Goal: Task Accomplishment & Management: Use online tool/utility

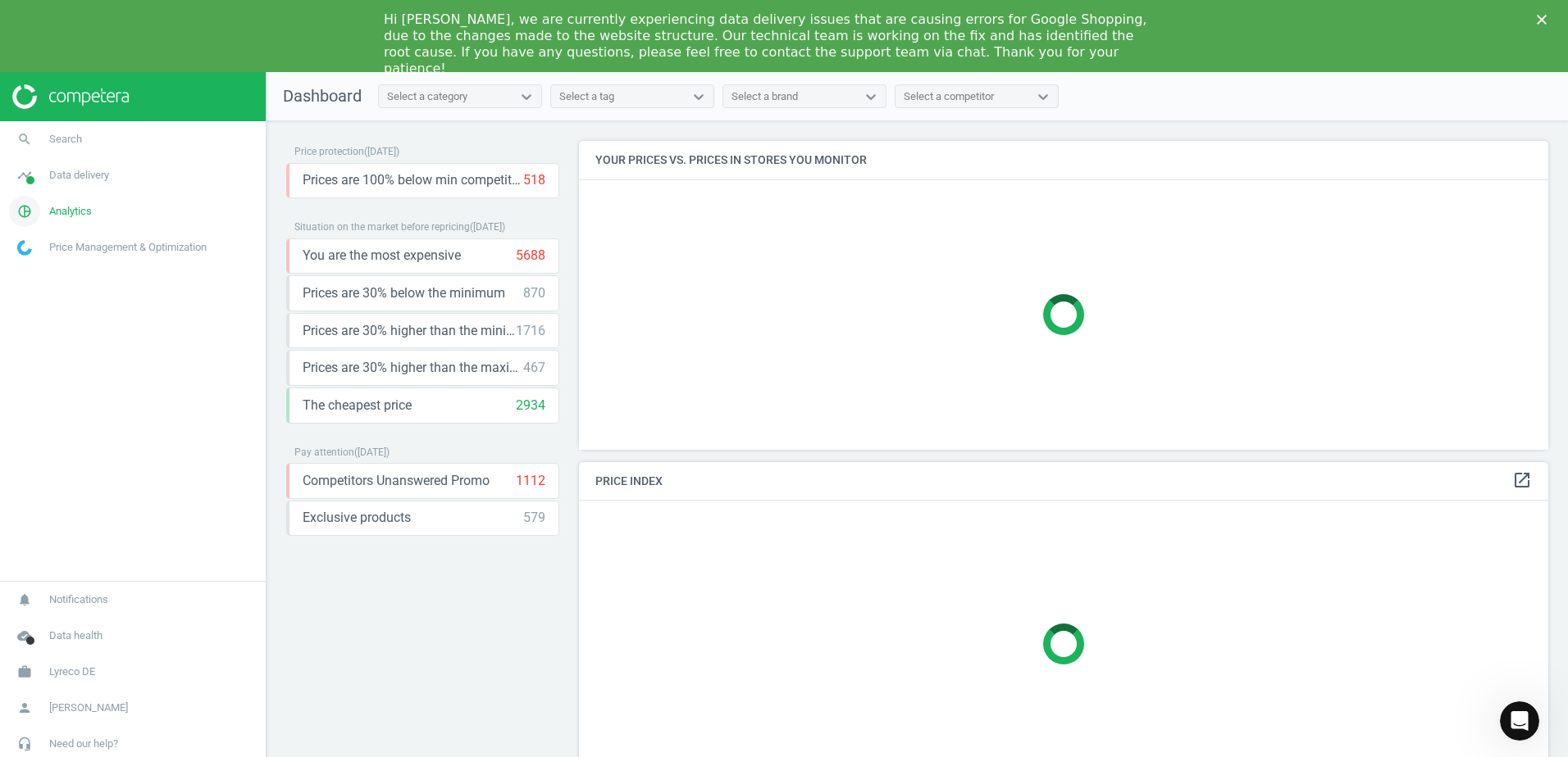
click at [163, 206] on link "pie_chart_outlined Analytics" at bounding box center [132, 212] width 265 height 36
click at [44, 269] on span "Products" at bounding box center [37, 271] width 38 height 13
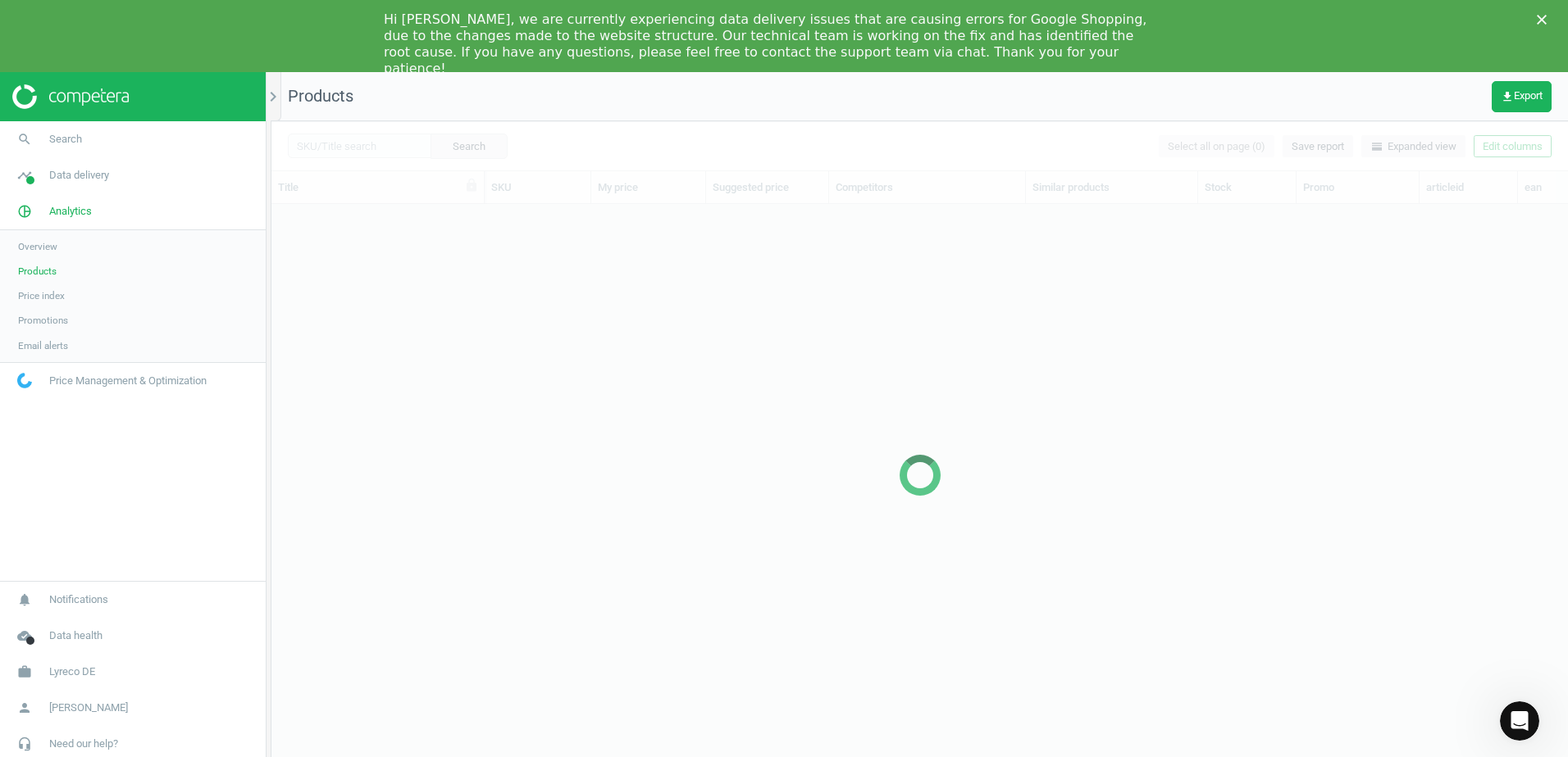
scroll to position [570, 1284]
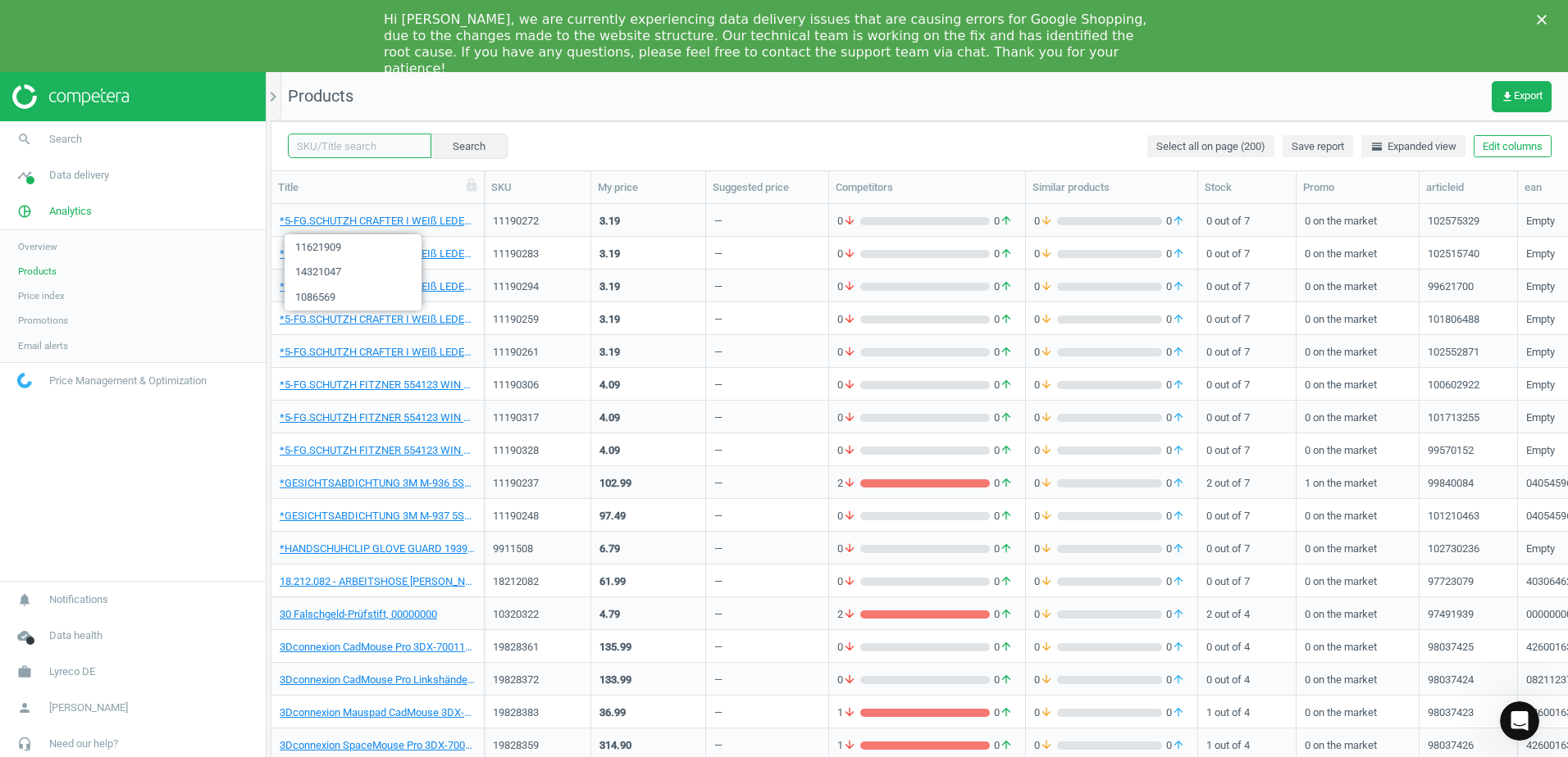
click at [358, 146] on input "text" at bounding box center [359, 146] width 144 height 25
click at [351, 145] on input "text" at bounding box center [359, 146] width 144 height 25
paste input "19129753"
type input "19129753"
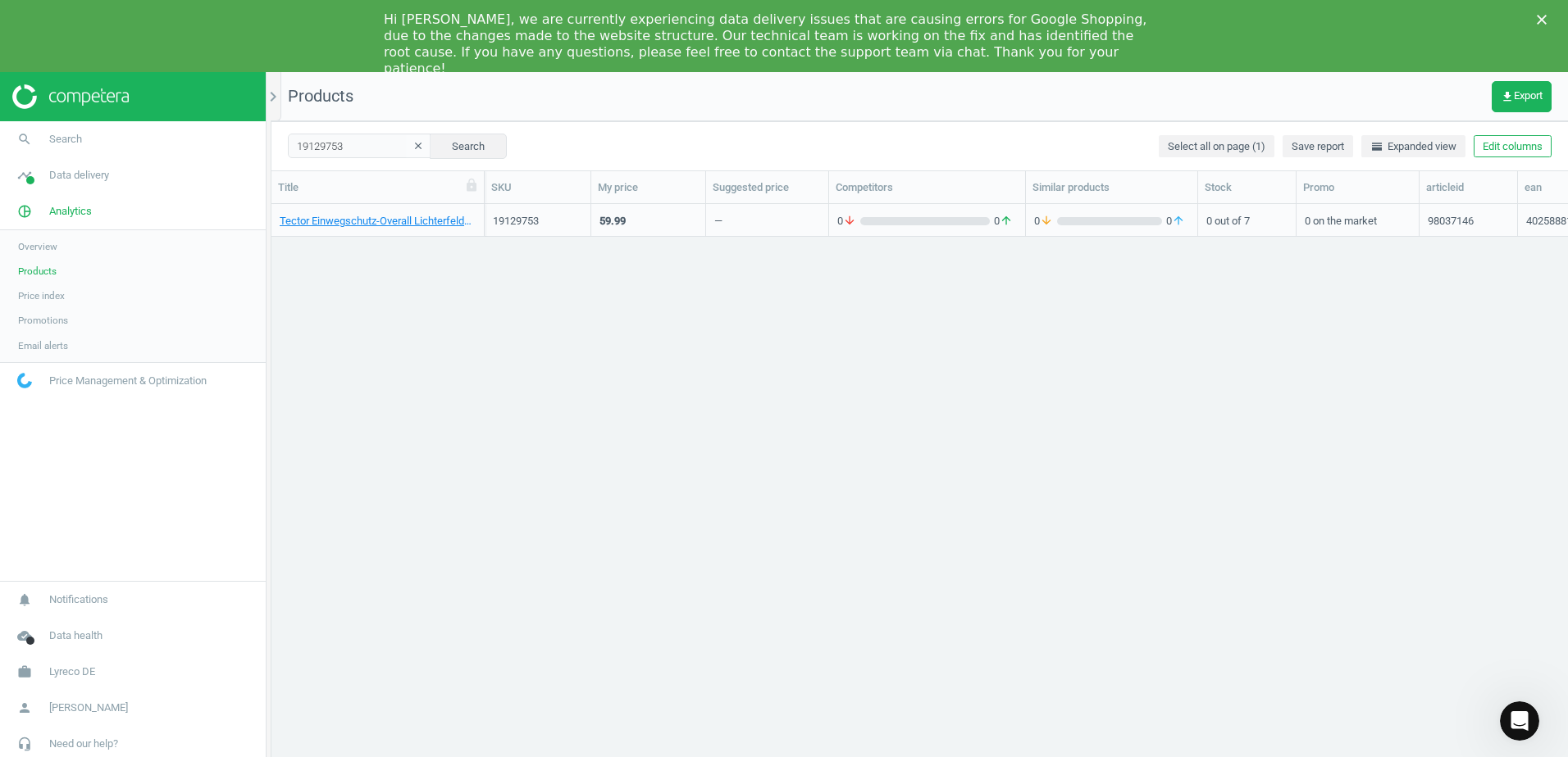
click at [427, 229] on div "Tector Einwegschutz-Overall Lichterfelde, PP, Größe: 2XL, weiß, 50 Stück, 40258…" at bounding box center [377, 224] width 196 height 21
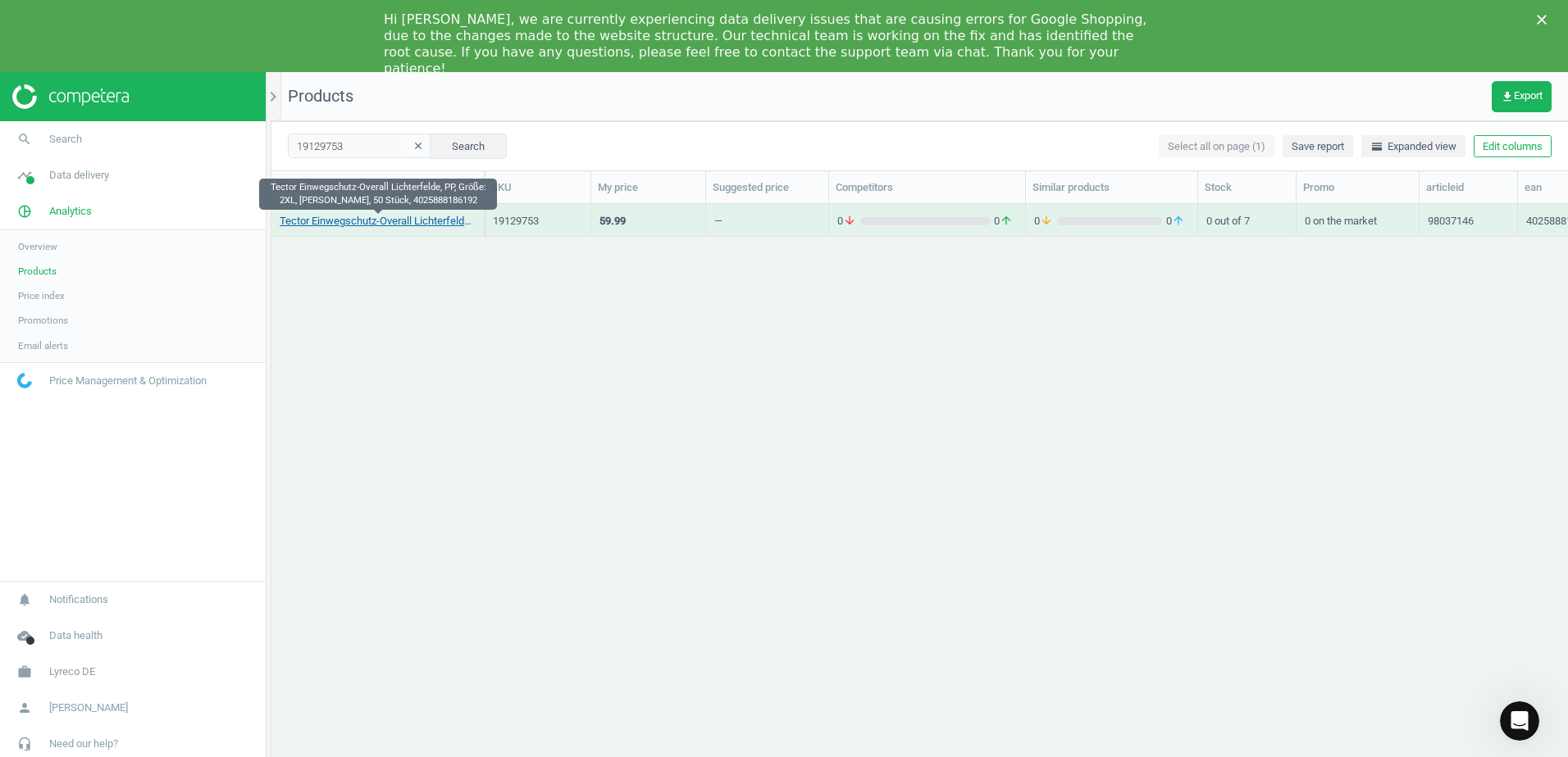
click at [431, 220] on link "Tector Einwegschutz-Overall Lichterfelde, PP, Größe: 2XL, weiß, 50 Stück, 40258…" at bounding box center [377, 221] width 196 height 15
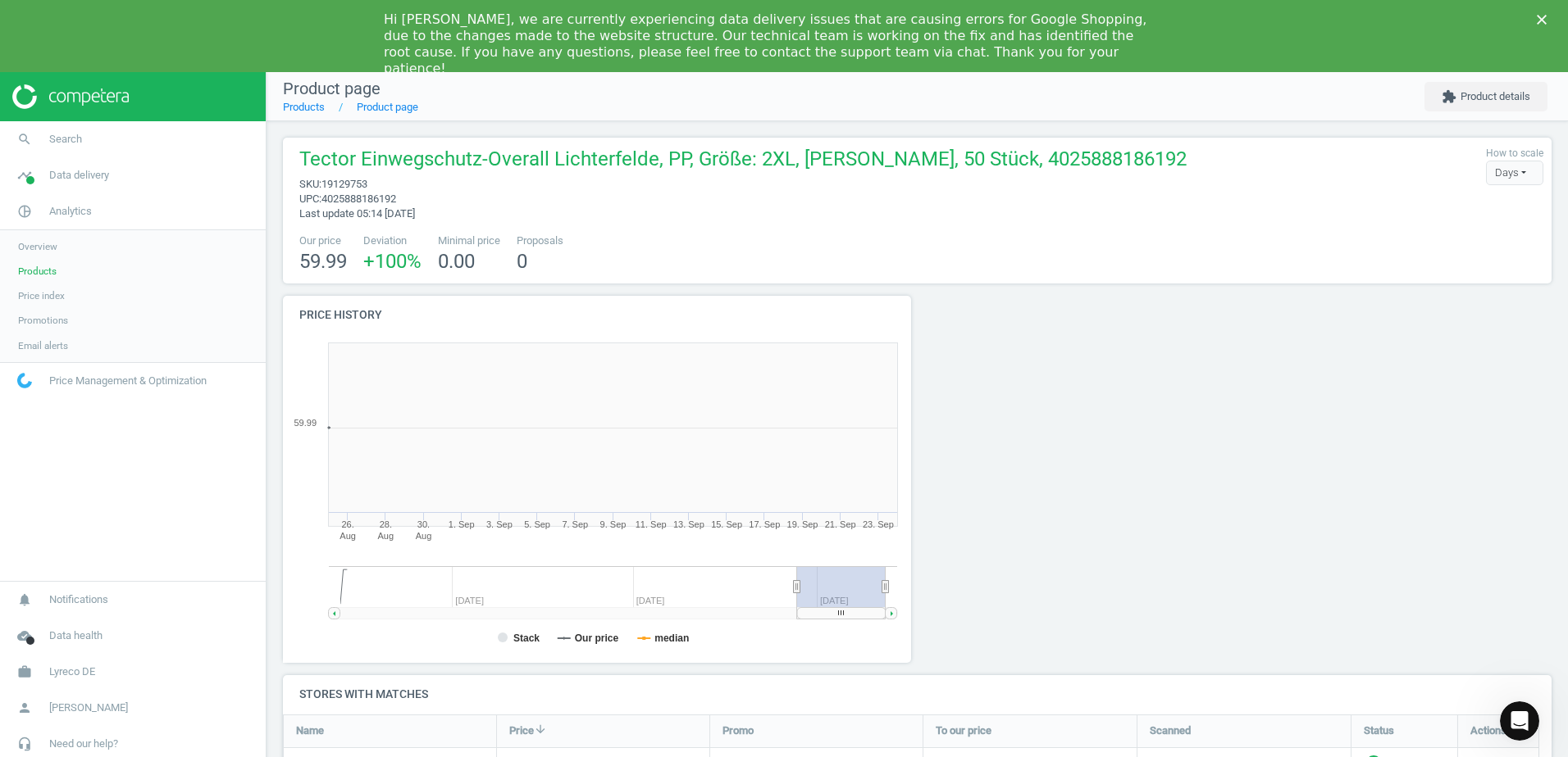
scroll to position [354, 646]
click at [1147, 355] on div at bounding box center [1077, 485] width 321 height 379
click at [1086, 435] on div at bounding box center [1077, 485] width 321 height 379
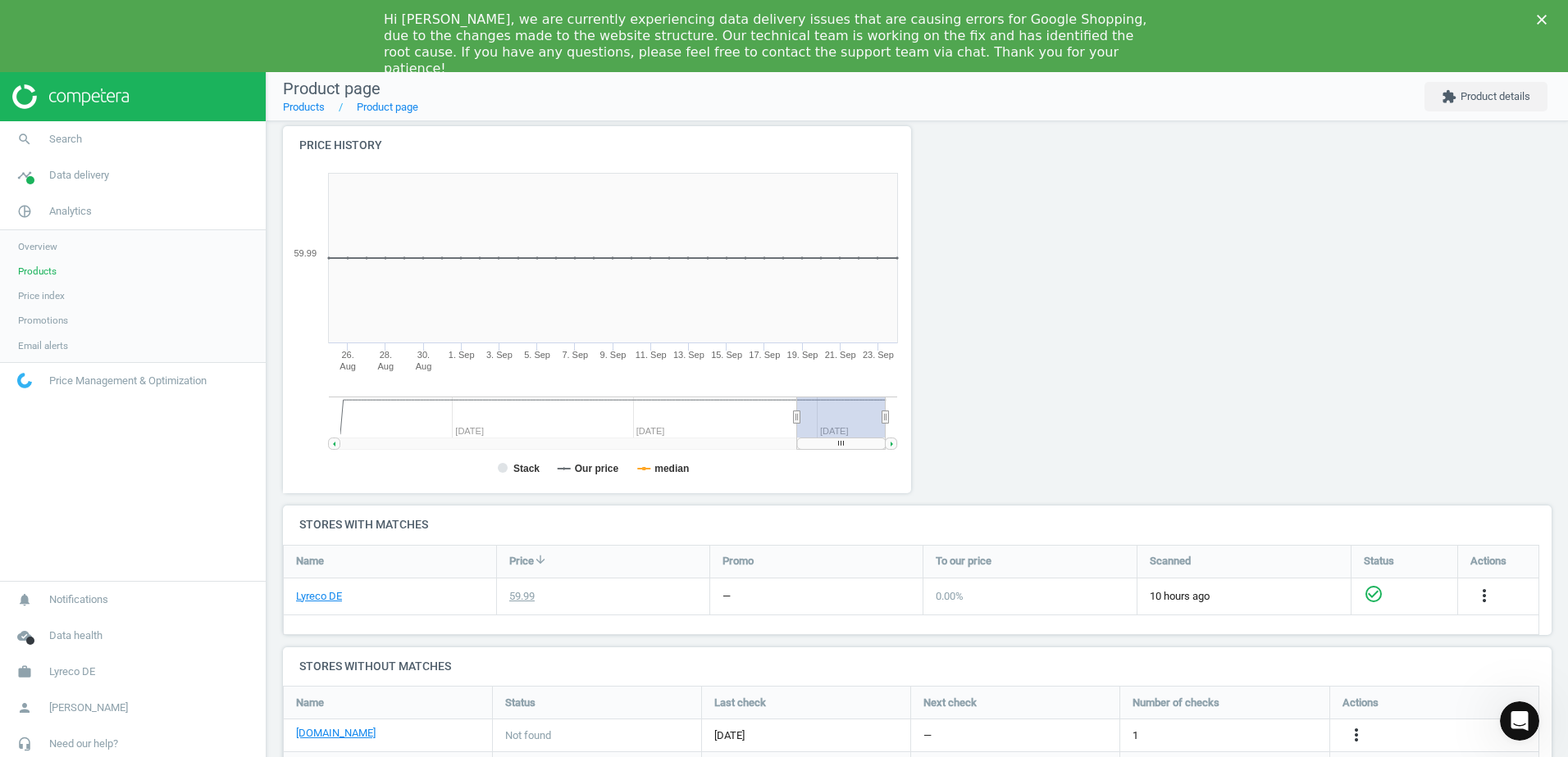
scroll to position [337, 0]
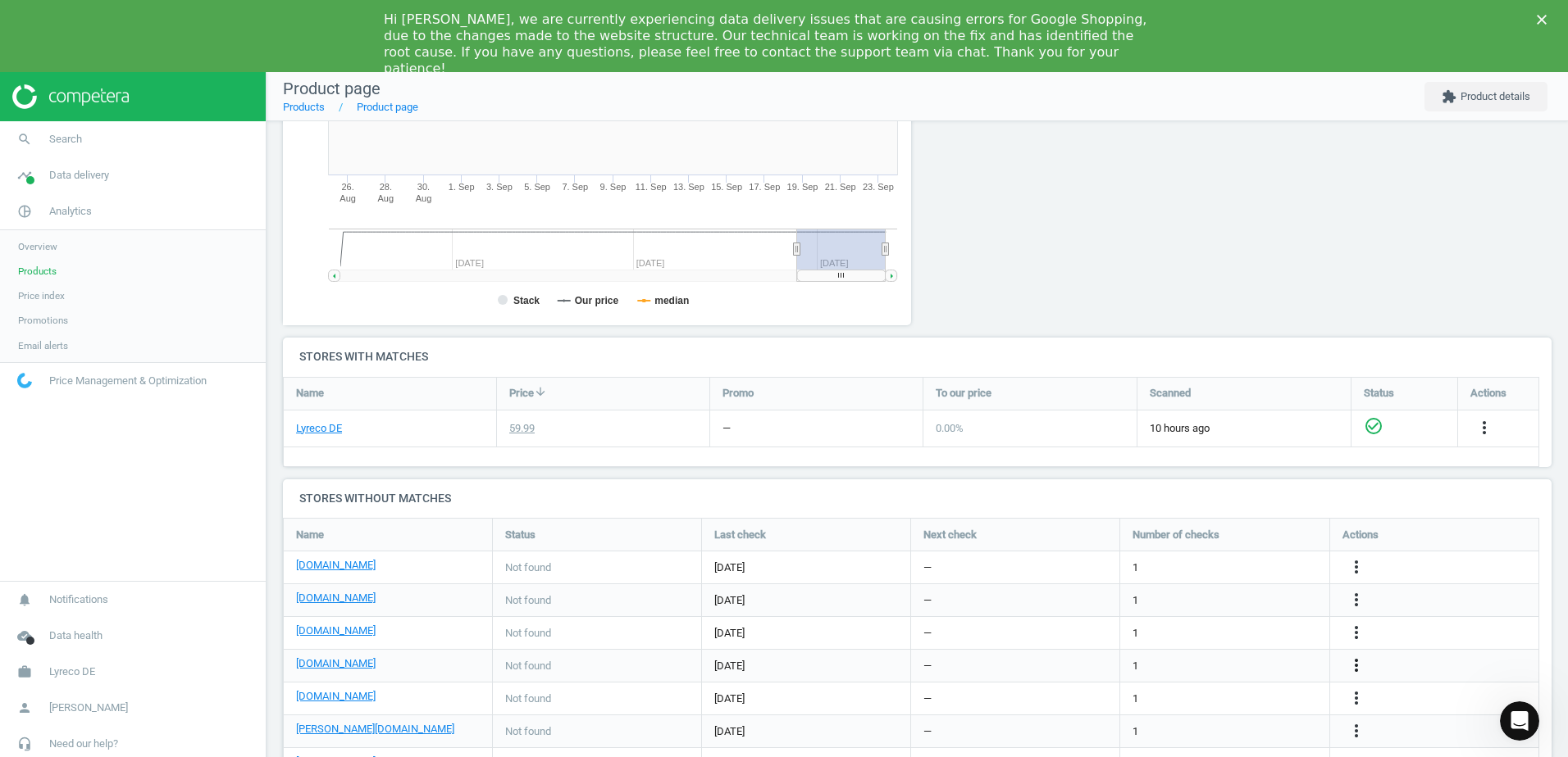
click at [1355, 665] on icon "more_vert" at bounding box center [1356, 666] width 20 height 20
click at [1157, 664] on link "Edit URL/product option" at bounding box center [1229, 666] width 225 height 25
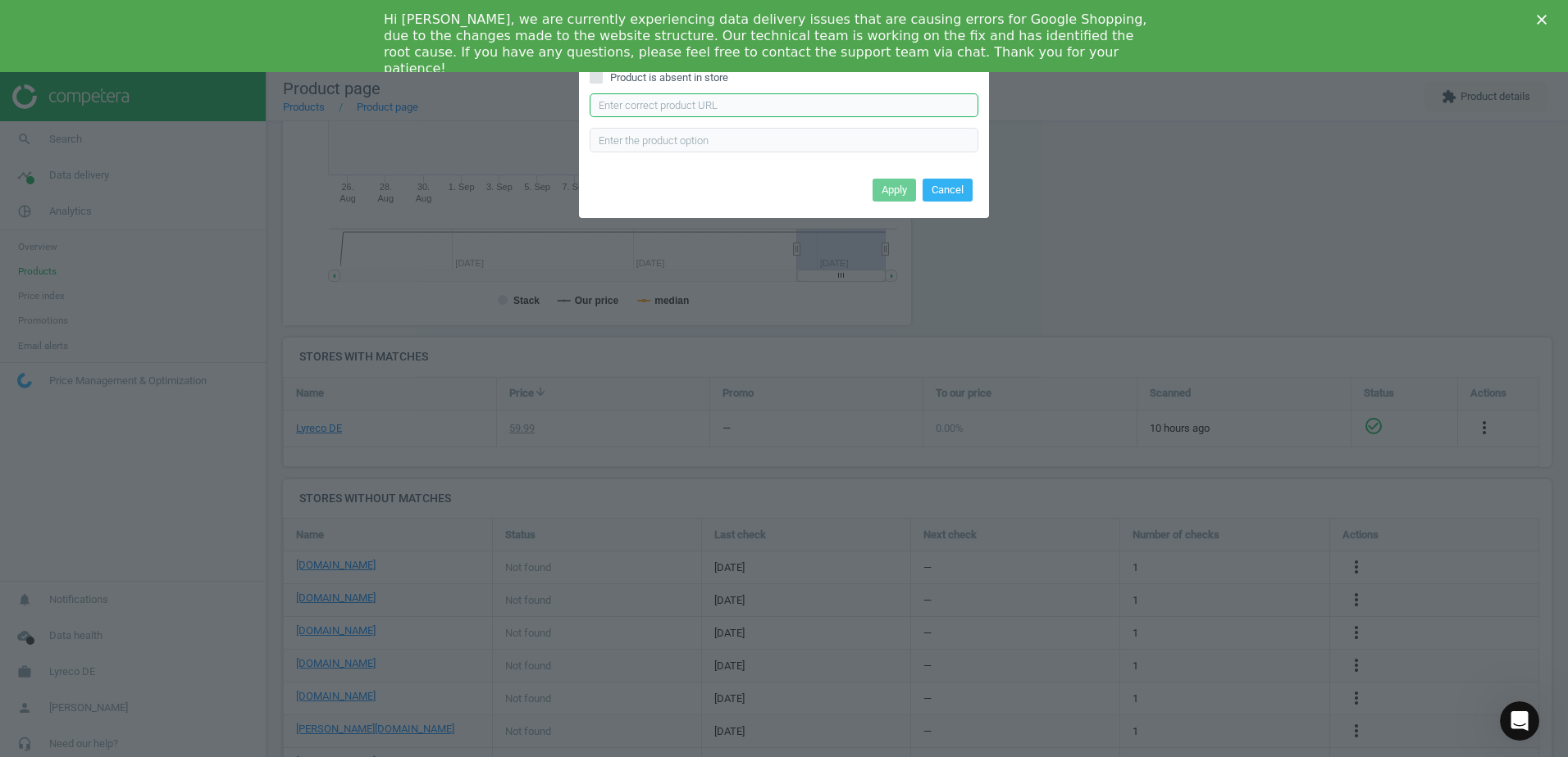
click at [661, 105] on input "text" at bounding box center [783, 106] width 388 height 25
click at [1545, 16] on polygon "Close" at bounding box center [1541, 20] width 10 height 10
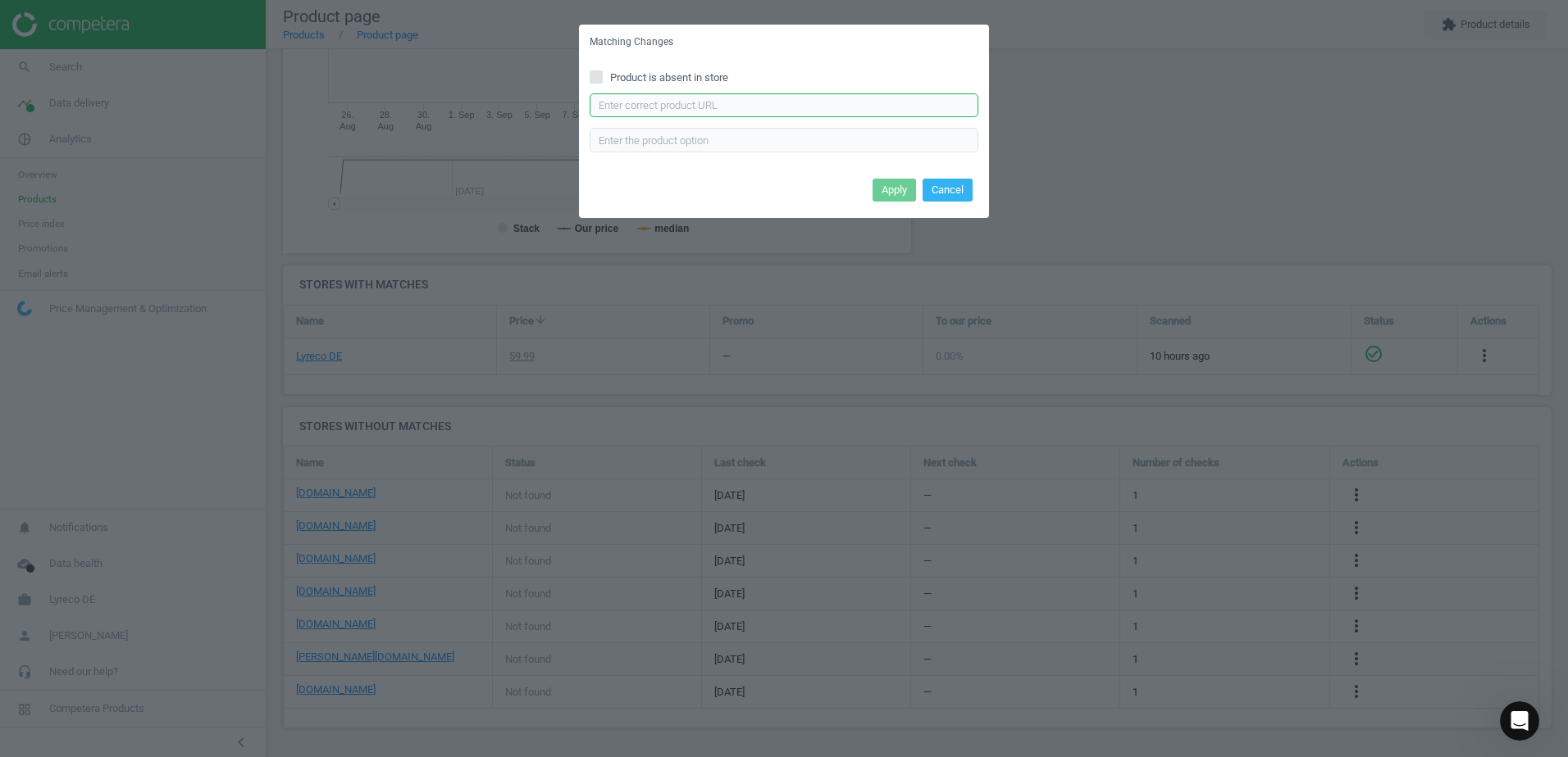
click at [719, 105] on input "text" at bounding box center [783, 106] width 388 height 25
paste input "https://cas-technik.de/einweg/overalls/tector-2910-lichterfelde-pp-overall-kate…"
type input "https://cas-technik.de/einweg/overalls/tector-2910-lichterfelde-pp-overall-kate…"
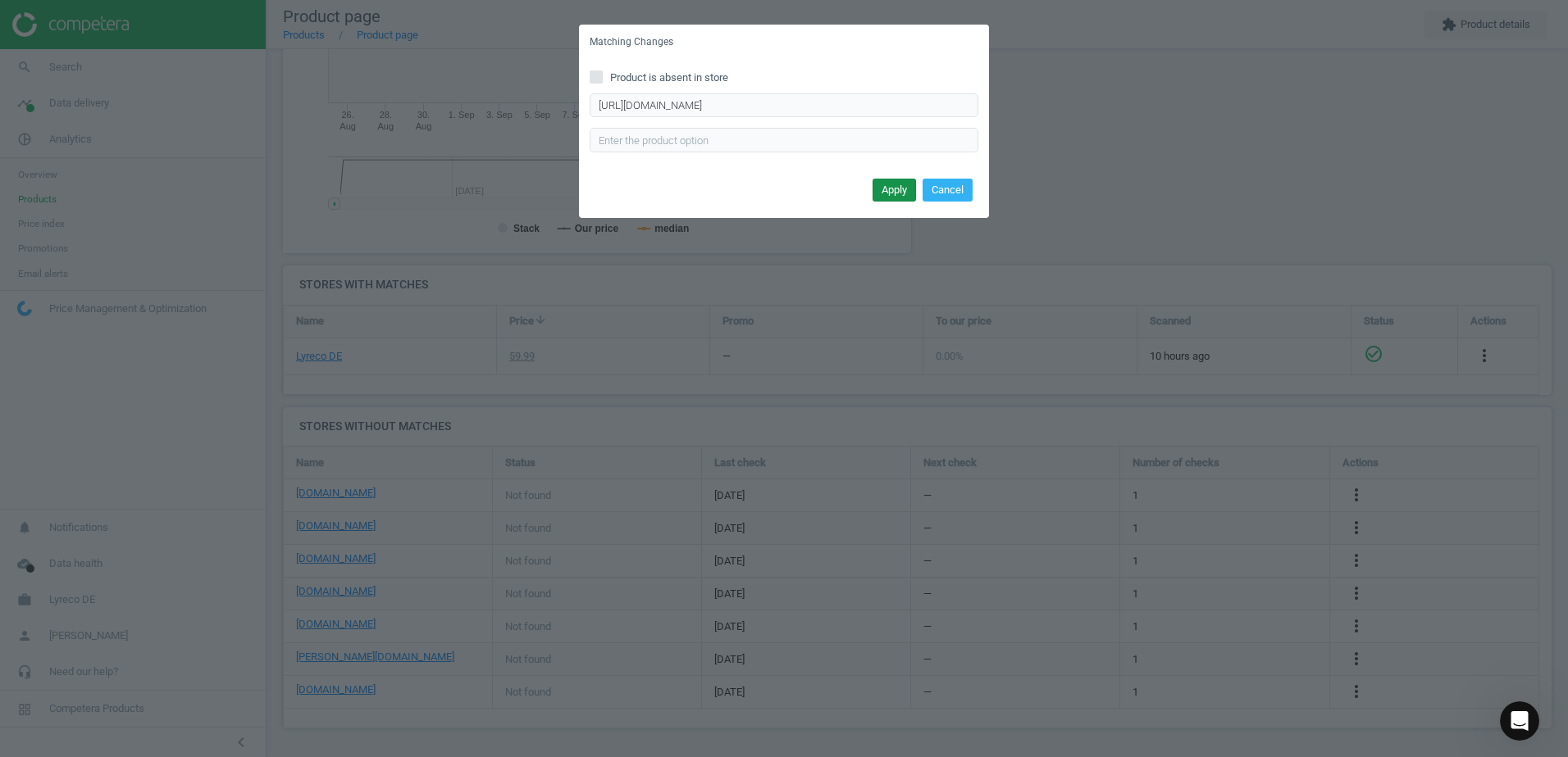
click at [894, 186] on button "Apply" at bounding box center [894, 190] width 44 height 23
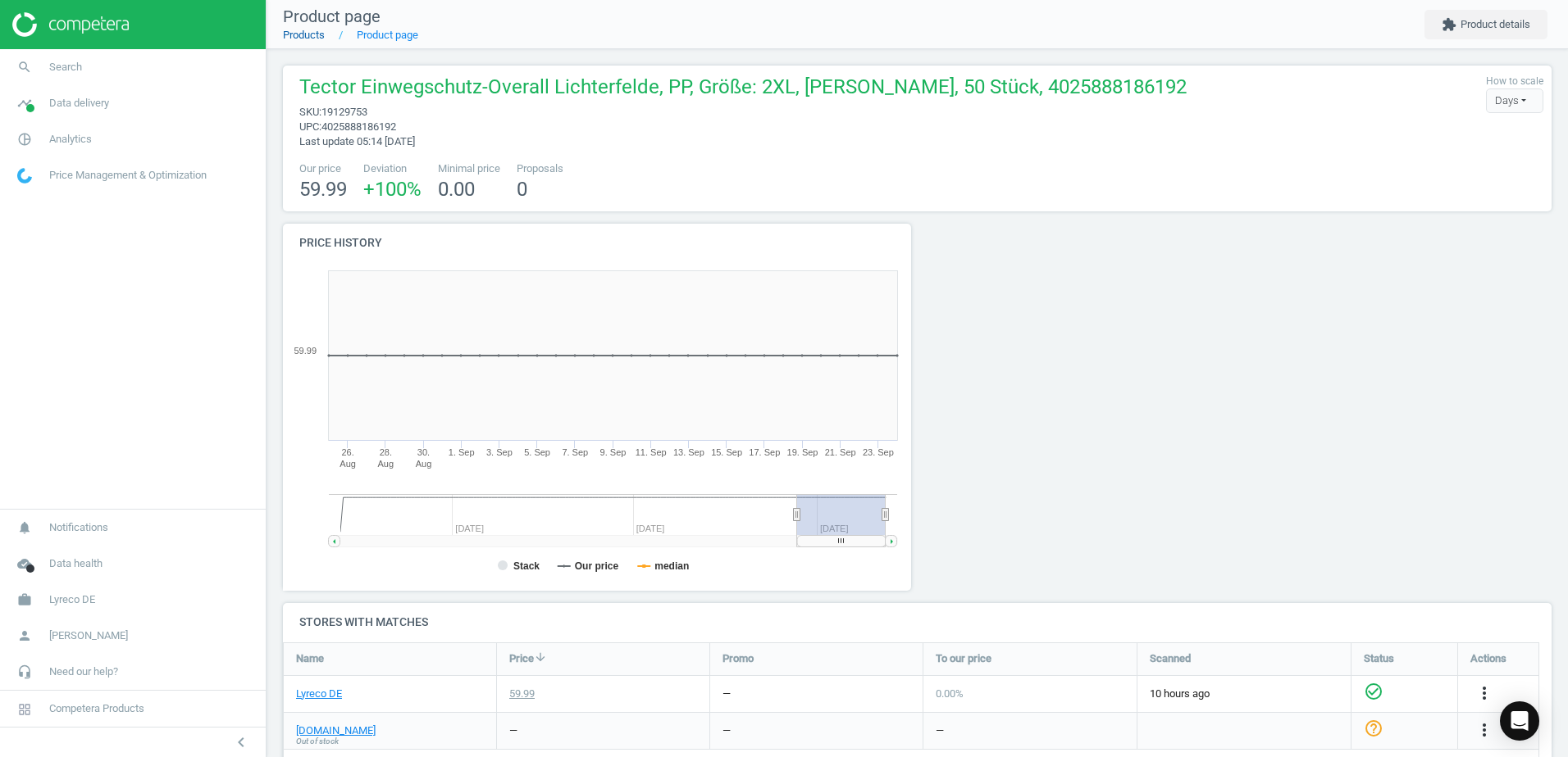
click at [311, 36] on link "Products" at bounding box center [304, 35] width 42 height 12
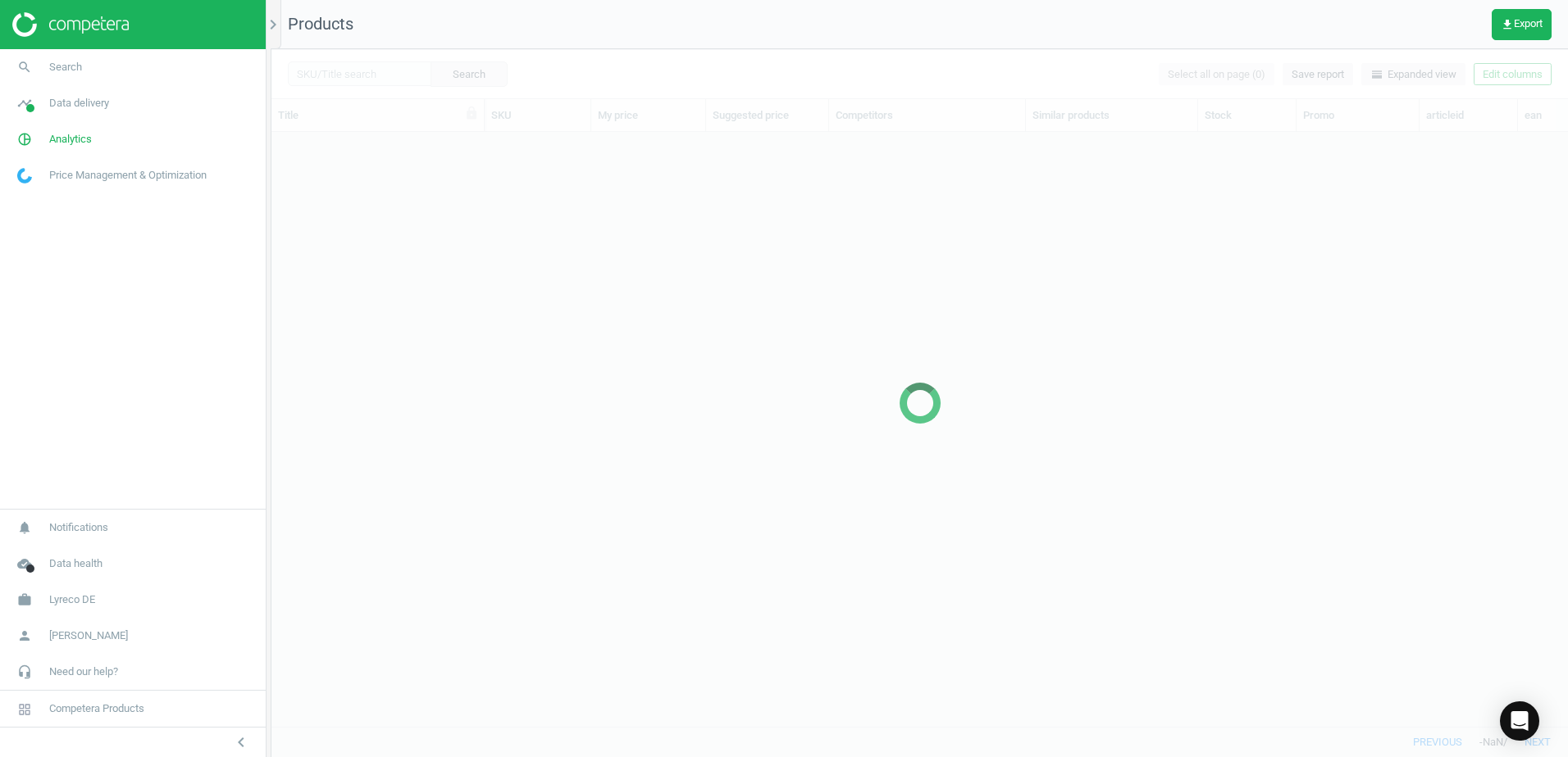
scroll to position [570, 1284]
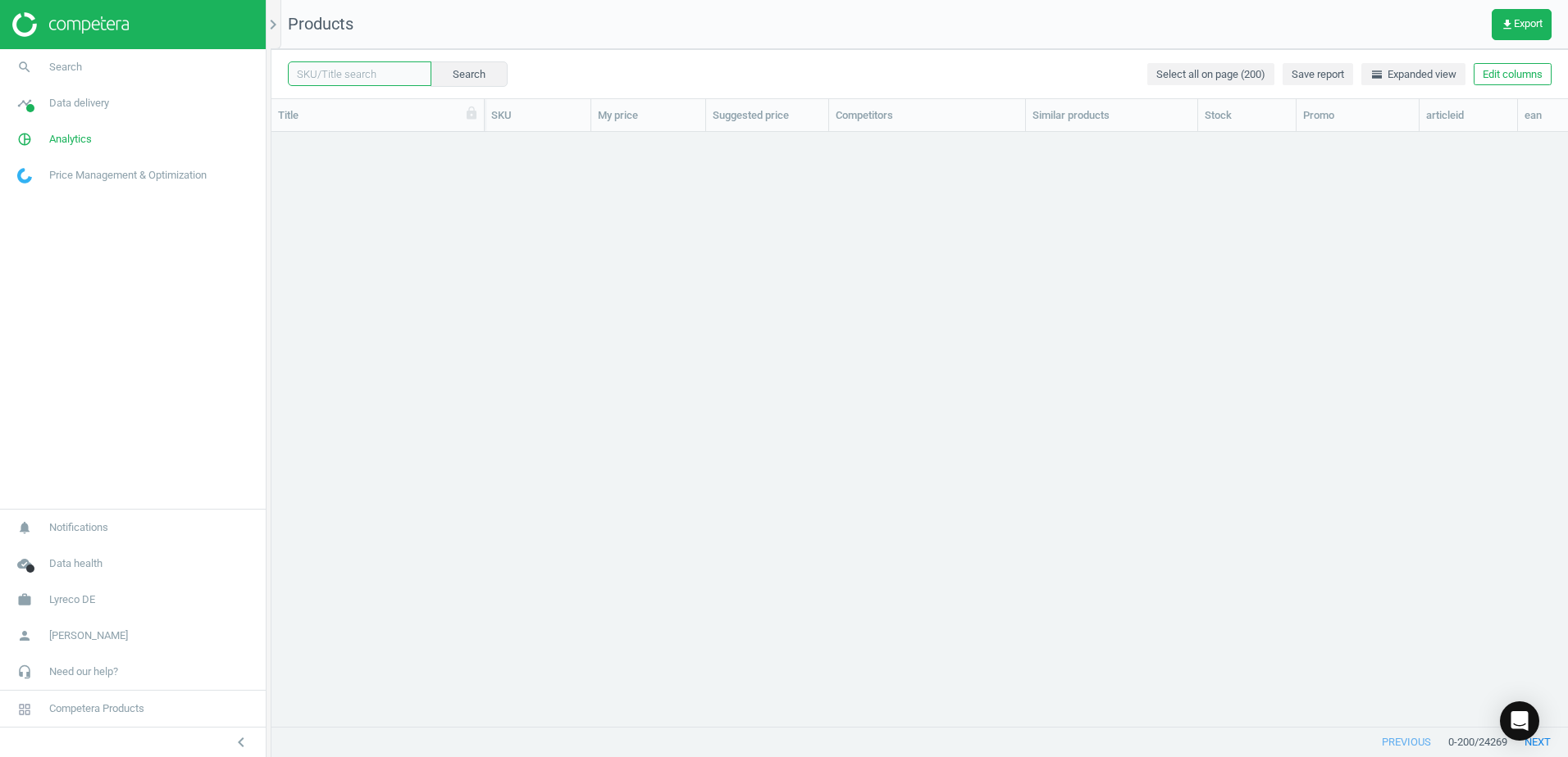
click at [361, 74] on input "text" at bounding box center [359, 74] width 144 height 25
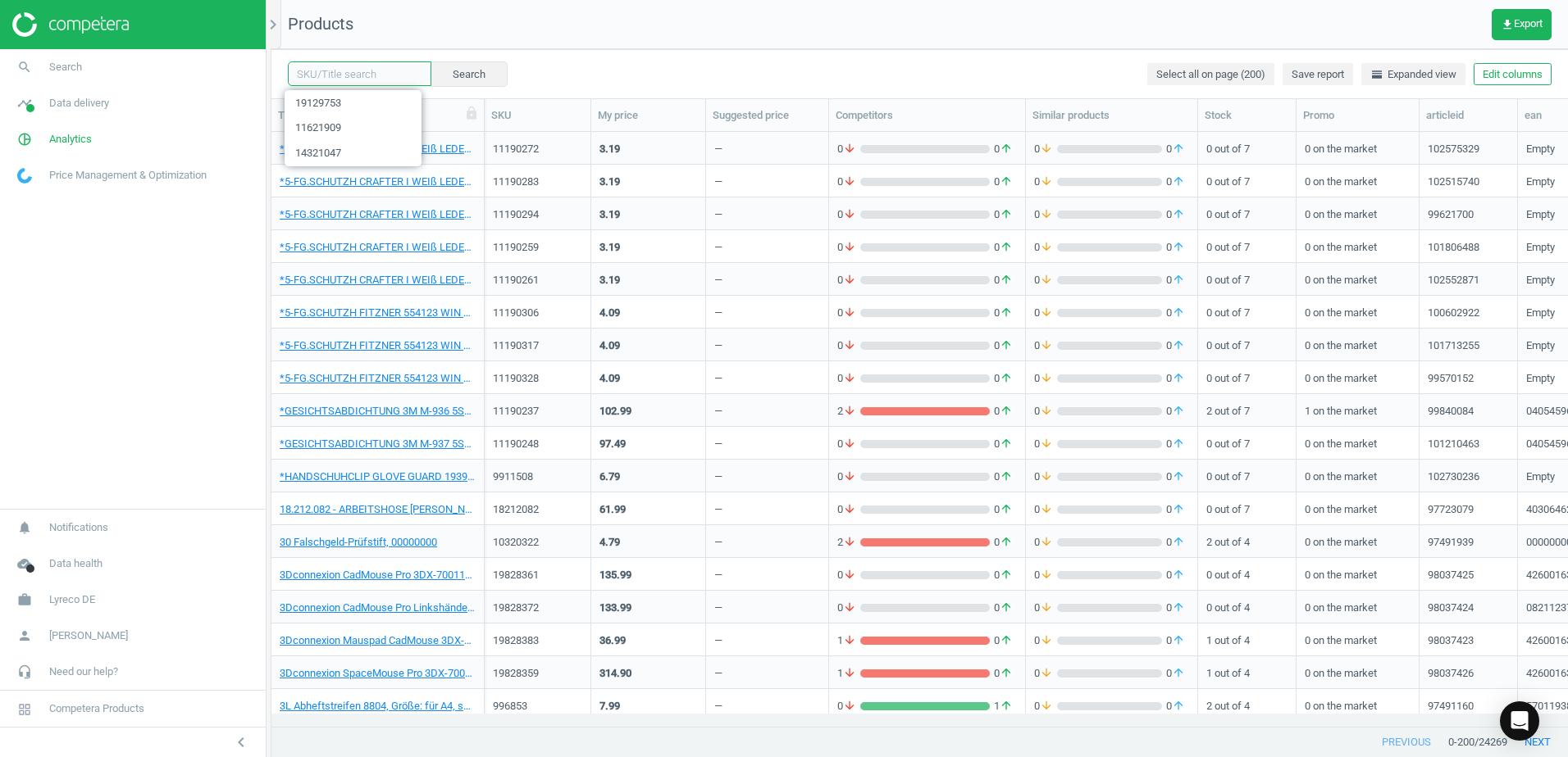
paste input "19129742"
type input "19129742"
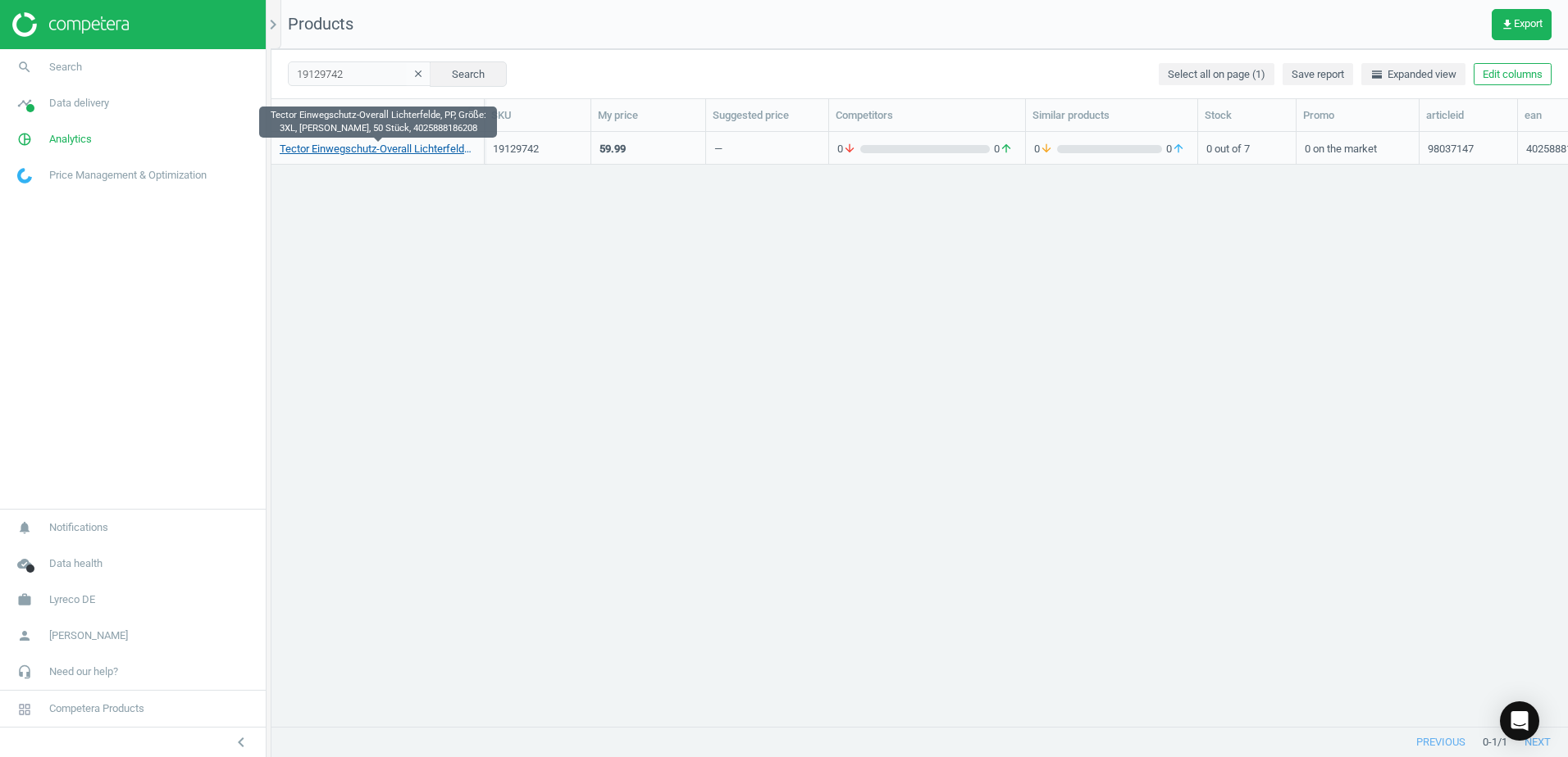
click at [423, 152] on link "Tector Einwegschutz-Overall Lichterfelde, PP, Größe: 3XL, [PERSON_NAME], 50 Stü…" at bounding box center [377, 149] width 196 height 15
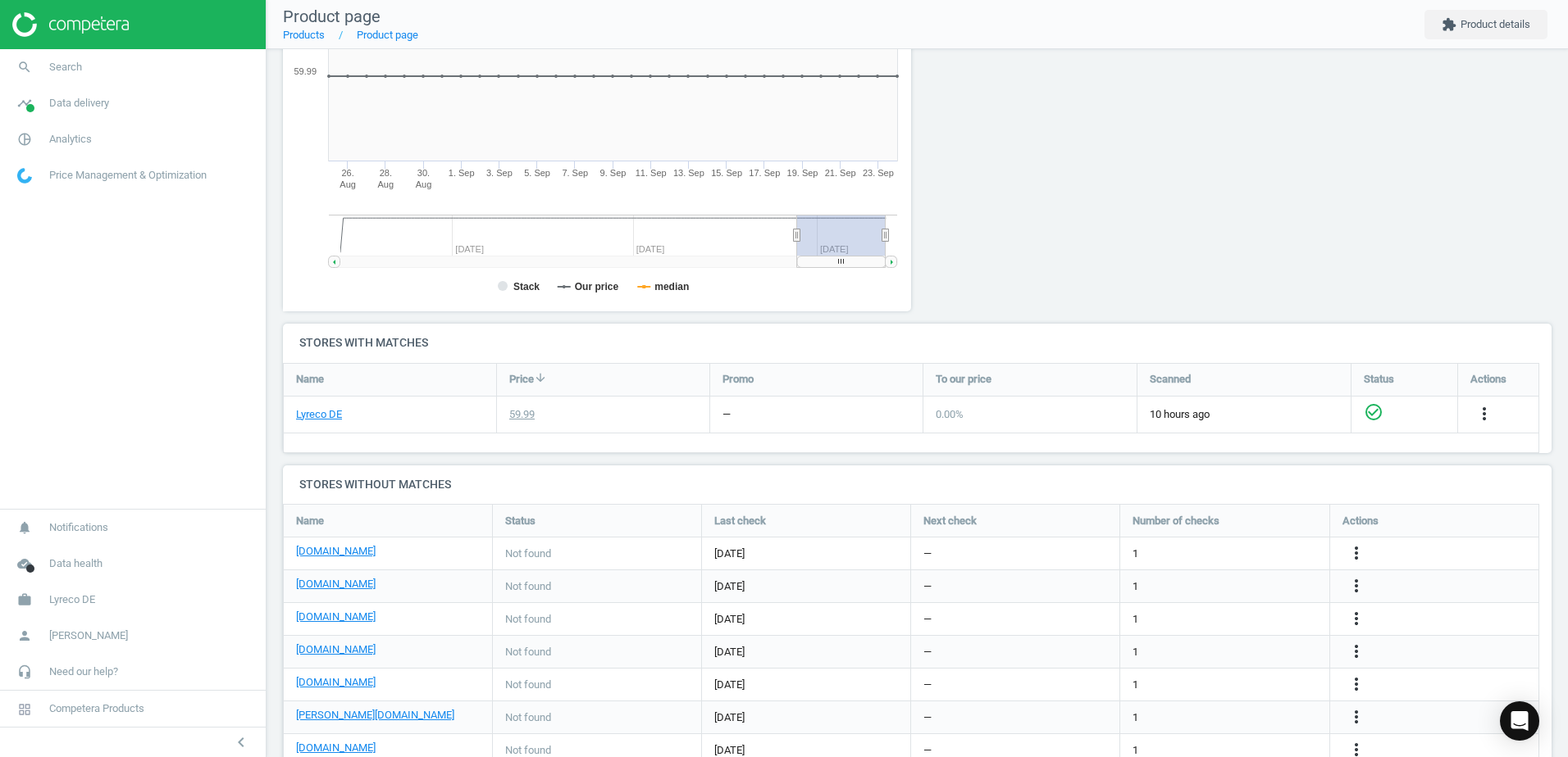
scroll to position [337, 0]
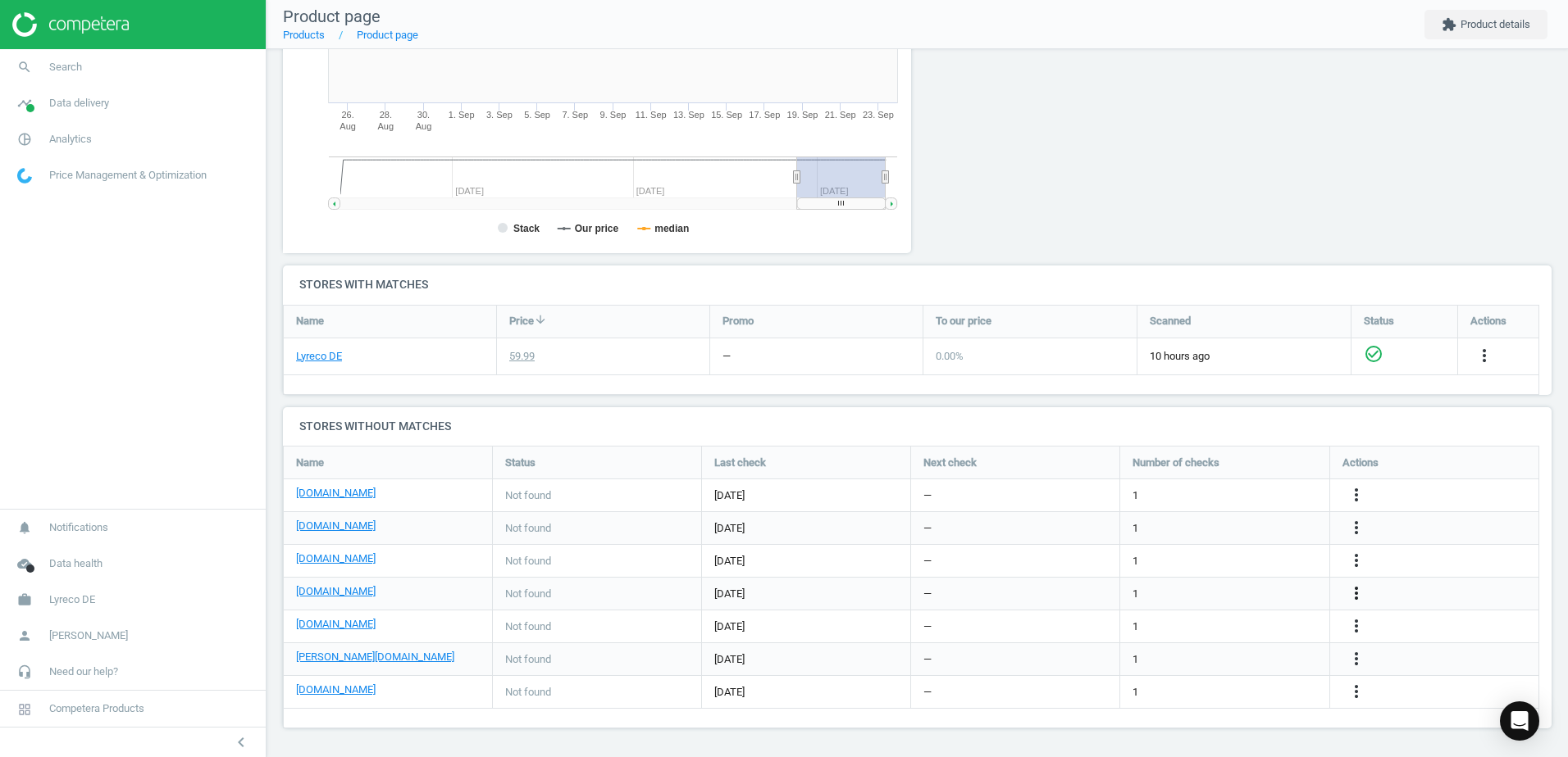
click at [1352, 590] on icon "more_vert" at bounding box center [1356, 594] width 20 height 20
drag, startPoint x: 1243, startPoint y: 508, endPoint x: 1249, endPoint y: 516, distance: 10.0
click at [1243, 508] on div "1" at bounding box center [1224, 495] width 209 height 32
click at [1353, 587] on icon "more_vert" at bounding box center [1356, 594] width 20 height 20
click at [1137, 590] on link "Edit URL/product option" at bounding box center [1229, 594] width 225 height 25
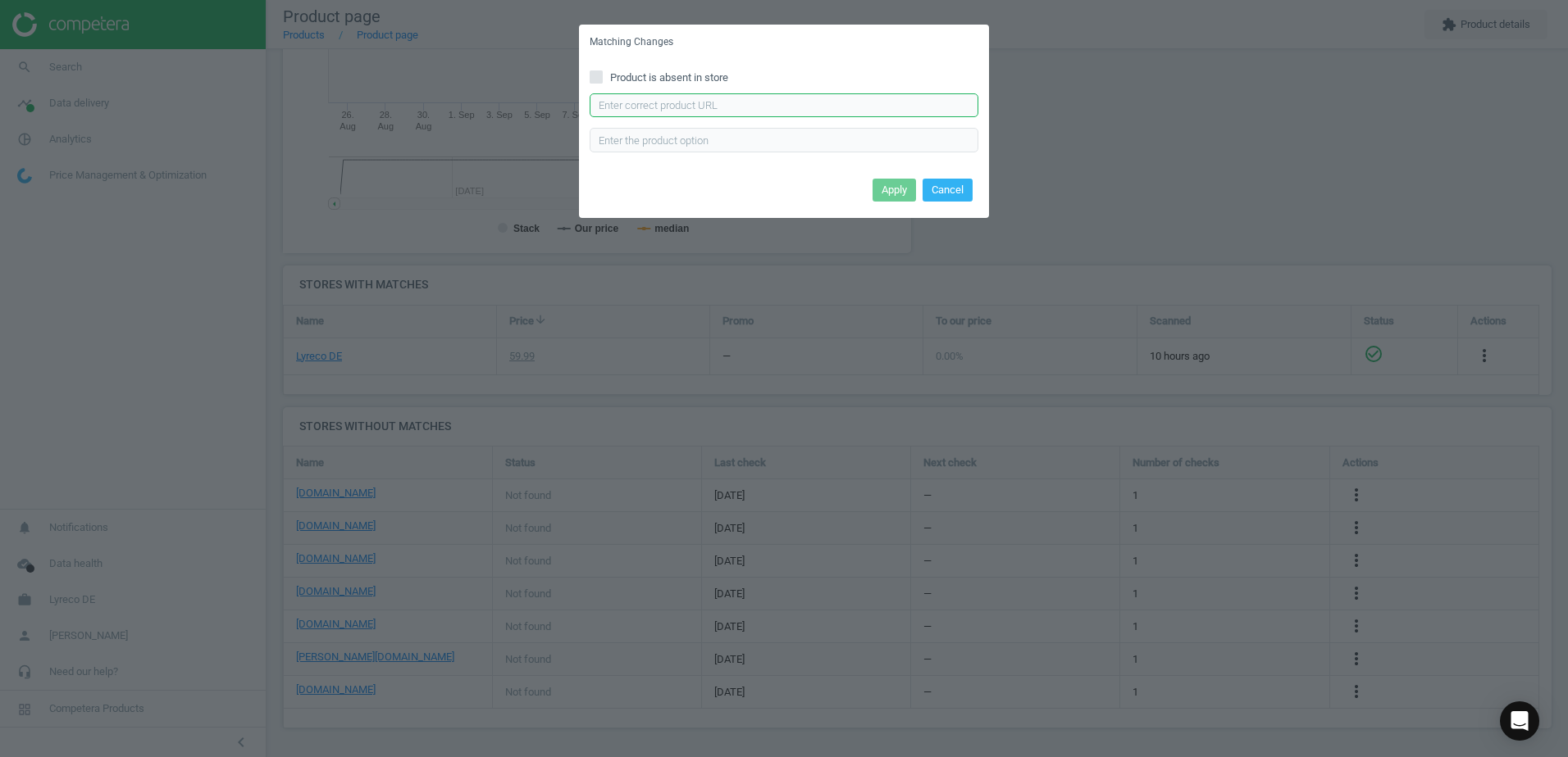
click at [665, 112] on input "text" at bounding box center [783, 106] width 388 height 25
paste input "https://cas-technik.de/einweg/overalls/tector-2910-lichterfelde-pp-overall-kate…"
type input "https://cas-technik.de/einweg/overalls/tector-2910-lichterfelde-pp-overall-kate…"
click at [880, 191] on button "Apply" at bounding box center [894, 190] width 44 height 23
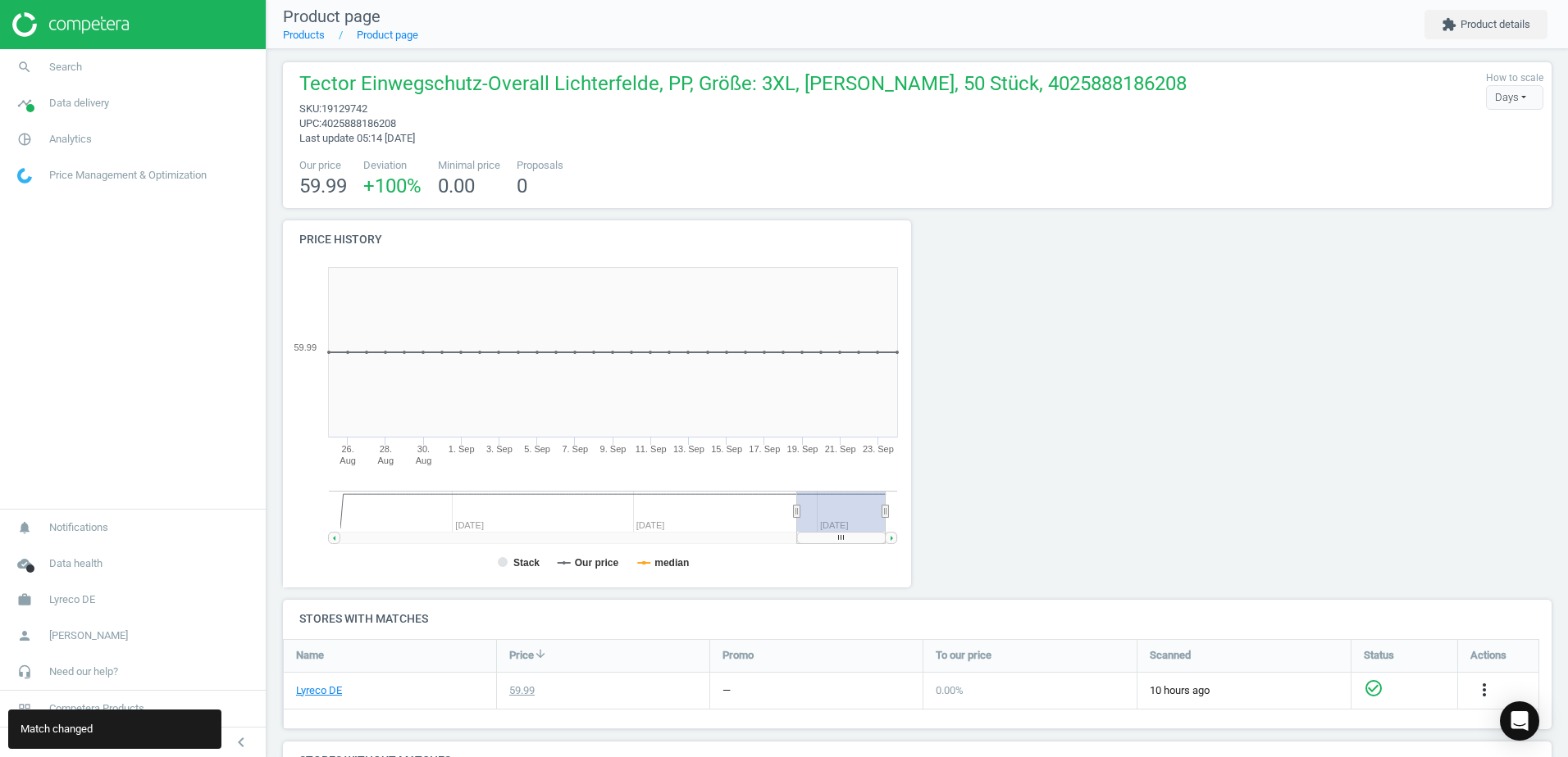
scroll to position [0, 0]
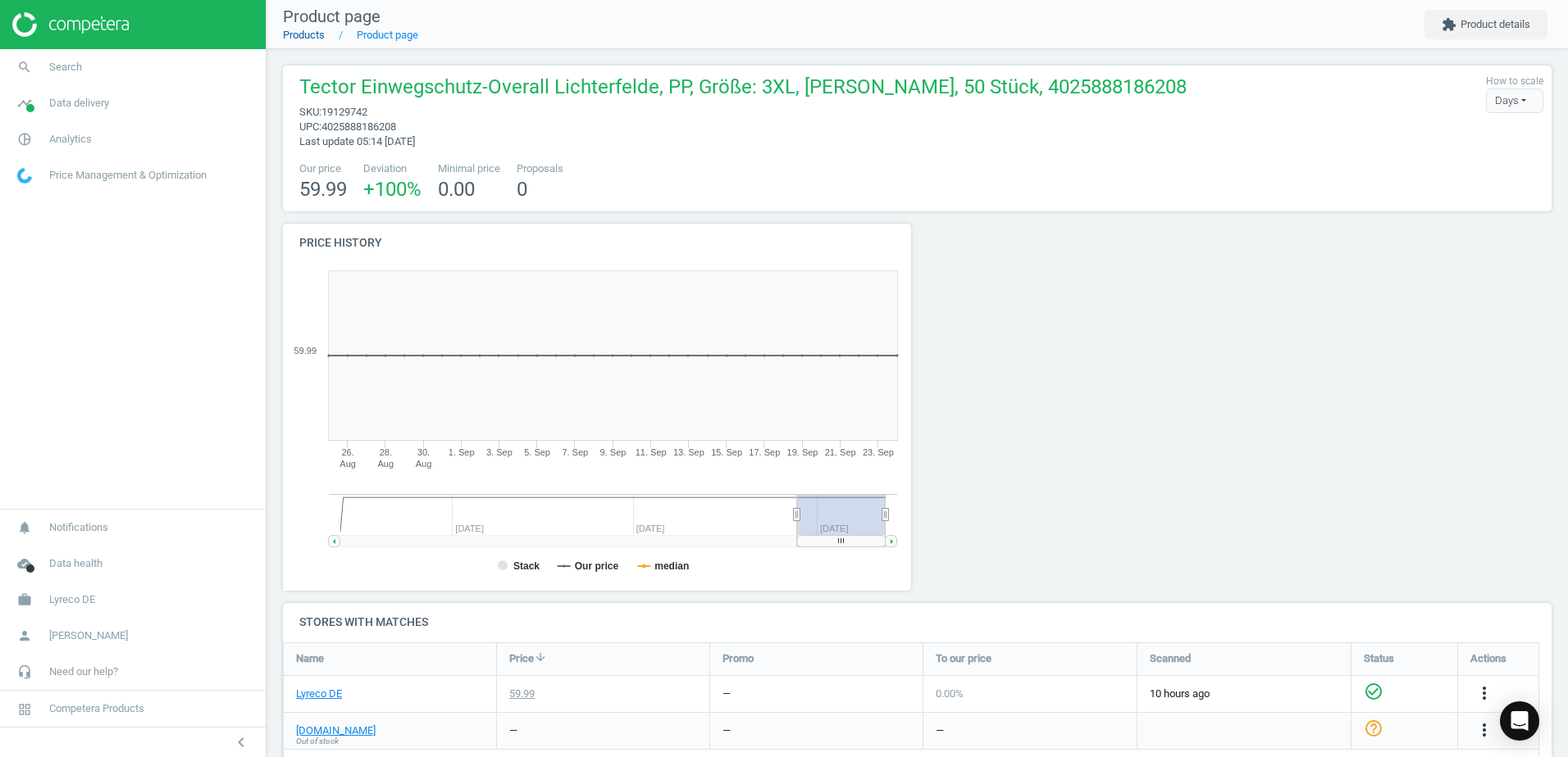
click at [296, 41] on link "Products" at bounding box center [304, 35] width 42 height 12
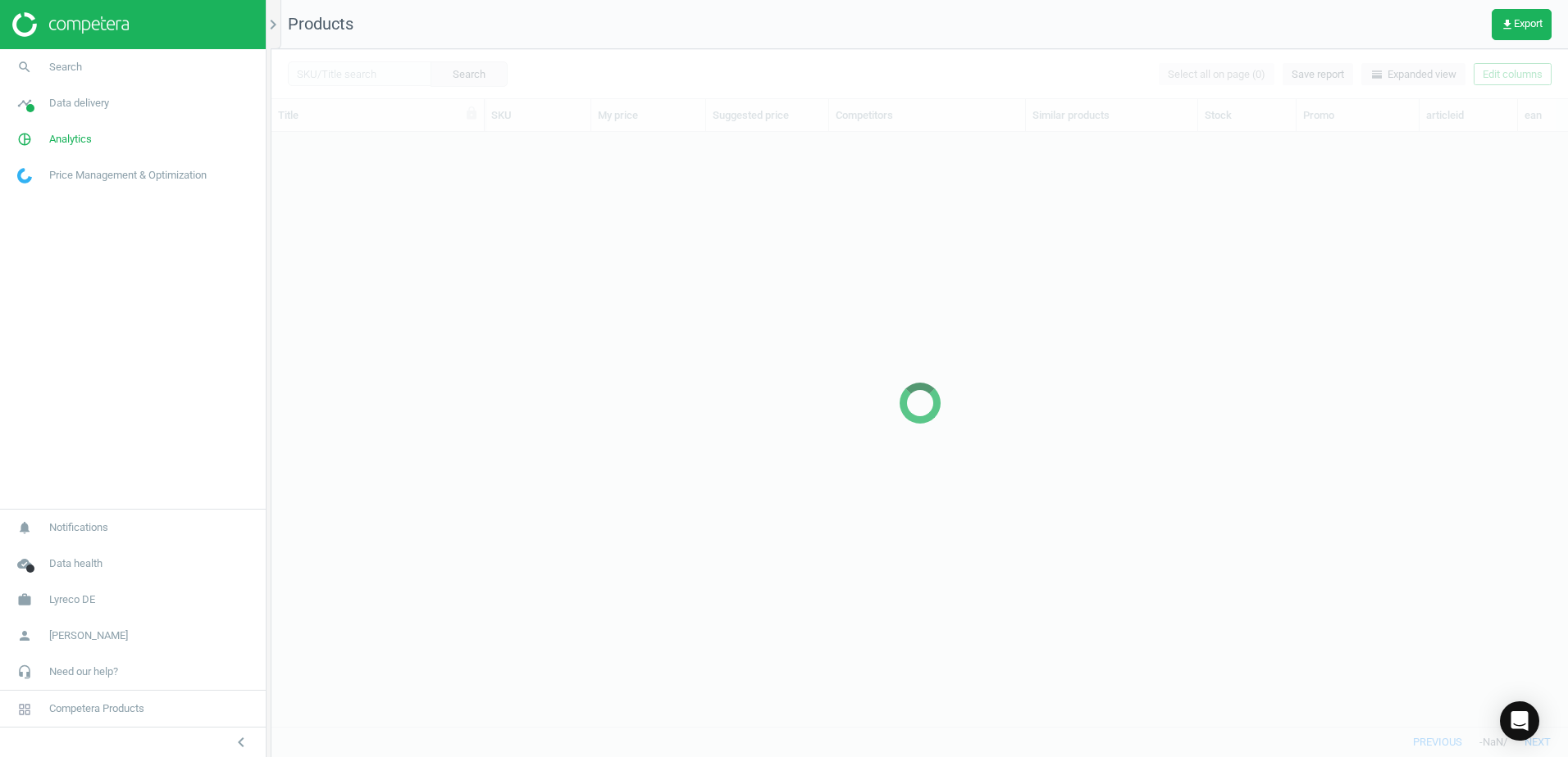
scroll to position [570, 1284]
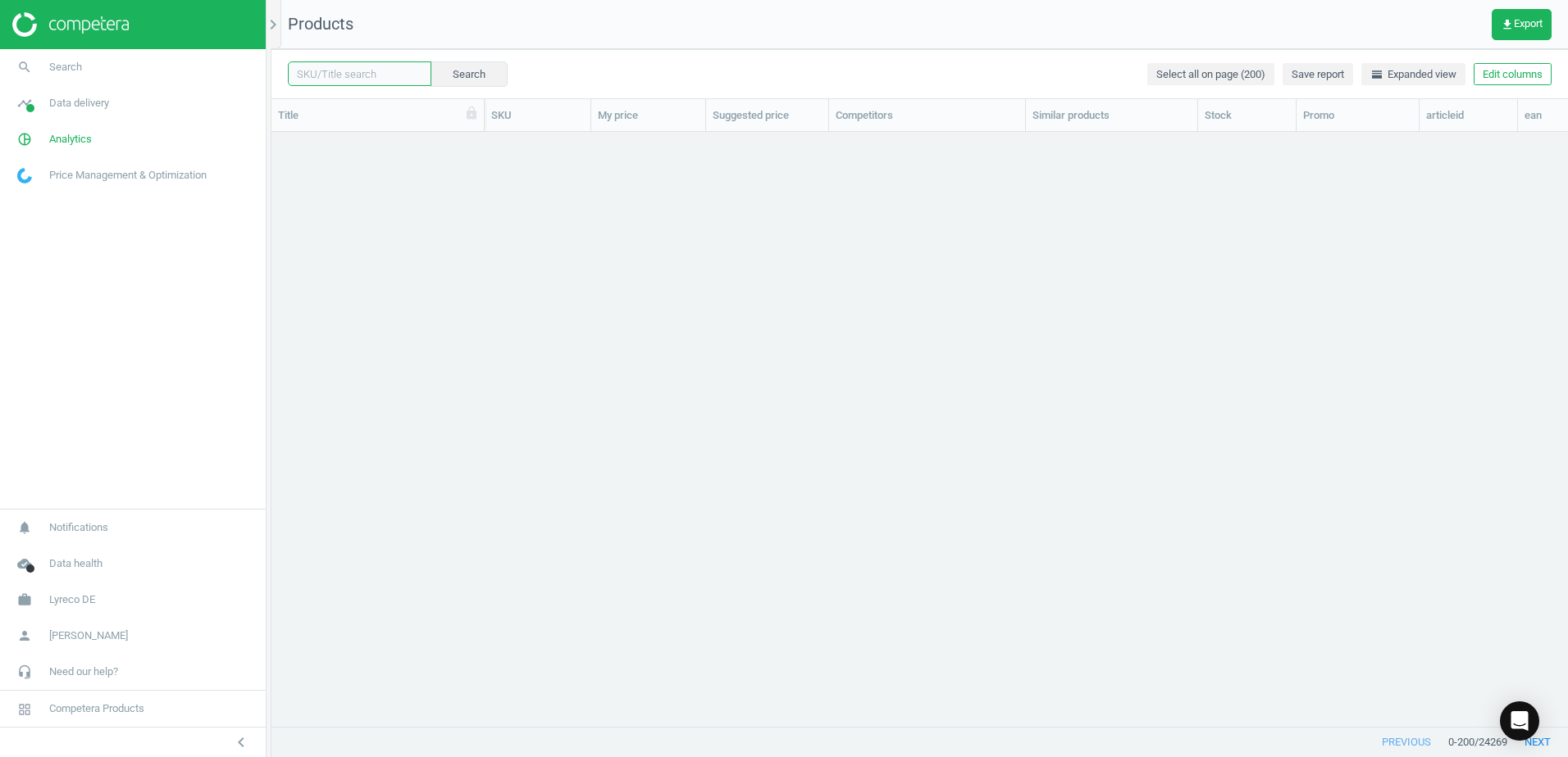
click at [388, 71] on input "text" at bounding box center [359, 74] width 144 height 25
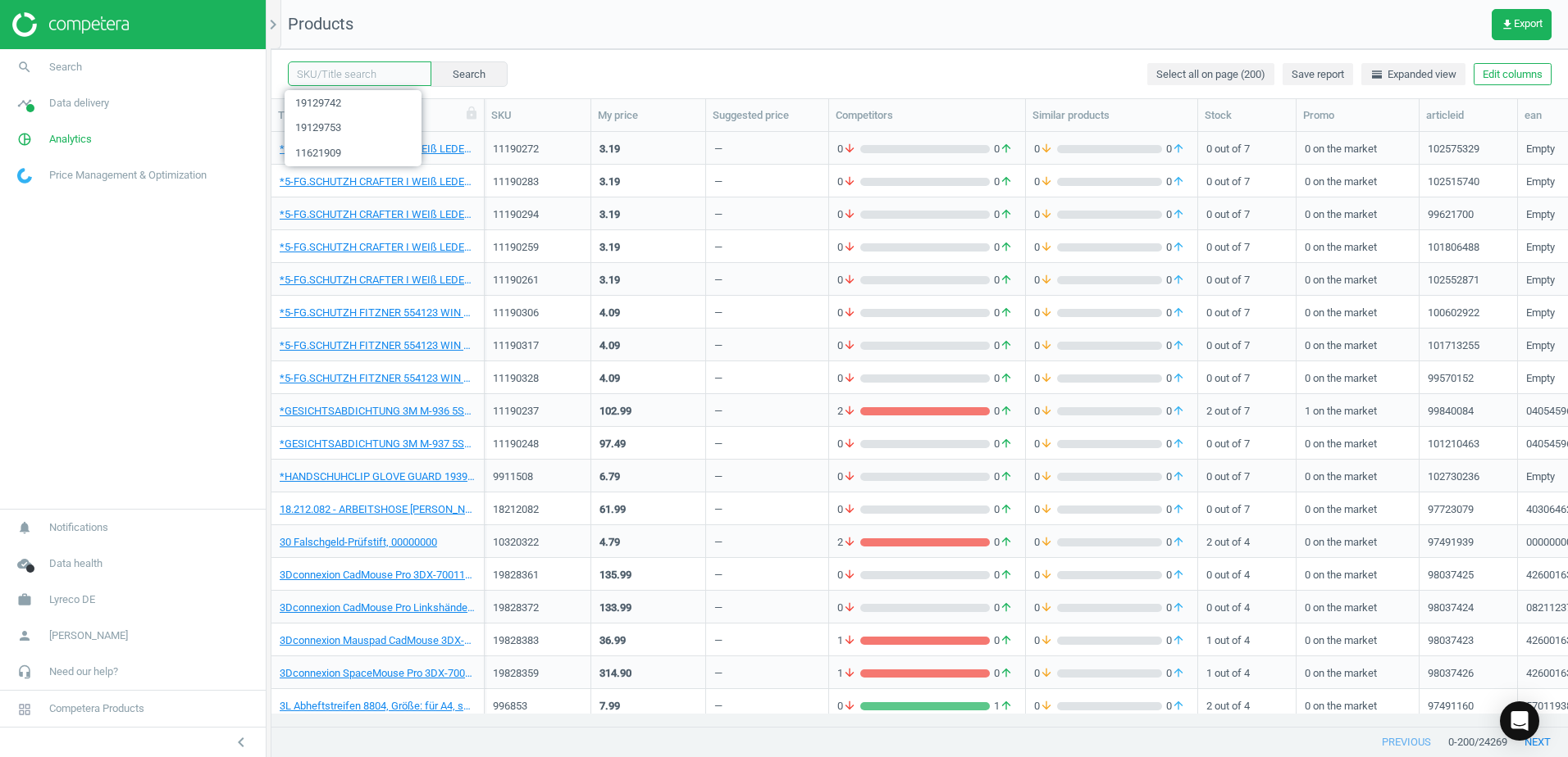
paste input "19129775"
type input "19129775"
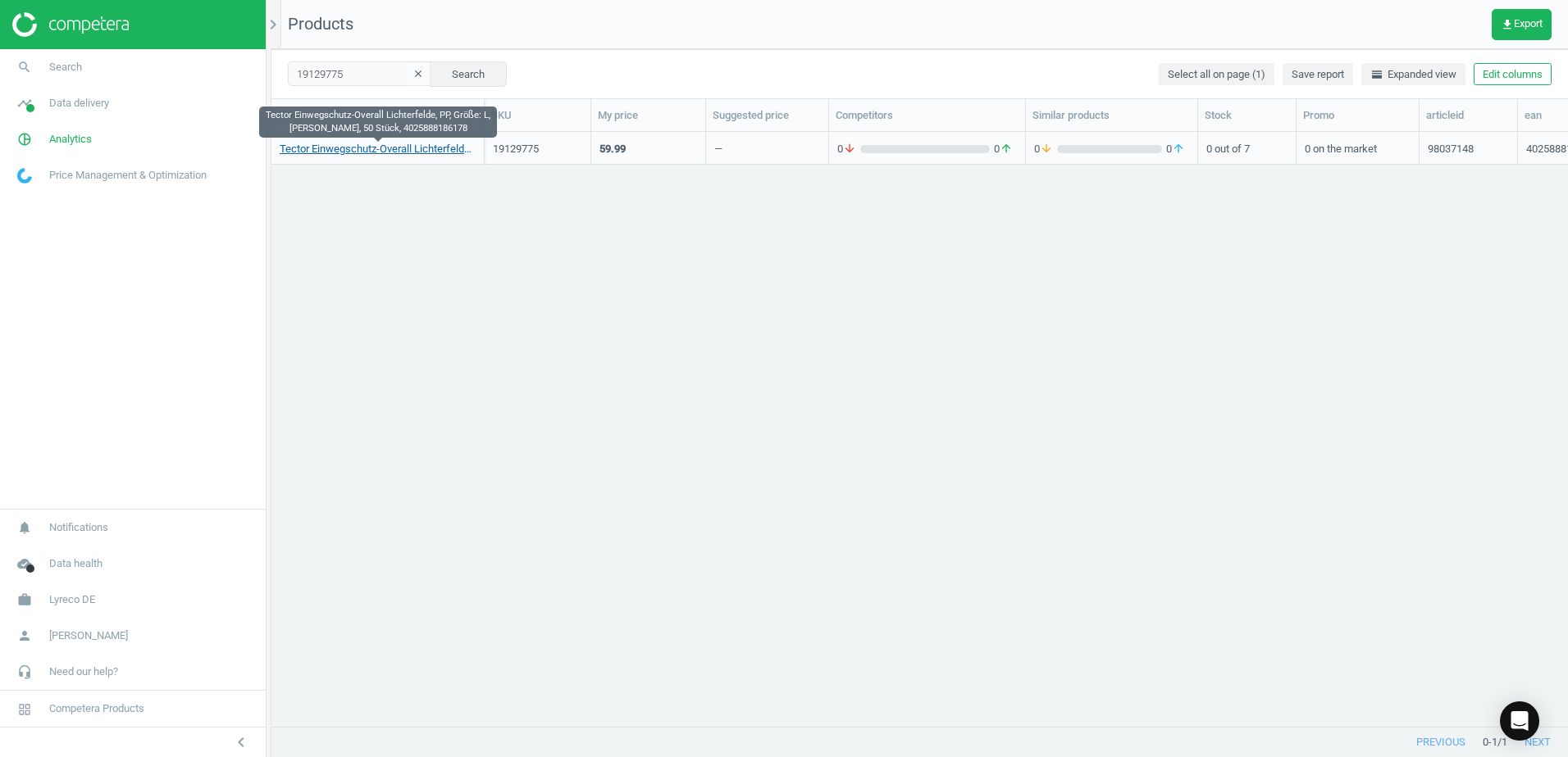
click at [424, 149] on link "Tector Einwegschutz-Overall Lichterfelde, PP, Größe: L, weiß, 50 Stück, 4025888…" at bounding box center [377, 149] width 196 height 15
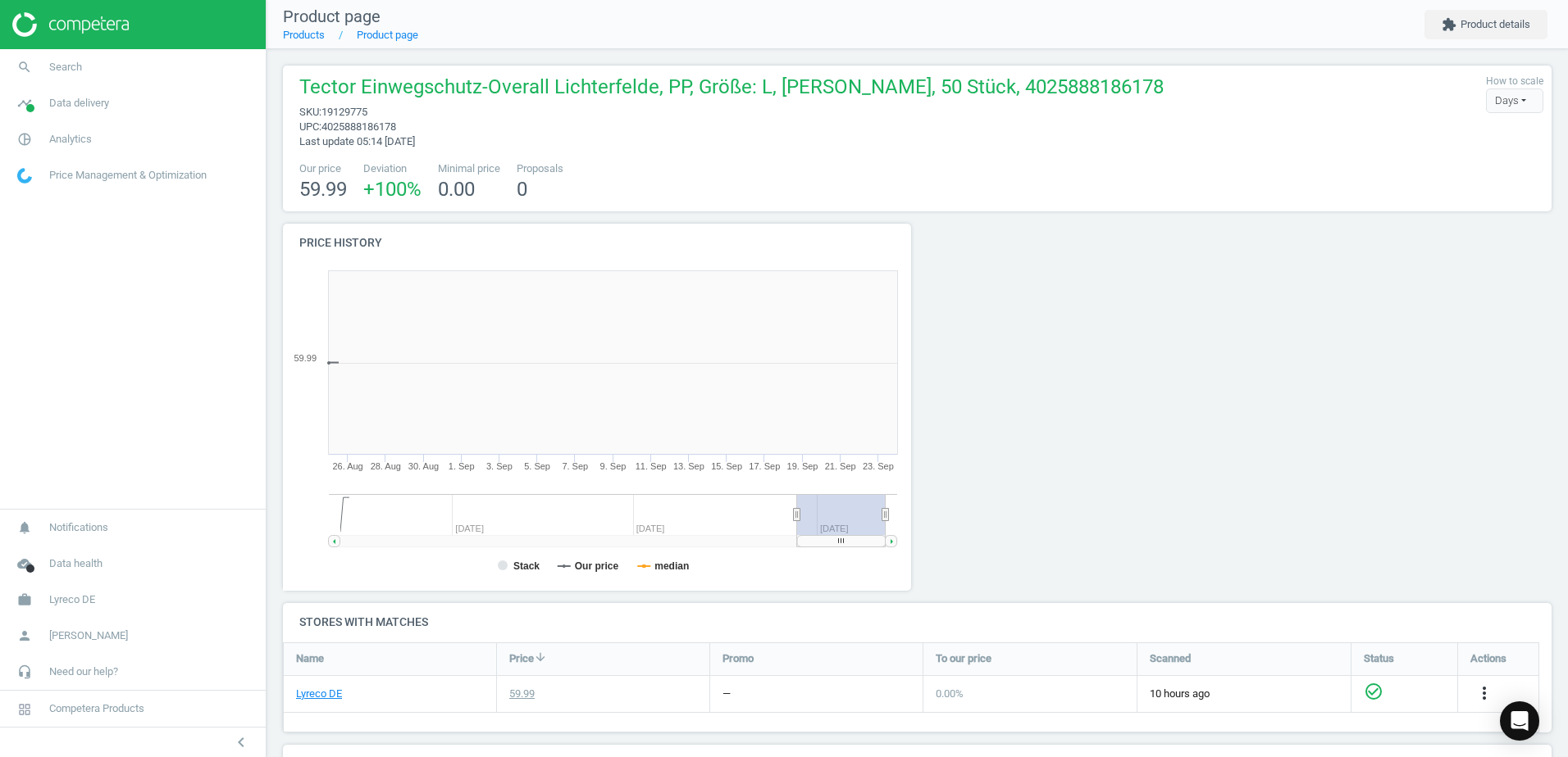
scroll to position [354, 646]
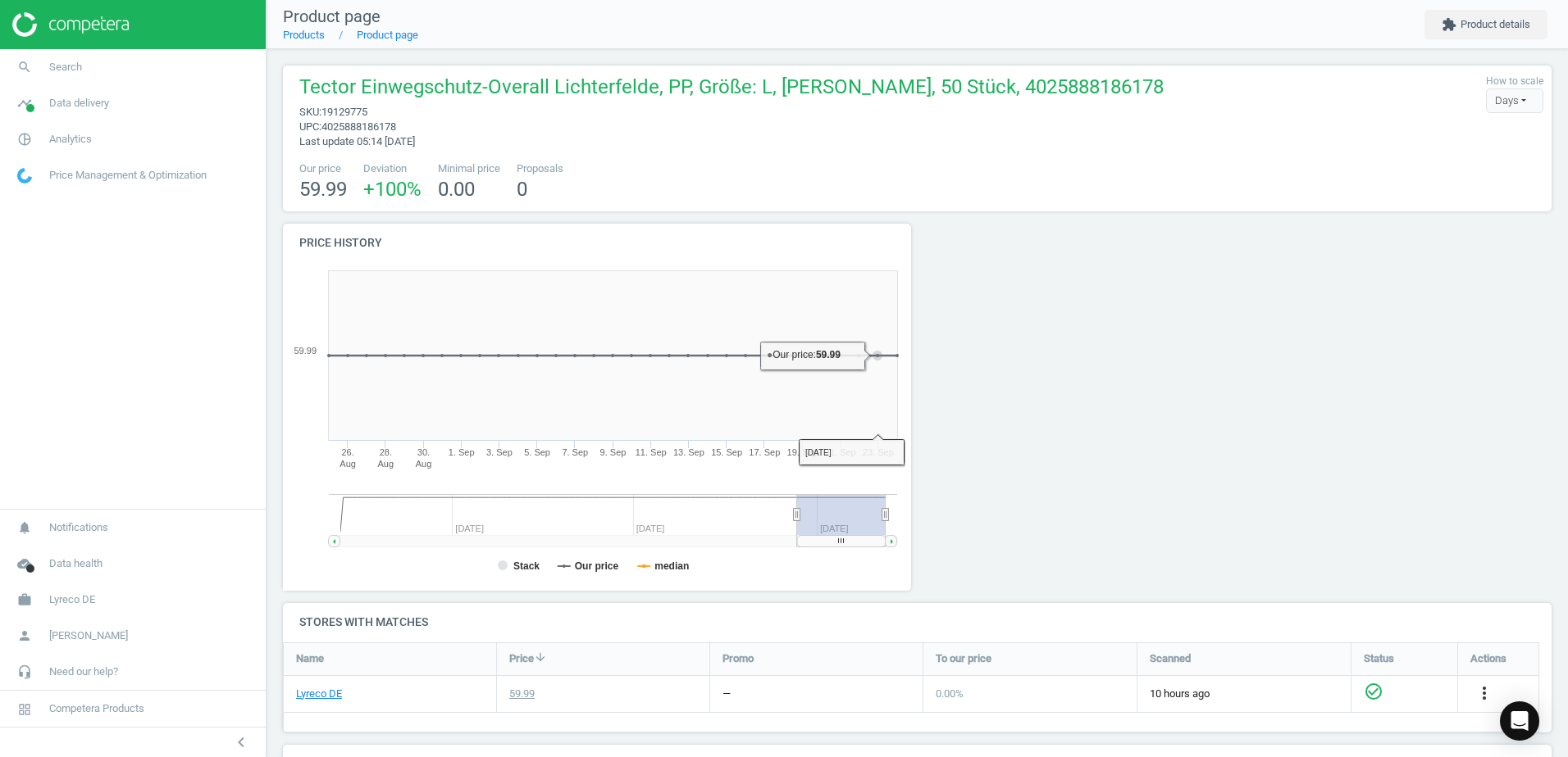
click at [1127, 331] on div at bounding box center [1077, 413] width 321 height 379
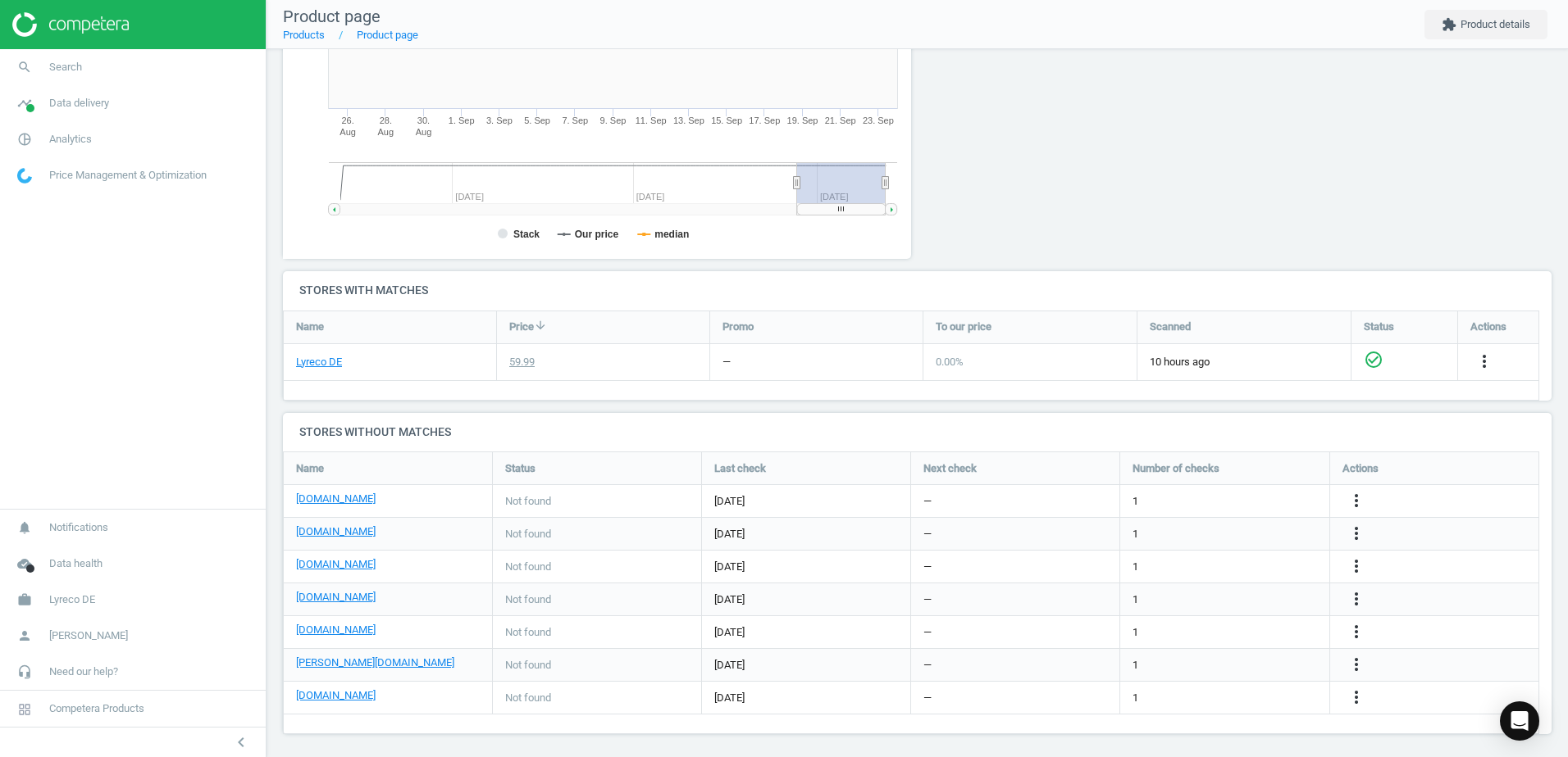
scroll to position [337, 0]
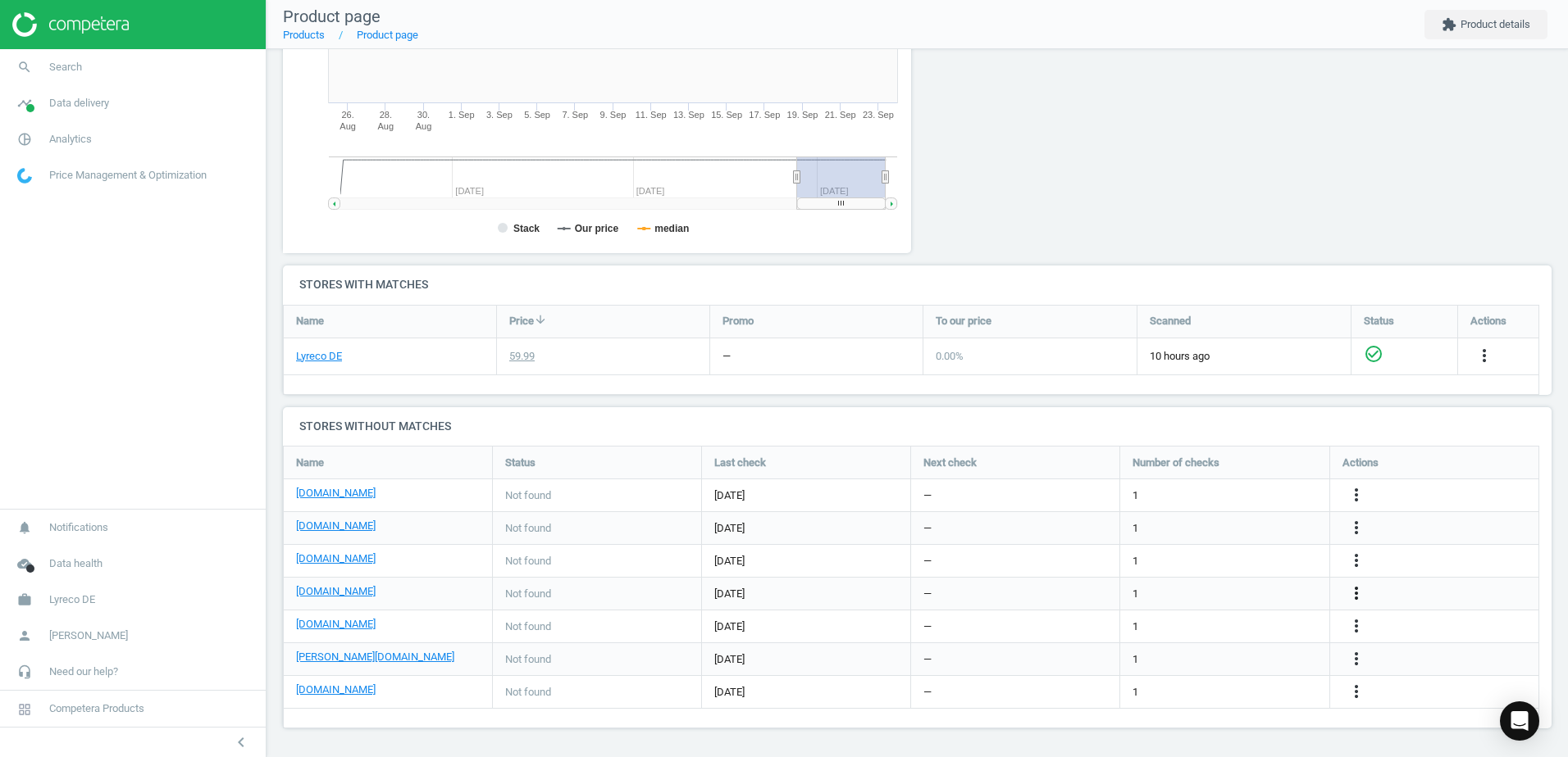
click at [1358, 595] on icon "more_vert" at bounding box center [1356, 594] width 20 height 20
click at [1148, 586] on link "Edit URL/product option" at bounding box center [1229, 594] width 225 height 25
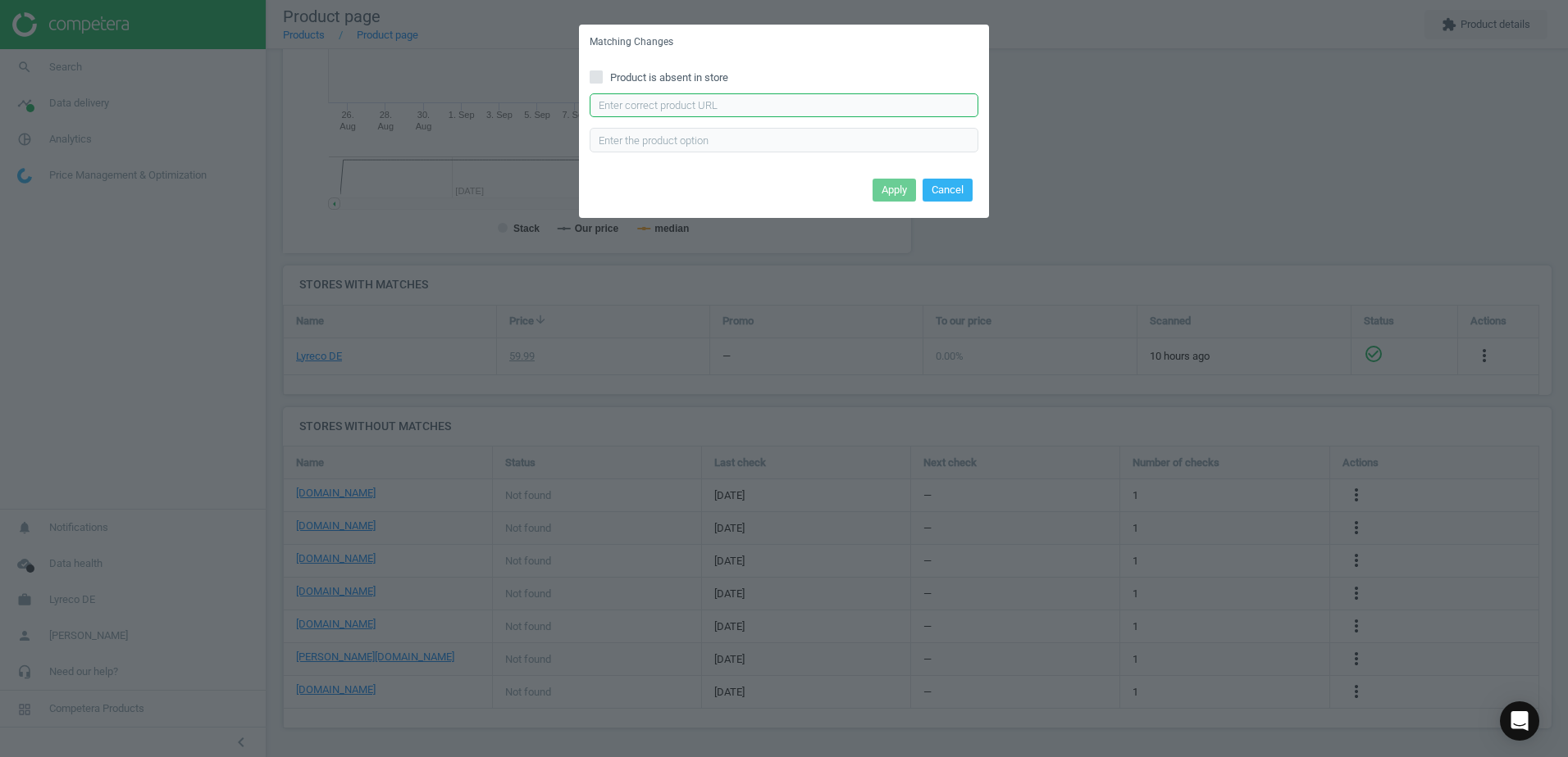
click at [661, 107] on input "text" at bounding box center [783, 106] width 388 height 25
paste input "https://cas-technik.de/einweg/overalls/tector-2910-lichterfelde-pp-overall-kate…"
type input "https://cas-technik.de/einweg/overalls/tector-2910-lichterfelde-pp-overall-kate…"
click at [888, 189] on button "Apply" at bounding box center [894, 190] width 44 height 23
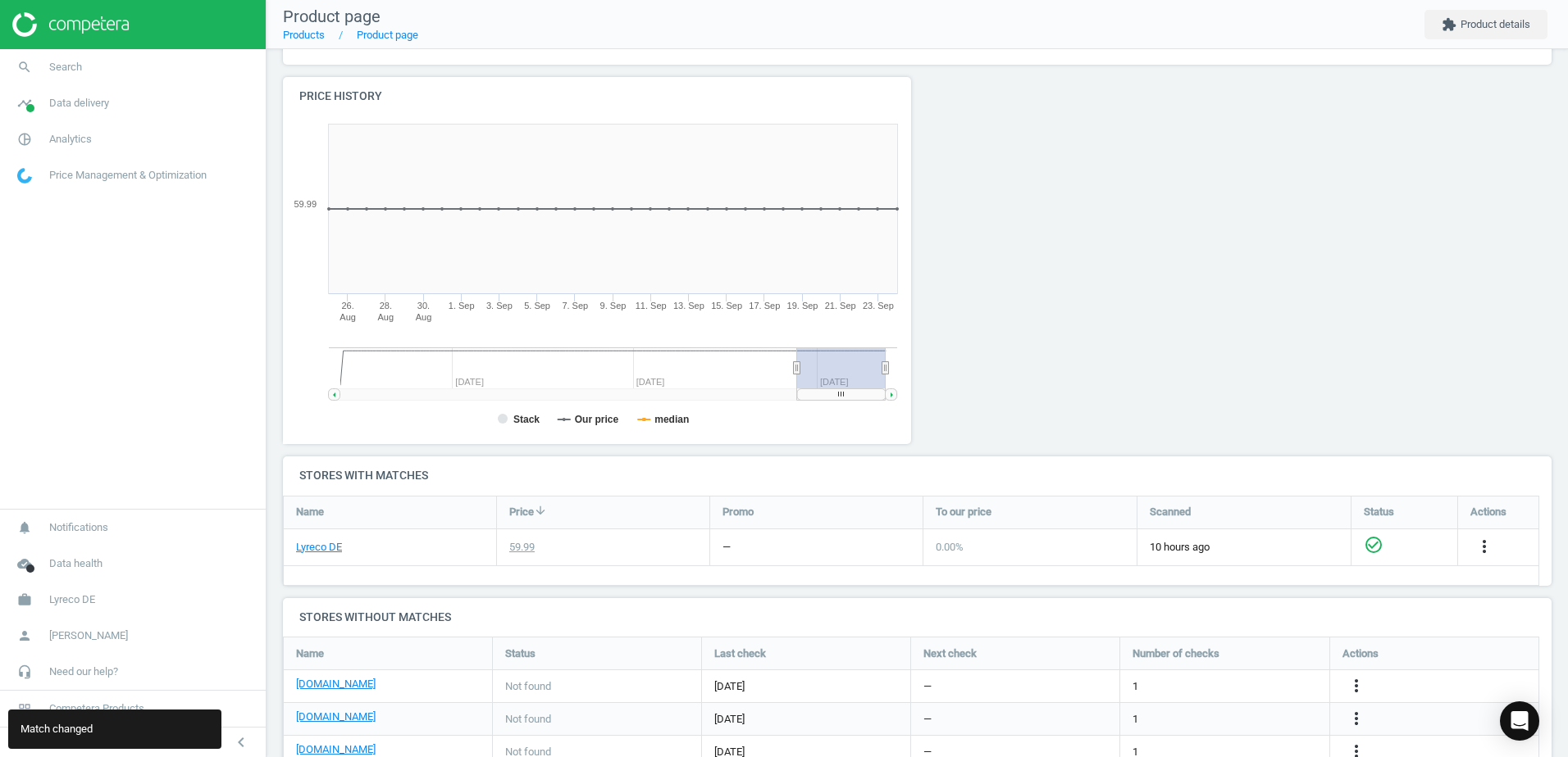
scroll to position [10, 0]
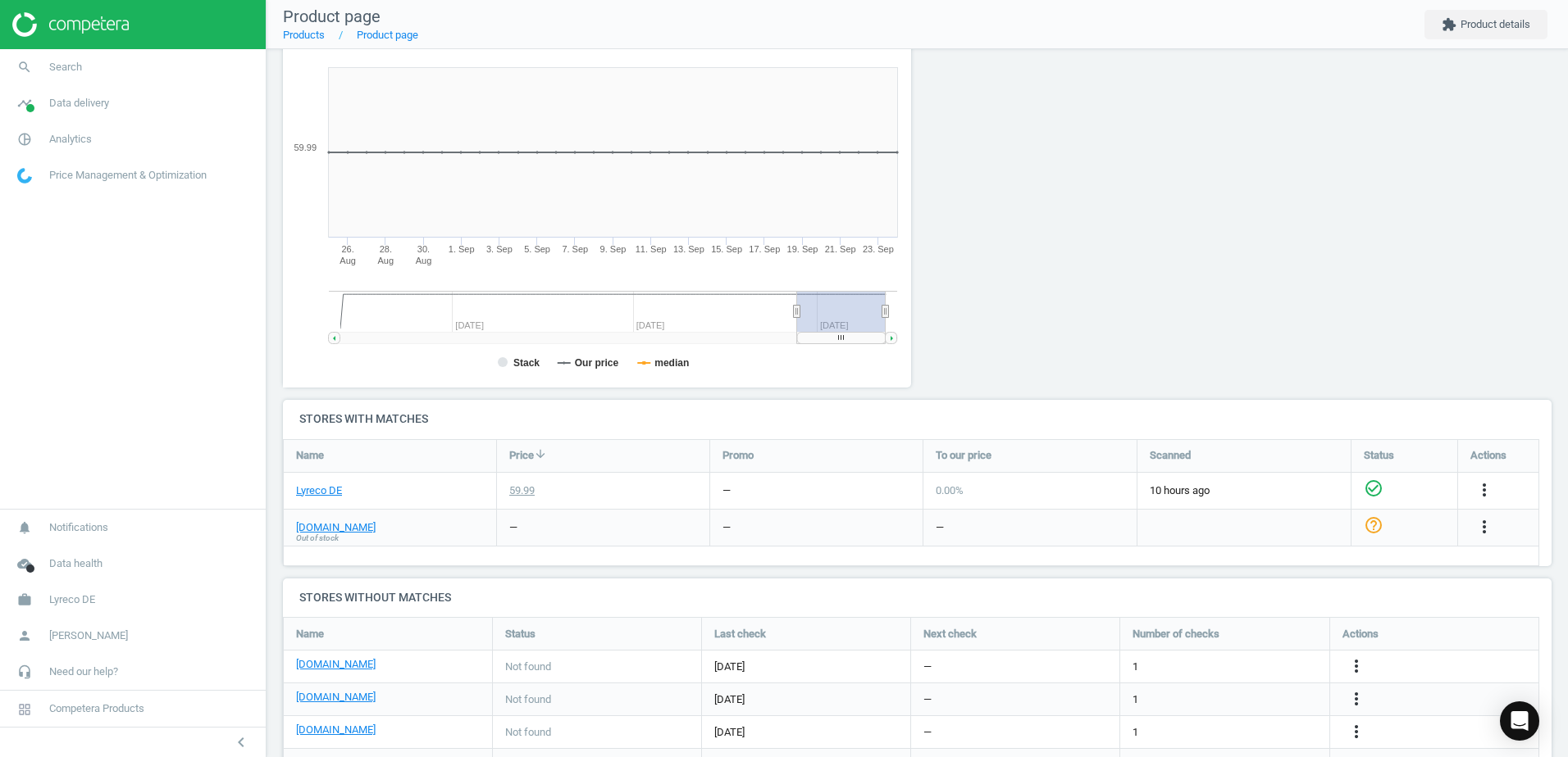
scroll to position [96, 0]
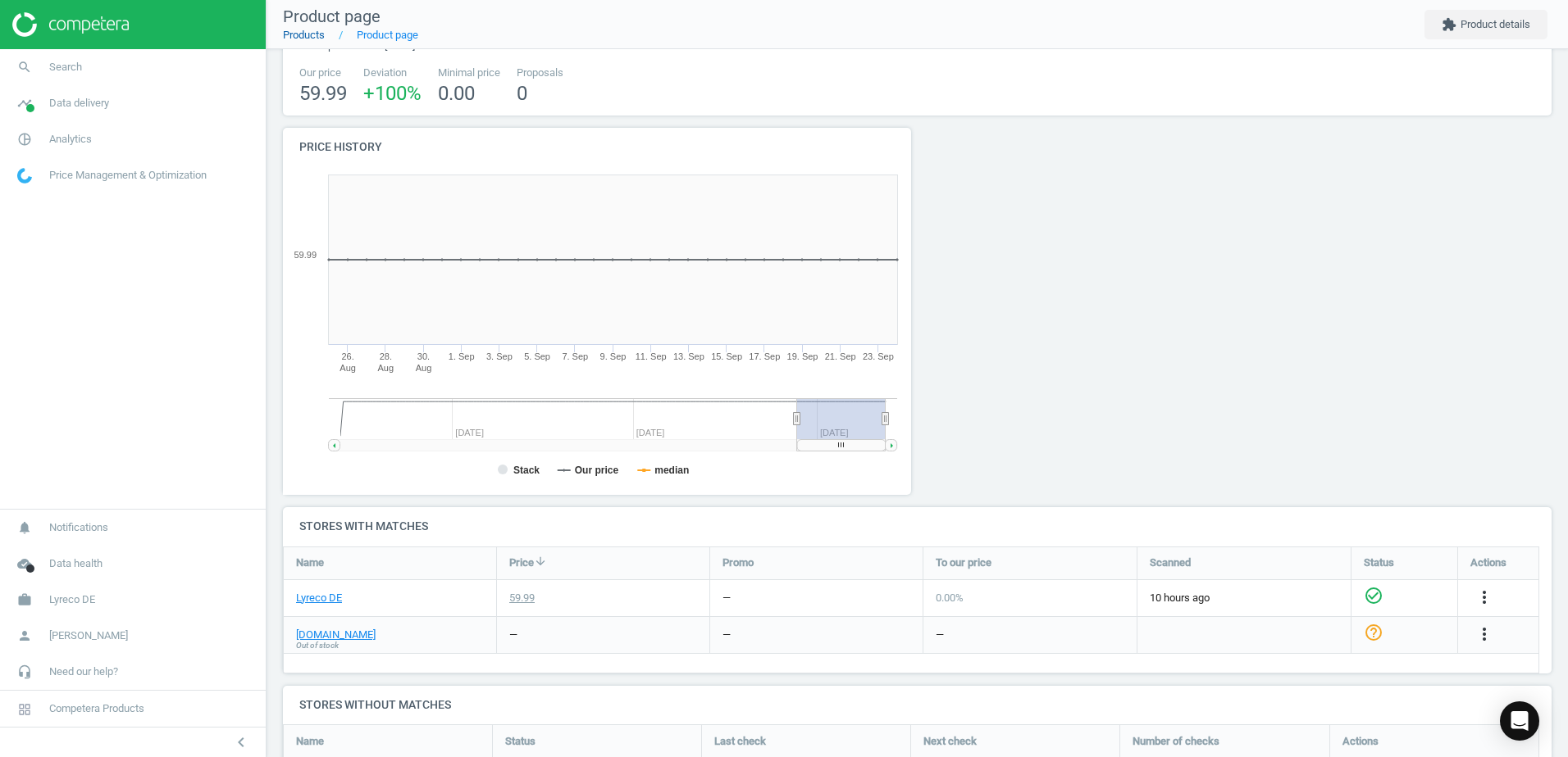
click at [314, 34] on link "Products" at bounding box center [304, 35] width 42 height 12
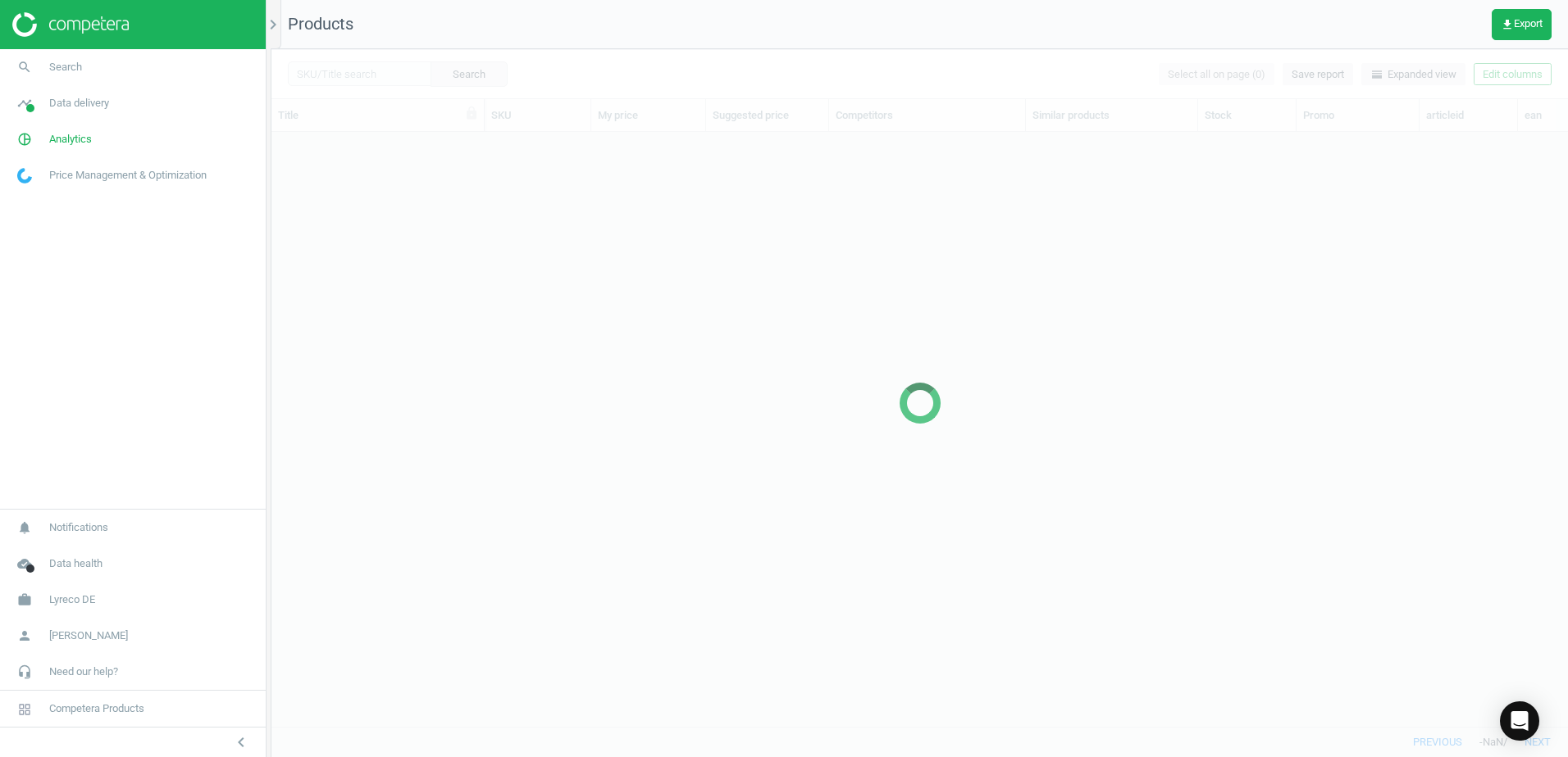
scroll to position [570, 1284]
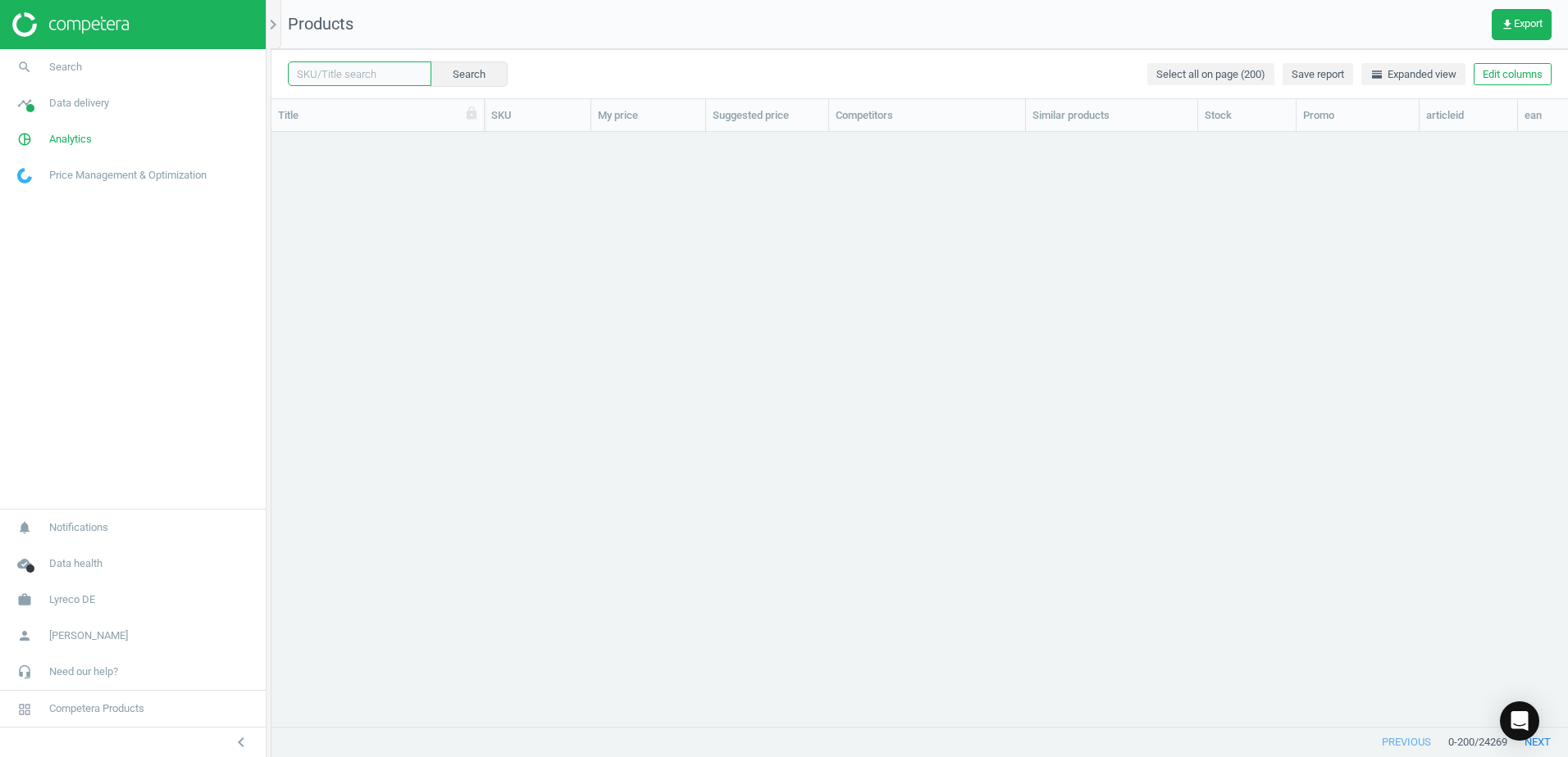
click at [383, 71] on input "text" at bounding box center [359, 74] width 144 height 25
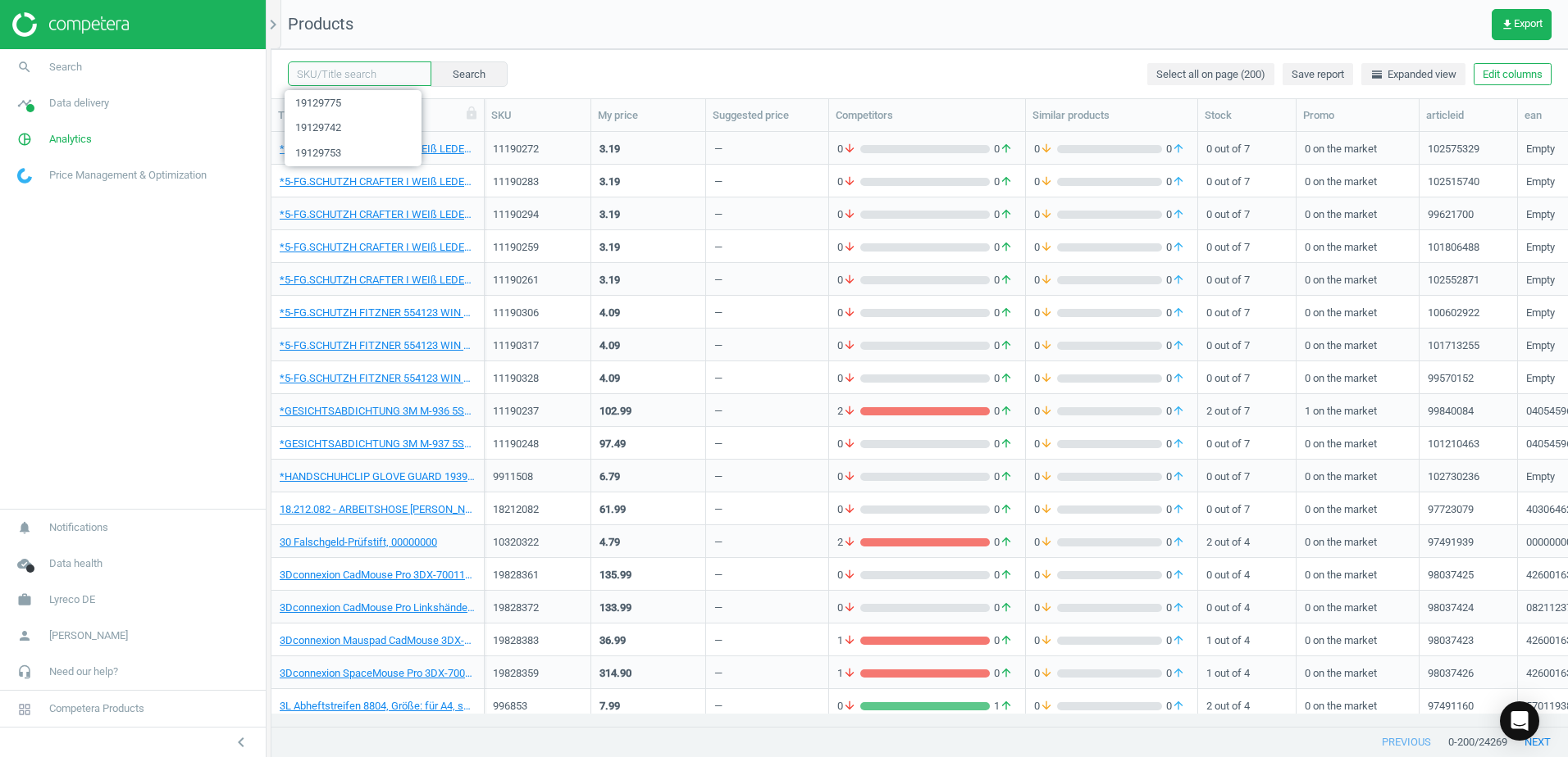
paste input "19129786"
type input "19129786"
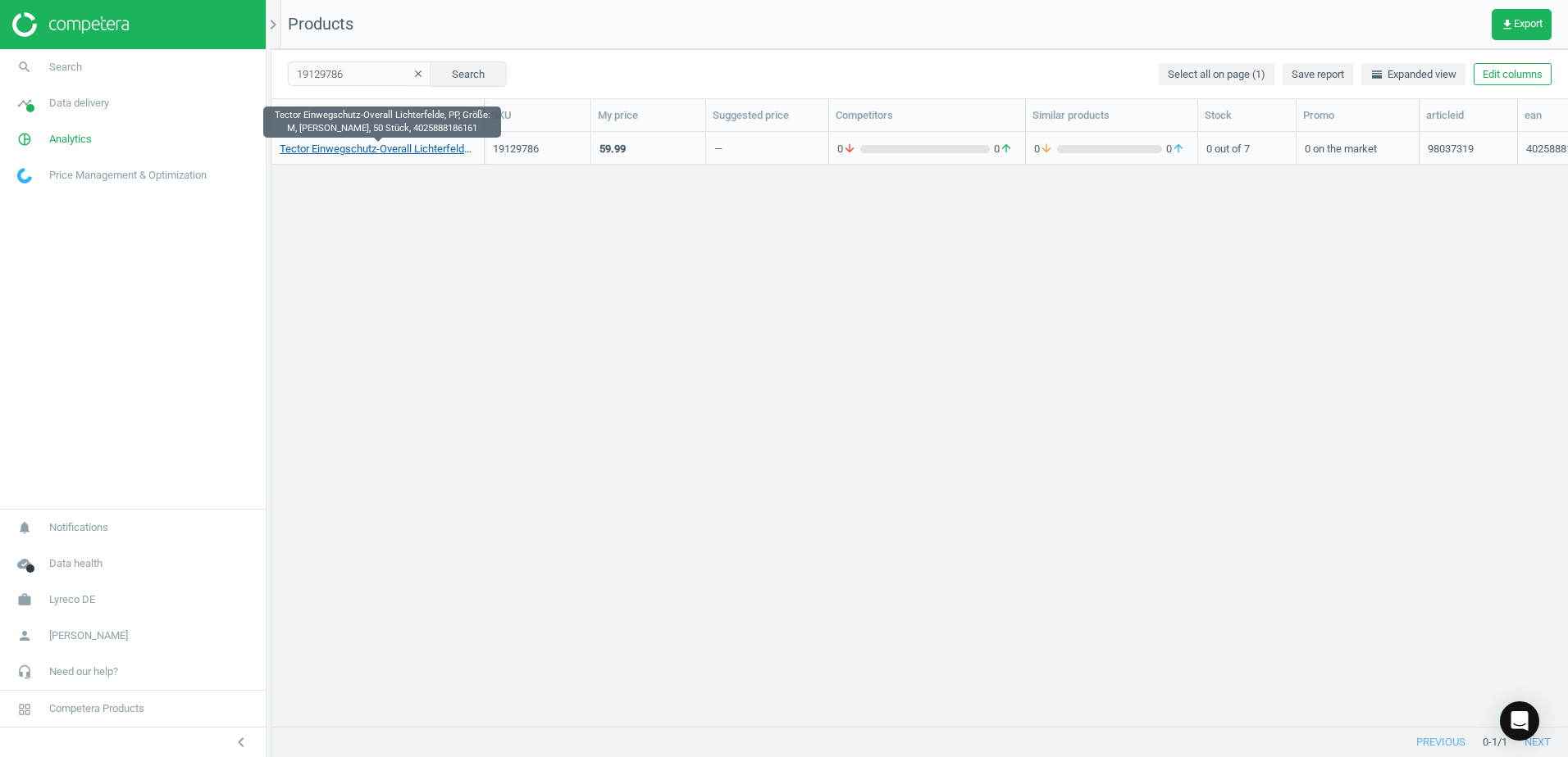
click at [380, 151] on link "Tector Einwegschutz-Overall Lichterfelde, PP, Größe: M, weiß, 50 Stück, 4025888…" at bounding box center [377, 149] width 196 height 15
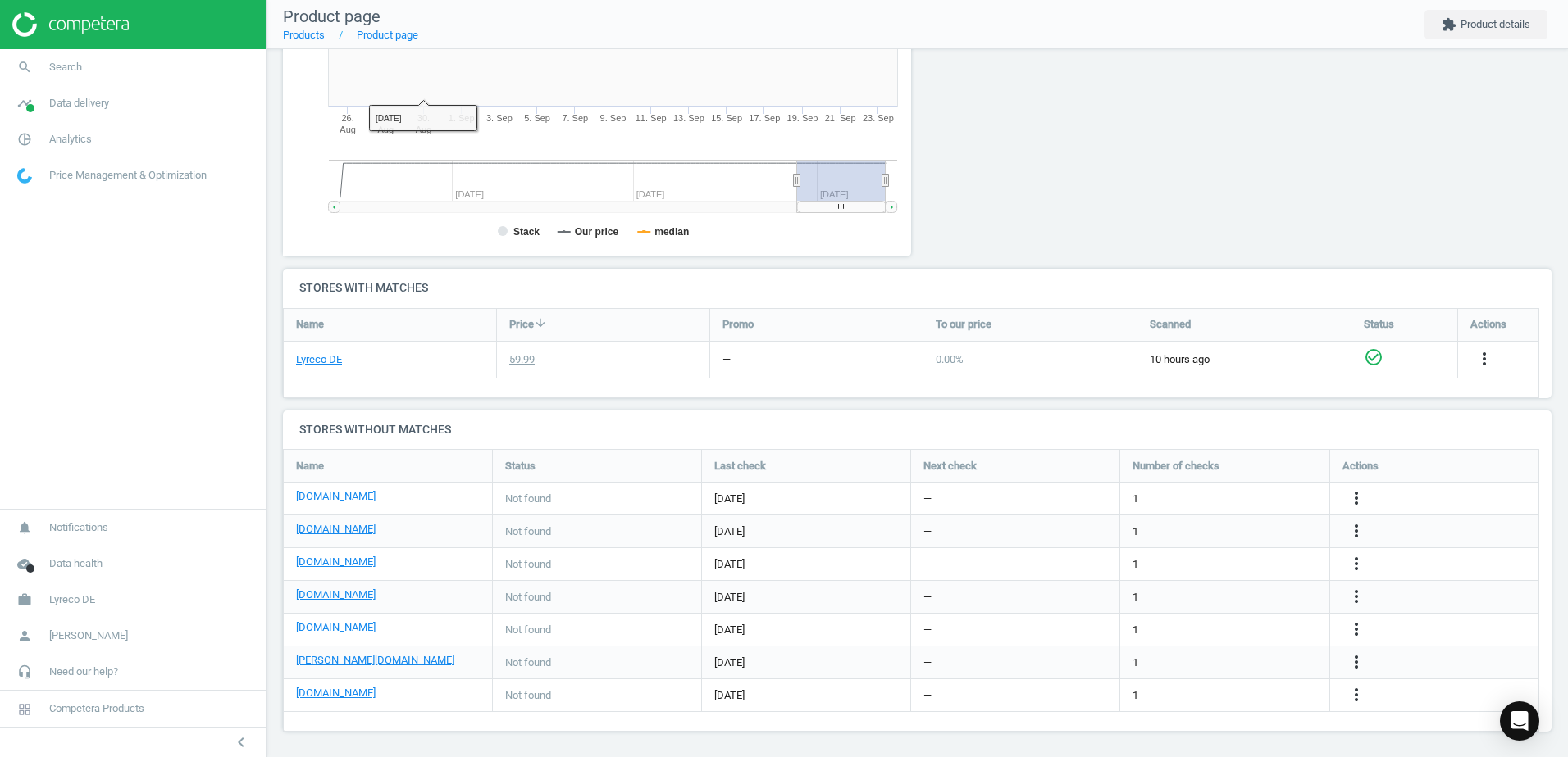
scroll to position [337, 0]
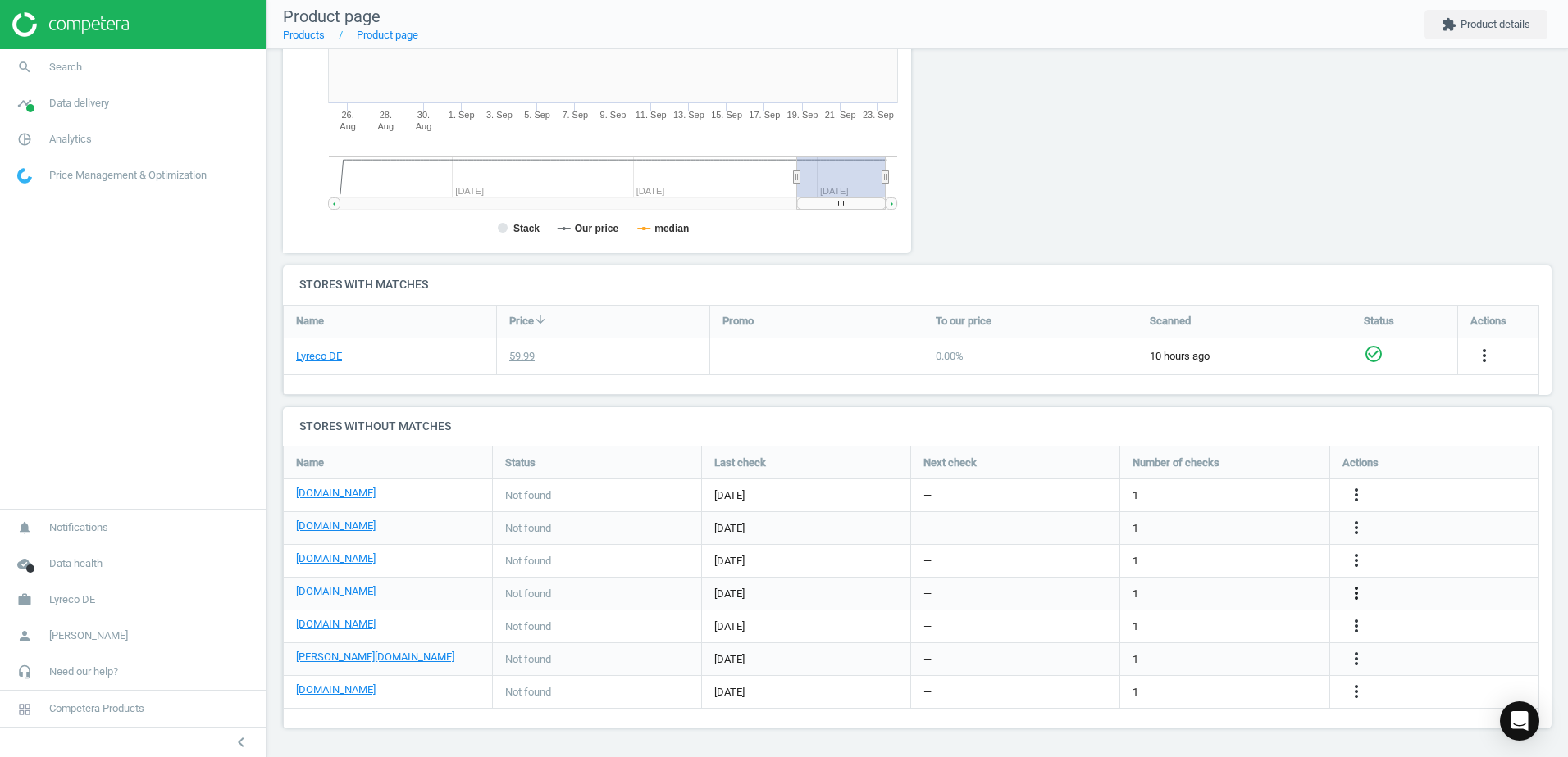
click at [1347, 595] on icon "more_vert" at bounding box center [1356, 594] width 20 height 20
click at [1132, 592] on link "Edit URL/product option" at bounding box center [1229, 594] width 225 height 25
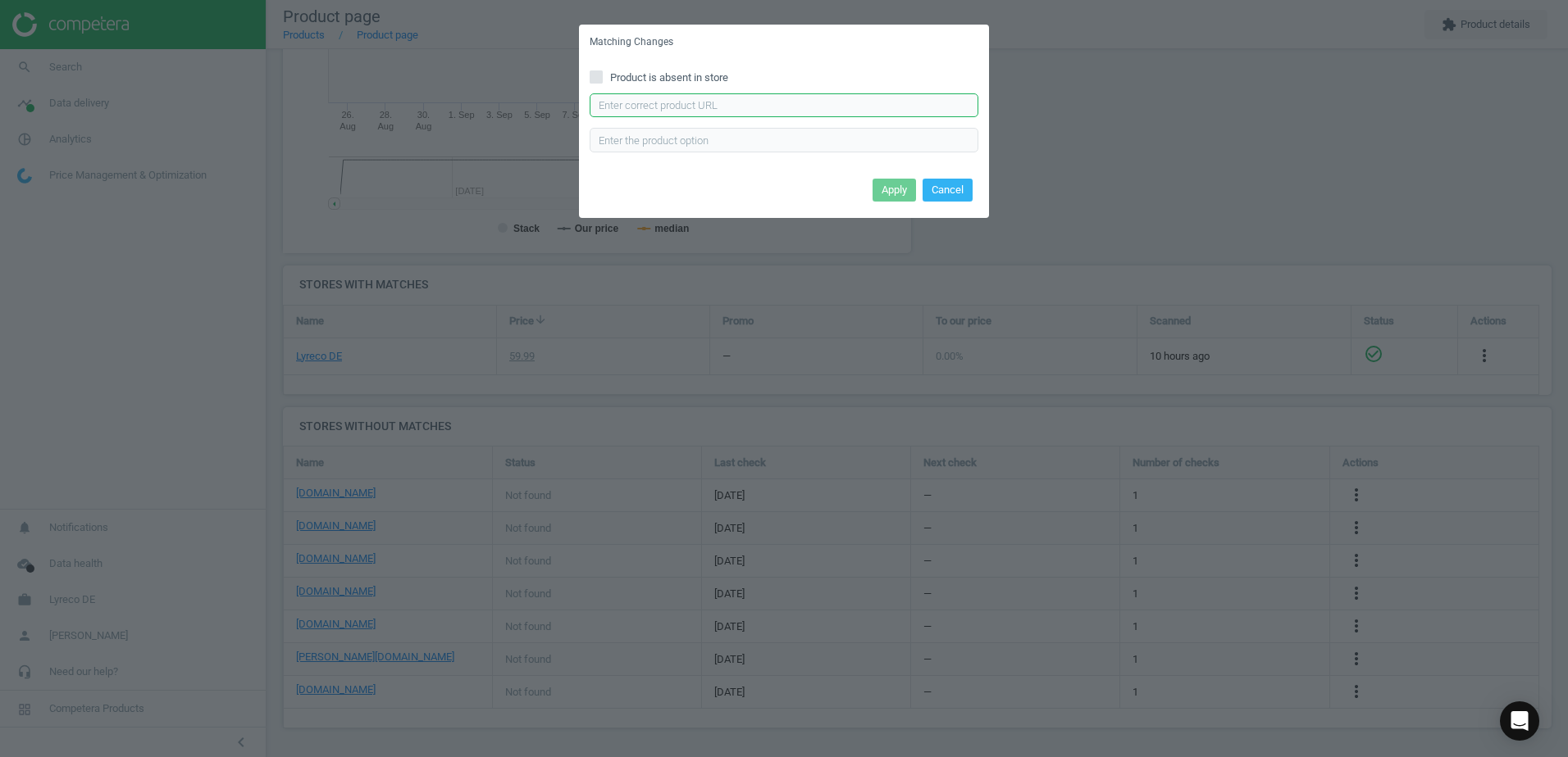
click at [655, 107] on input "text" at bounding box center [783, 106] width 388 height 25
paste input "https://cas-technik.de/einweg/overalls/tector-2910-lichterfelde-pp-overall-kate…"
click at [616, 105] on input "https://cas-technik.de/einweg/overalls/tector-2910-lichterfelde-pp-overall-kate…" at bounding box center [783, 106] width 388 height 25
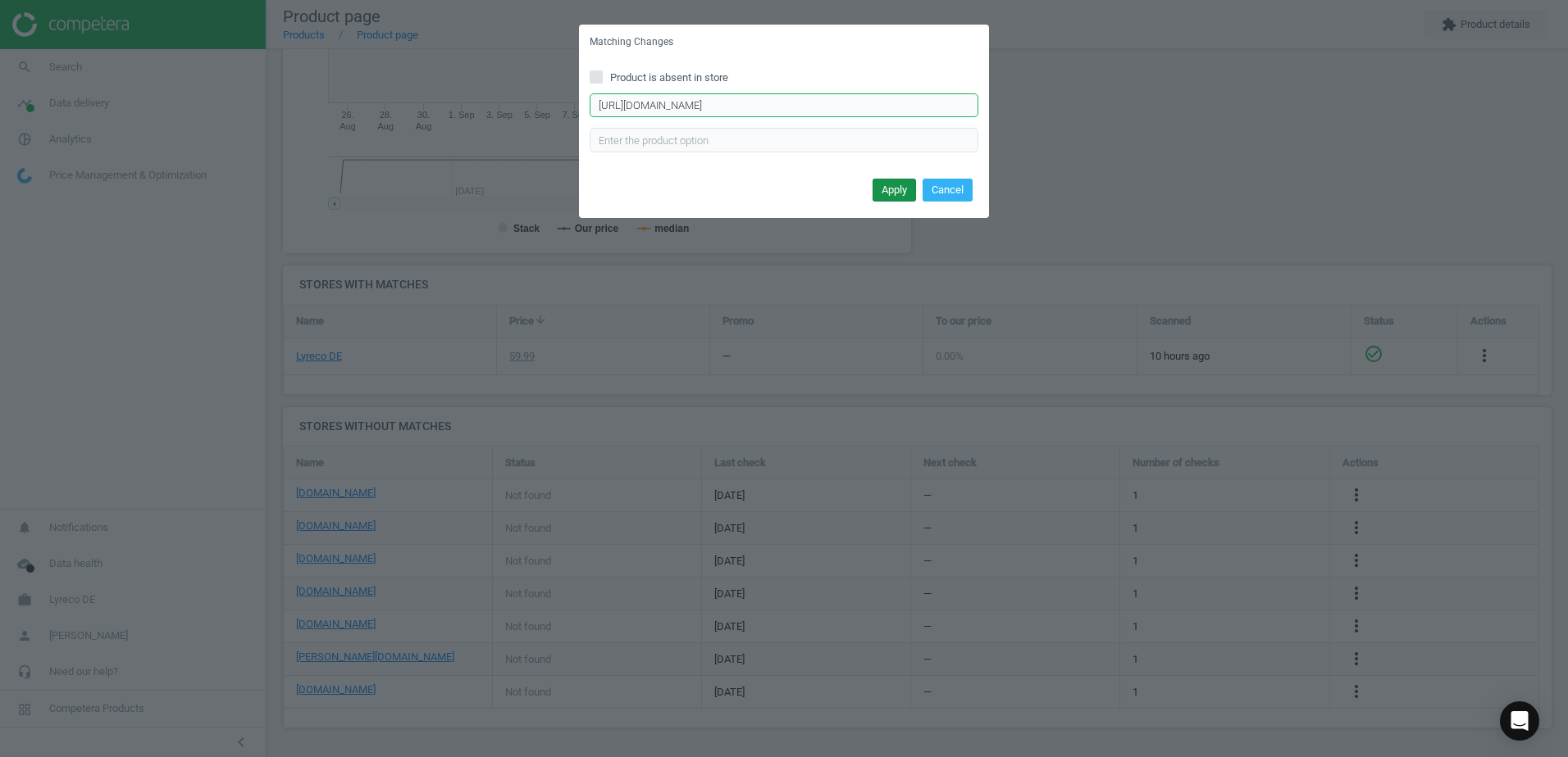
type input "https://cas-technik.de/einweg/overalls/tector-2910-lichterfelde-pp-overall-kate…"
click at [876, 189] on button "Apply" at bounding box center [894, 190] width 44 height 23
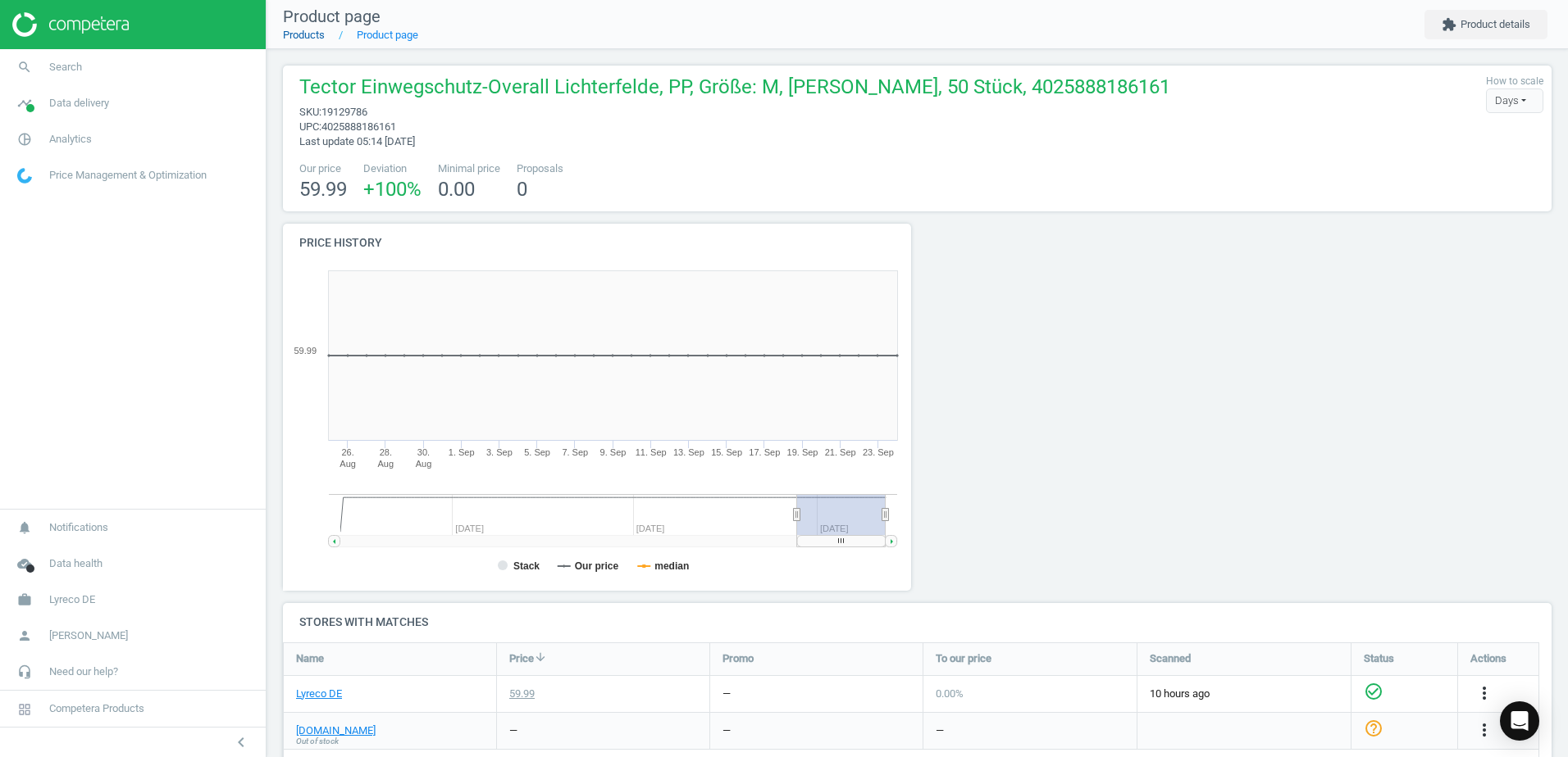
click at [313, 33] on link "Products" at bounding box center [304, 35] width 42 height 12
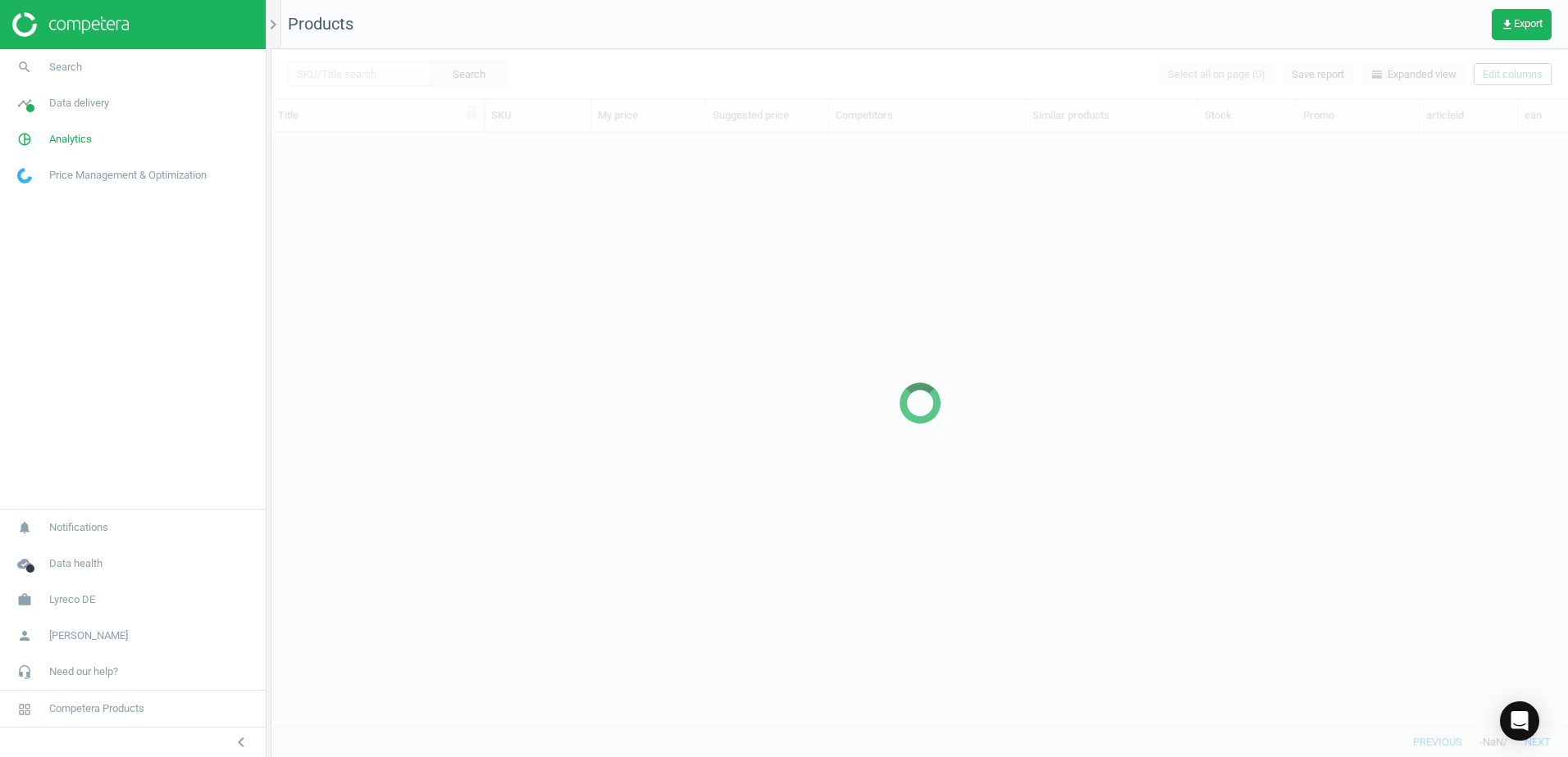
scroll to position [570, 1284]
click at [372, 75] on div at bounding box center [920, 403] width 1297 height 708
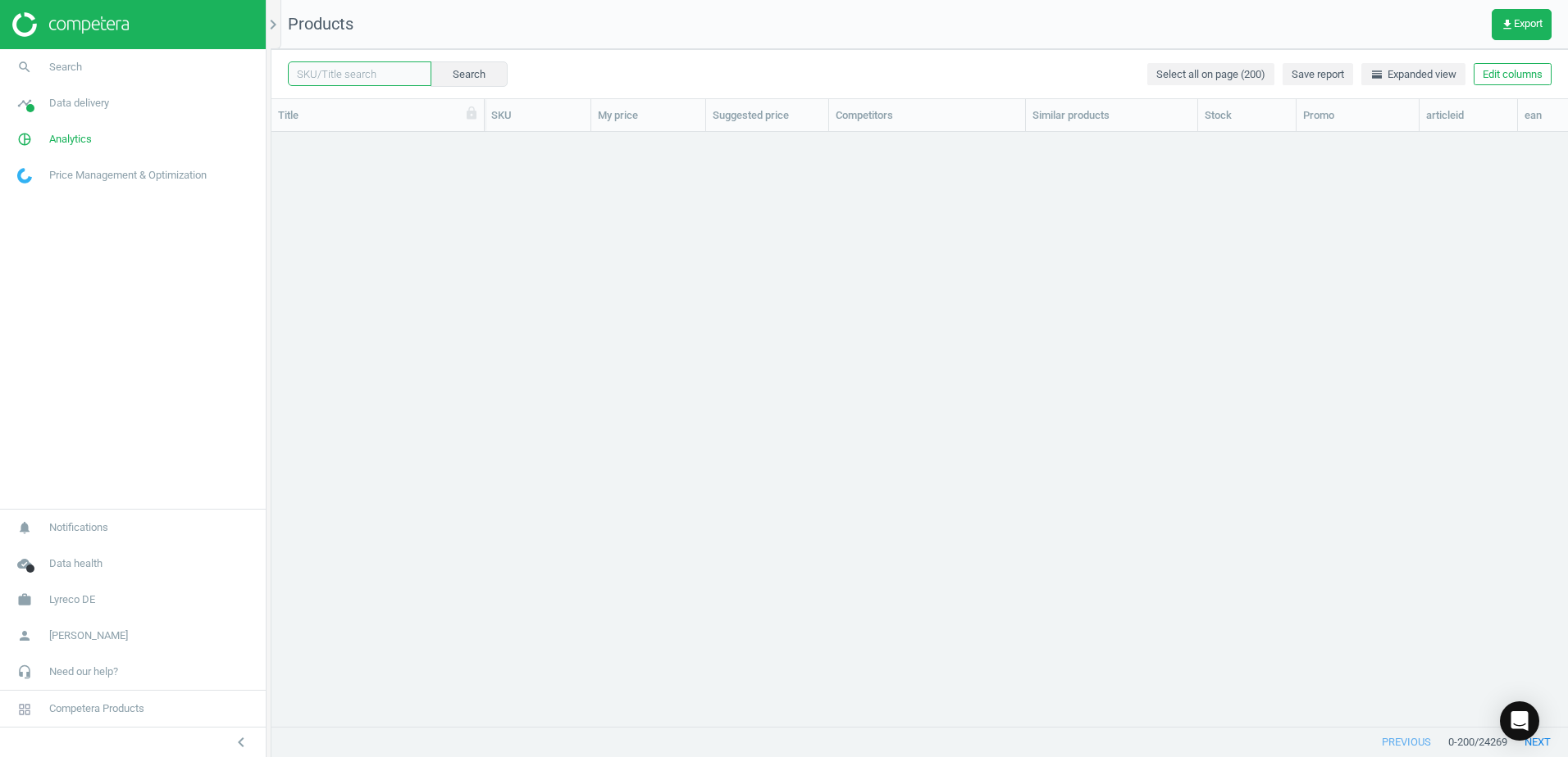
click at [381, 73] on input "text" at bounding box center [359, 74] width 144 height 25
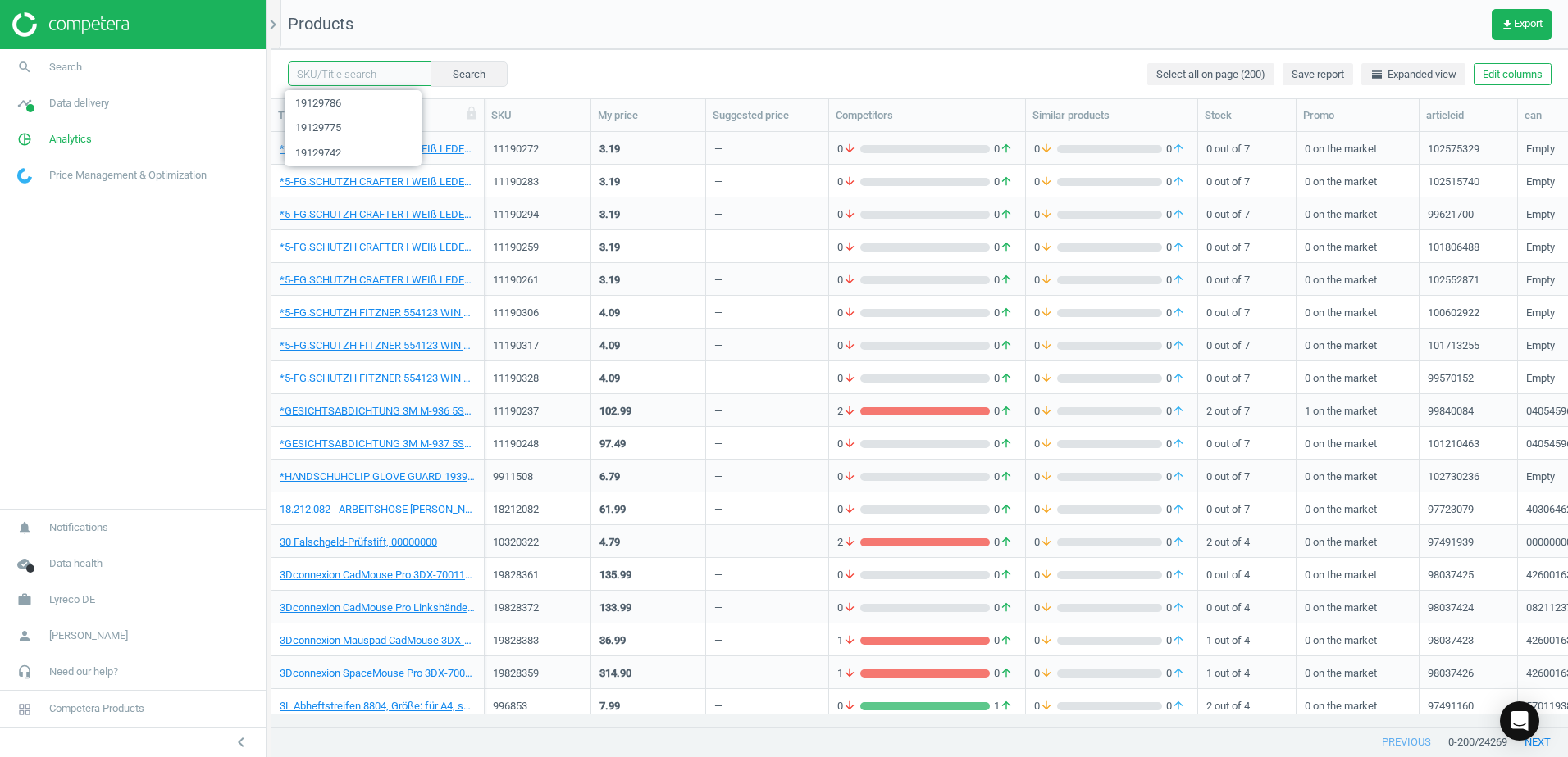
paste input "19129764"
type input "19129764"
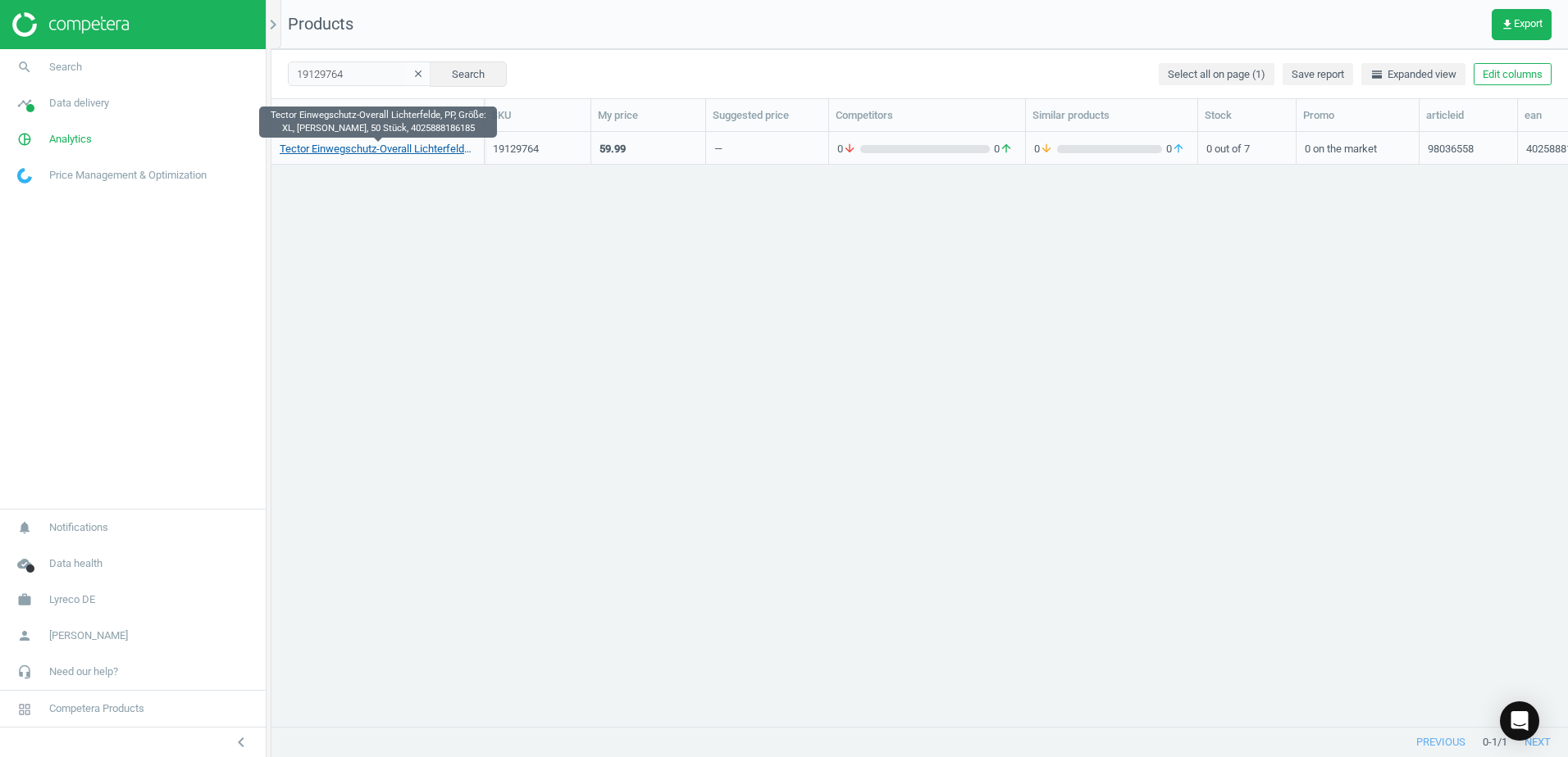
click at [429, 150] on link "Tector Einwegschutz-Overall Lichterfelde, PP, Größe: XL, weiß, 50 Stück, 402588…" at bounding box center [377, 149] width 196 height 15
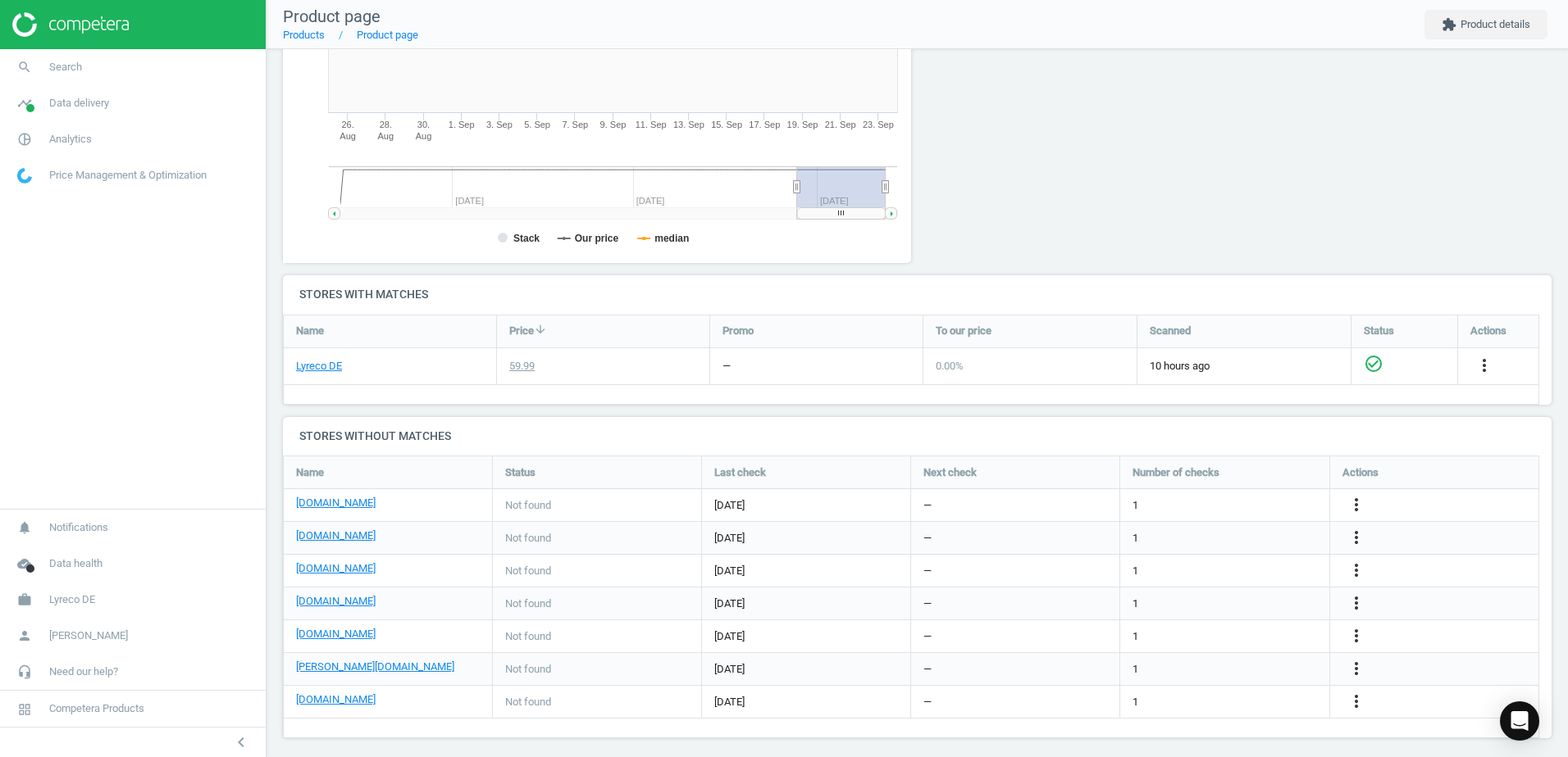
scroll to position [337, 0]
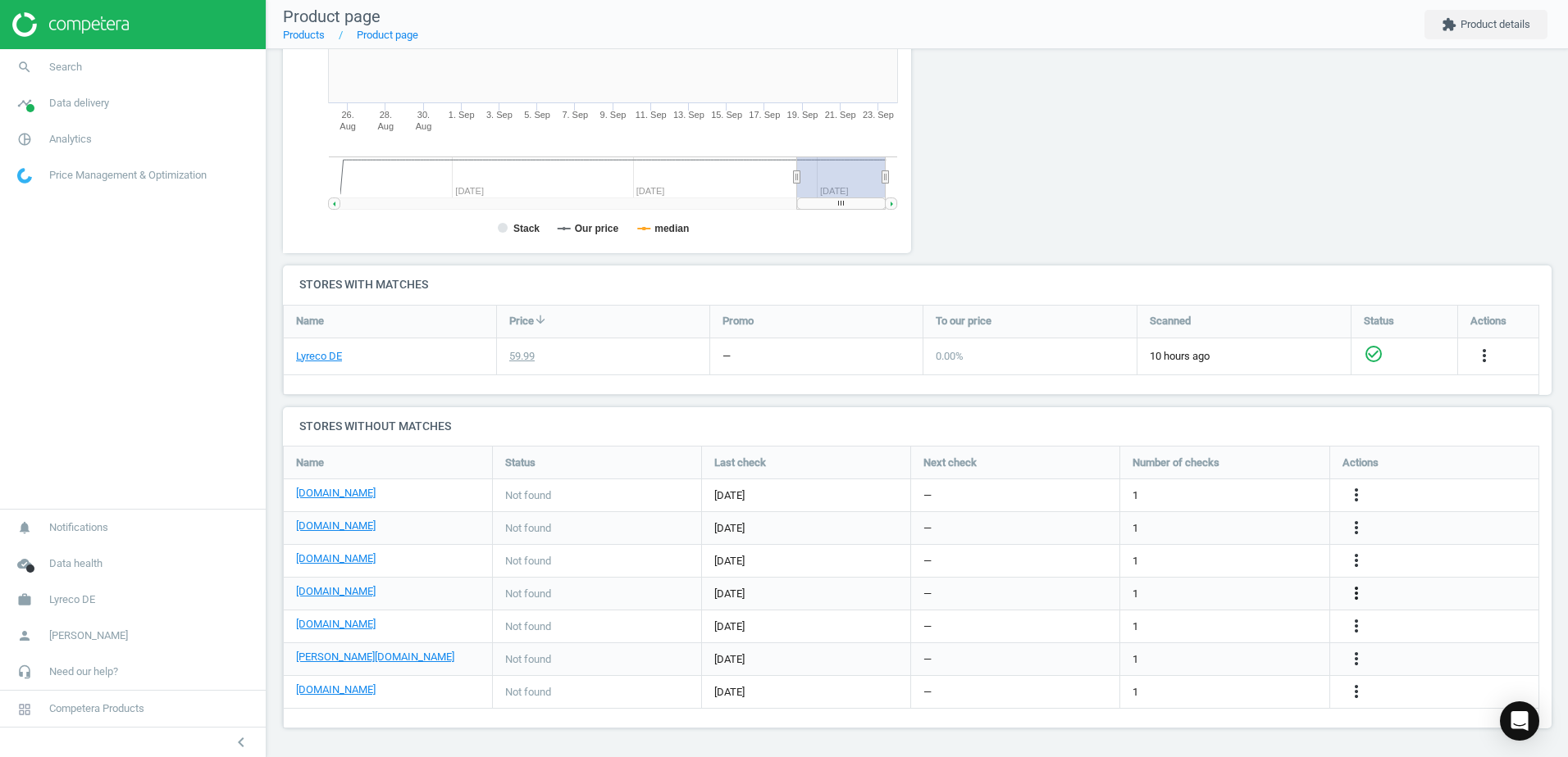
click at [1357, 596] on icon "more_vert" at bounding box center [1356, 594] width 20 height 20
click at [1147, 590] on link "Edit URL/product option" at bounding box center [1229, 594] width 225 height 25
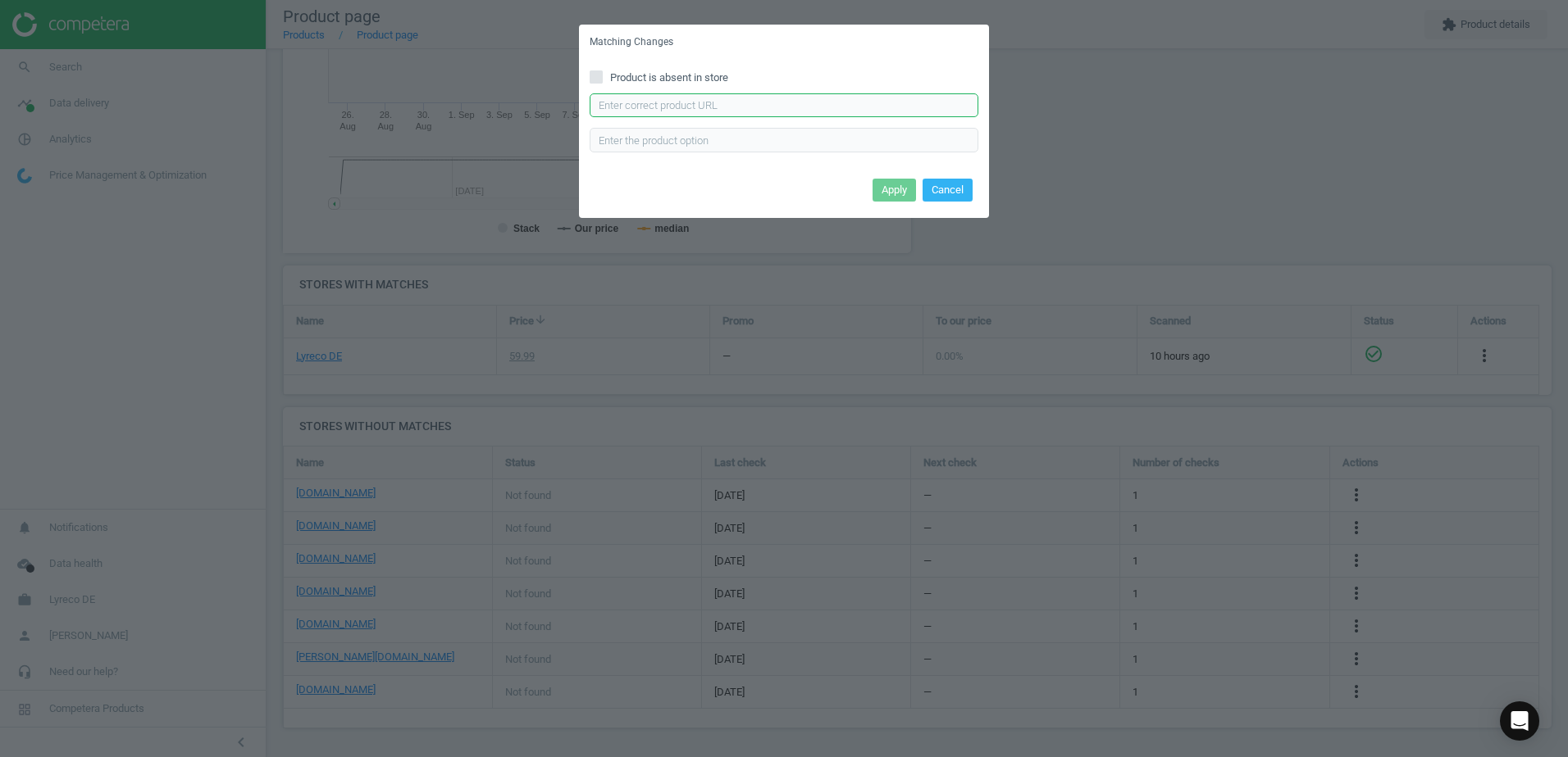
click at [626, 94] on input "text" at bounding box center [783, 106] width 388 height 25
paste input "https://cas-technik.de/einweg/overalls/tector-2910-lichterfelde-pp-overall-kate…"
type input "https://cas-technik.de/einweg/overalls/tector-2910-lichterfelde-pp-overall-kate…"
click at [908, 190] on button "Apply" at bounding box center [894, 190] width 44 height 23
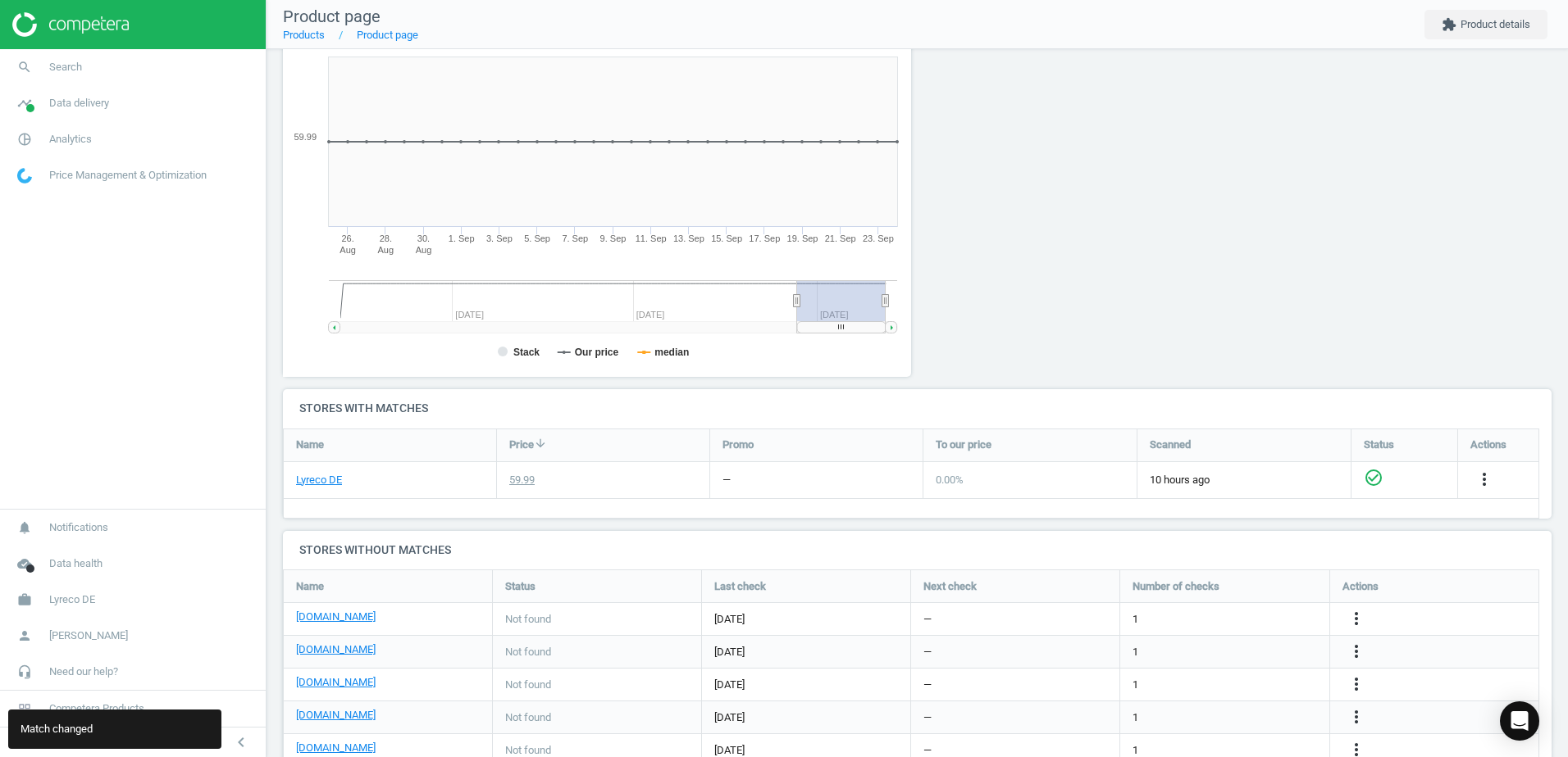
scroll to position [92, 0]
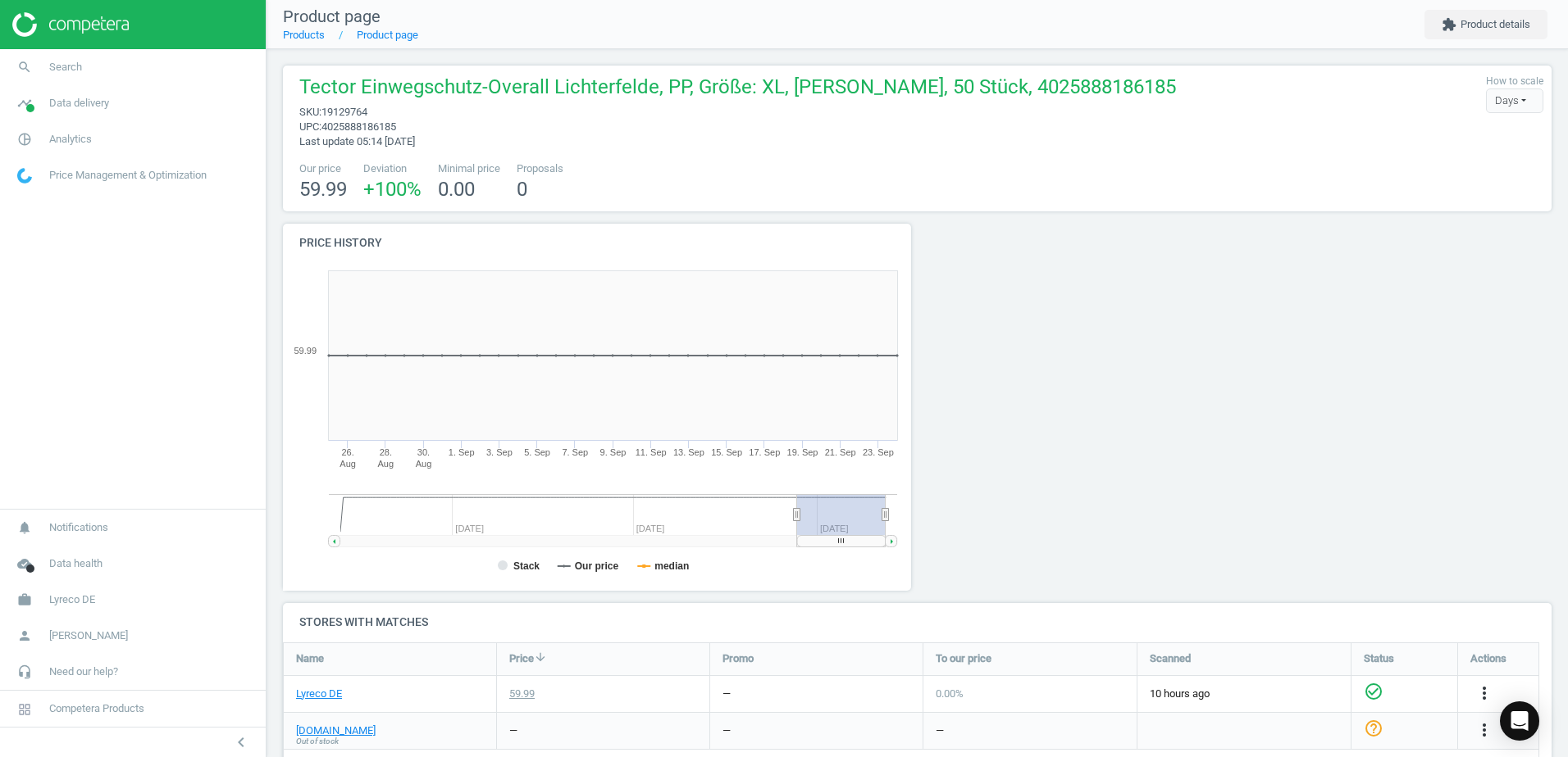
click at [326, 37] on li "Product page" at bounding box center [371, 35] width 94 height 15
click at [316, 33] on link "Products" at bounding box center [304, 35] width 42 height 12
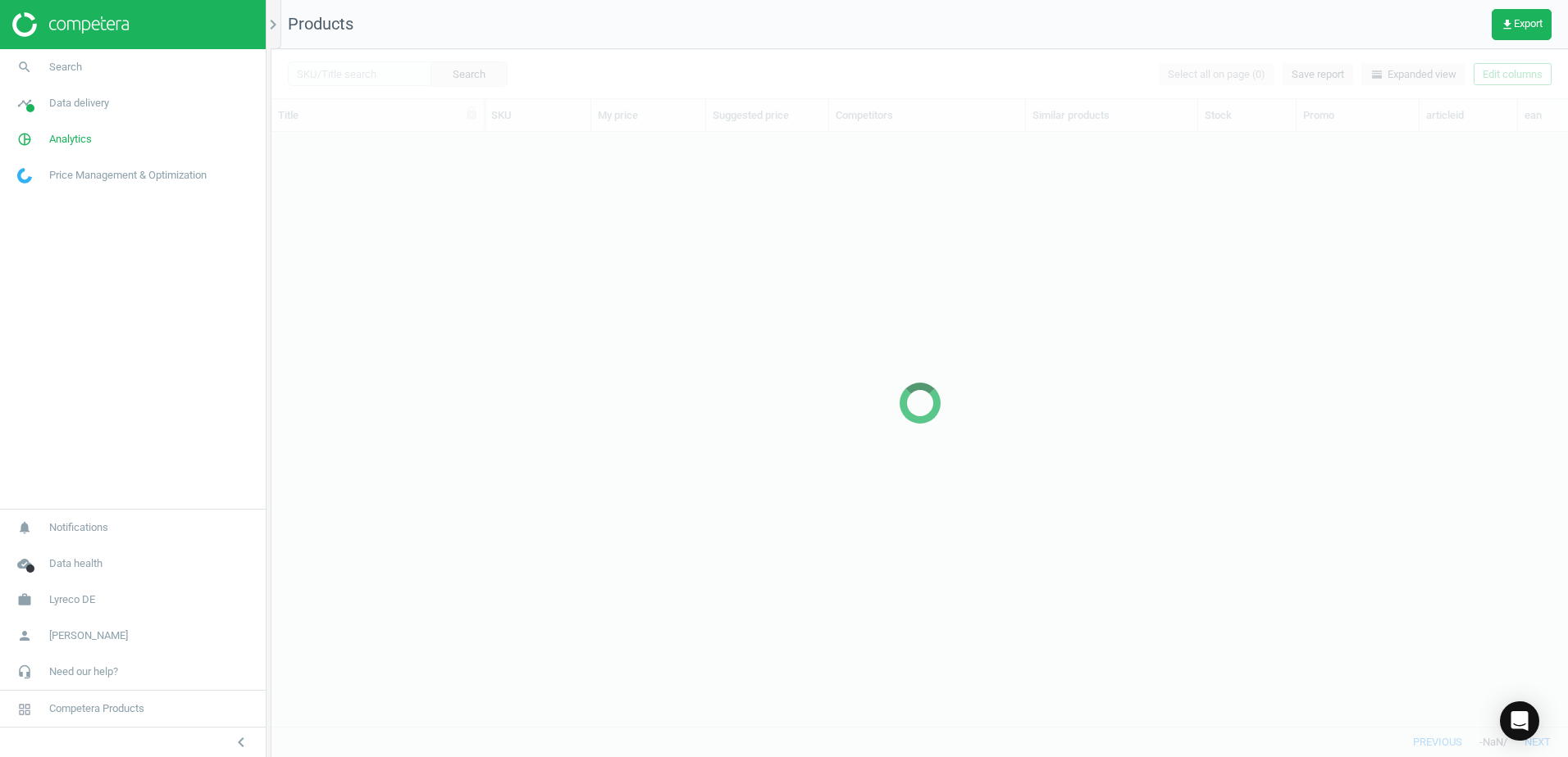
scroll to position [570, 1284]
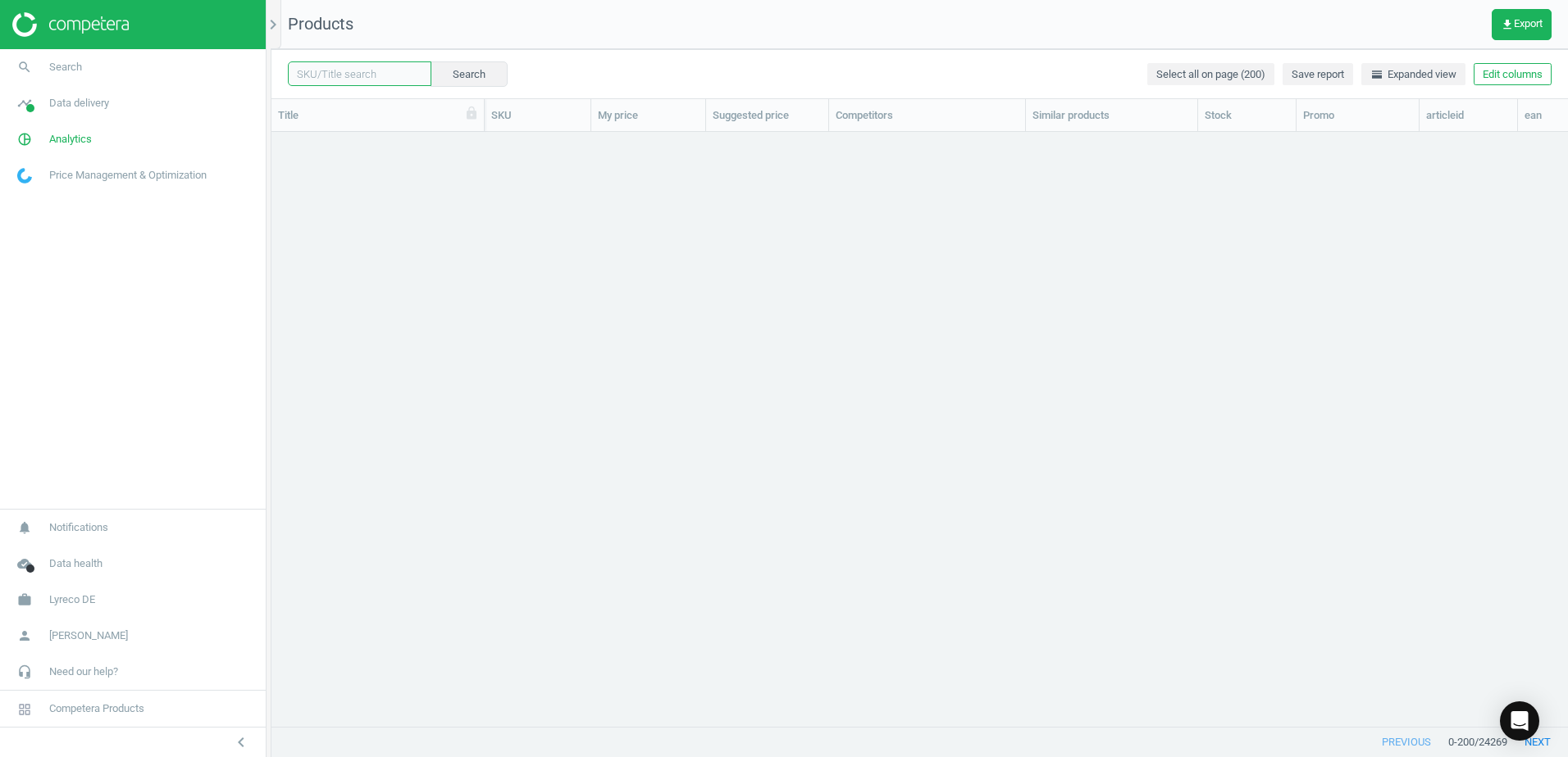
click at [362, 78] on input "text" at bounding box center [359, 74] width 144 height 25
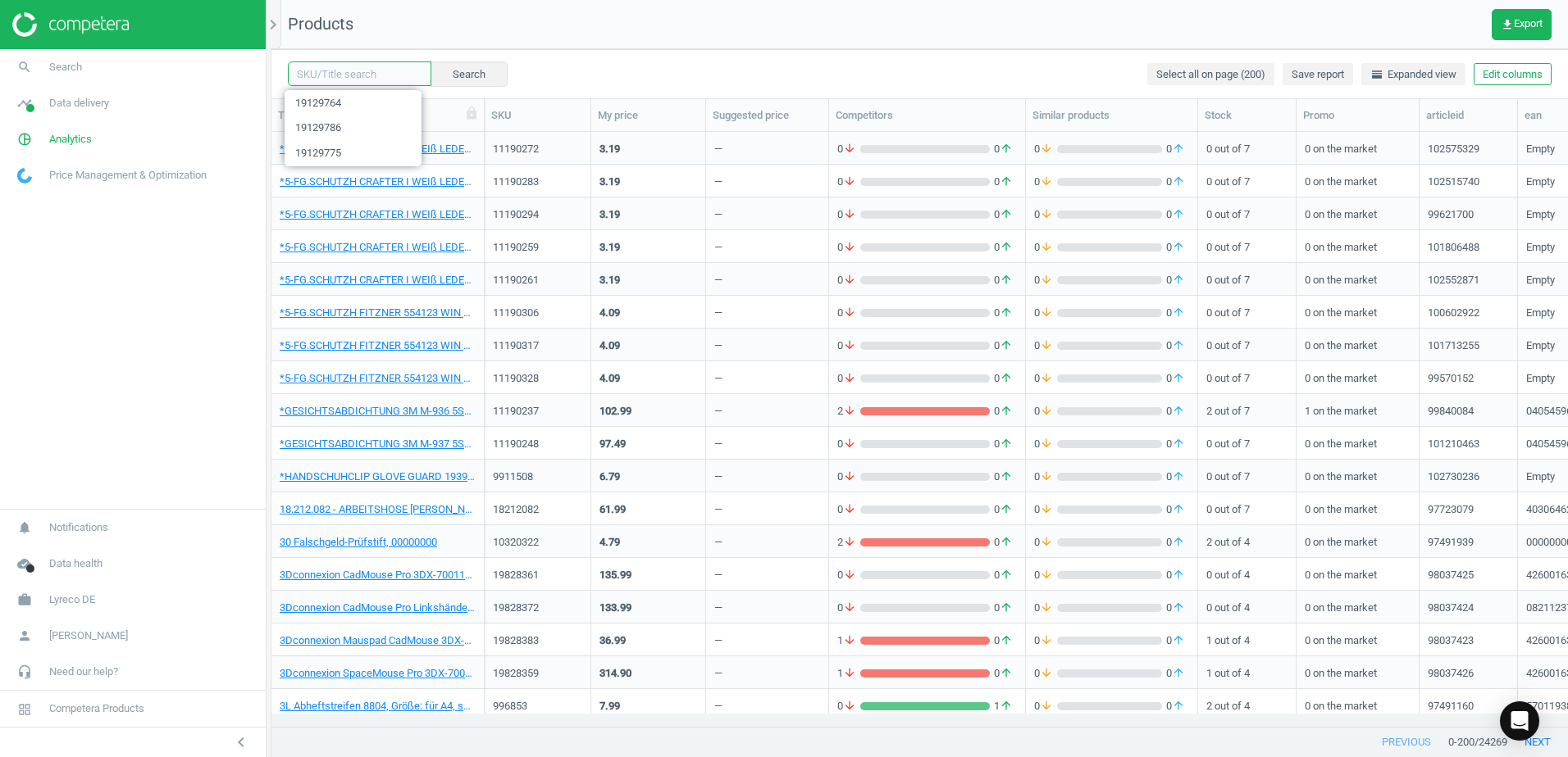
paste input "8800075"
type input "8800075"
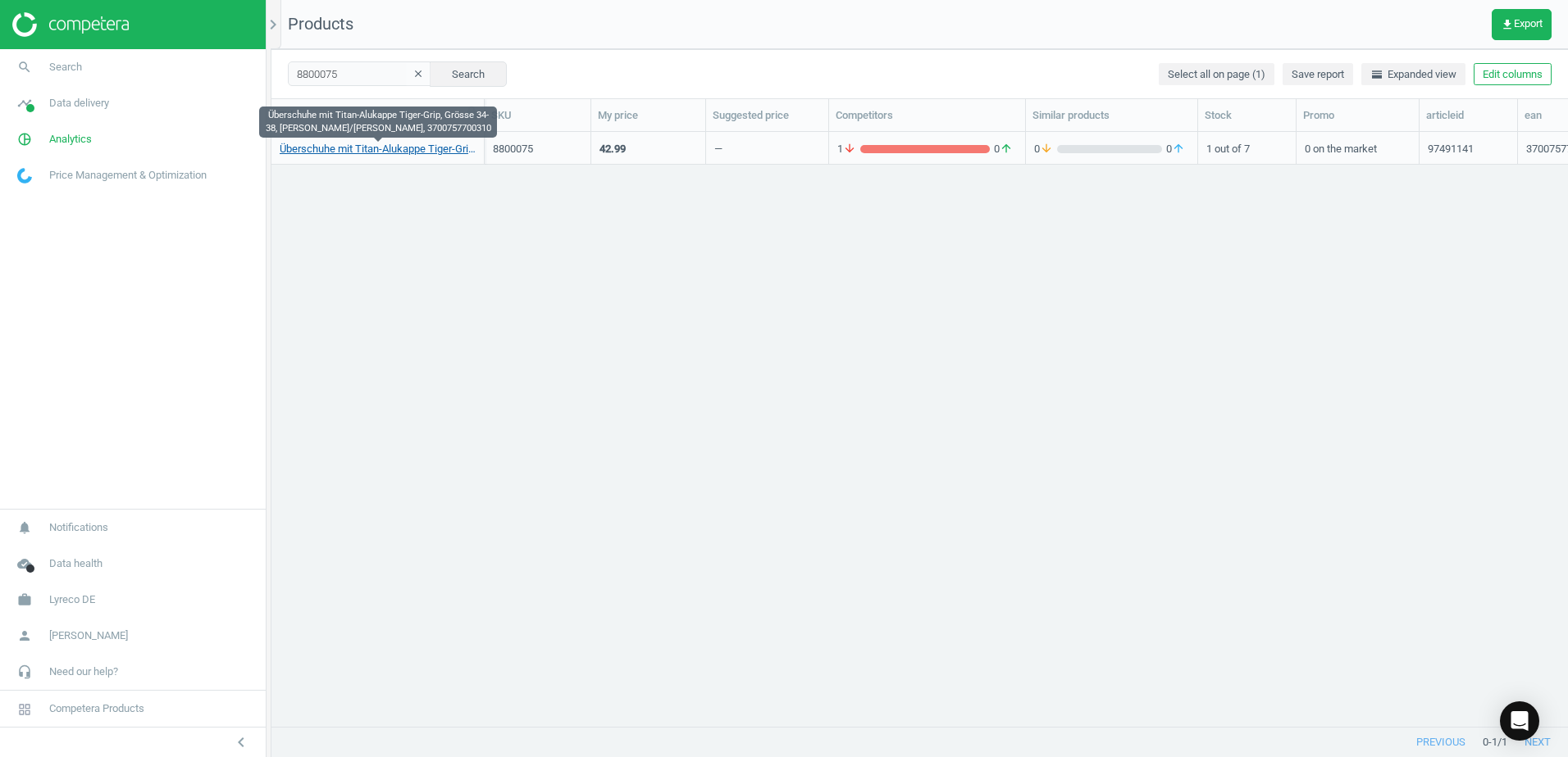
click at [422, 146] on link "Überschuhe mit Titan-Alukappe Tiger-Grip, Grösse 34-38, schwarz/blau, 370075770…" at bounding box center [377, 149] width 196 height 15
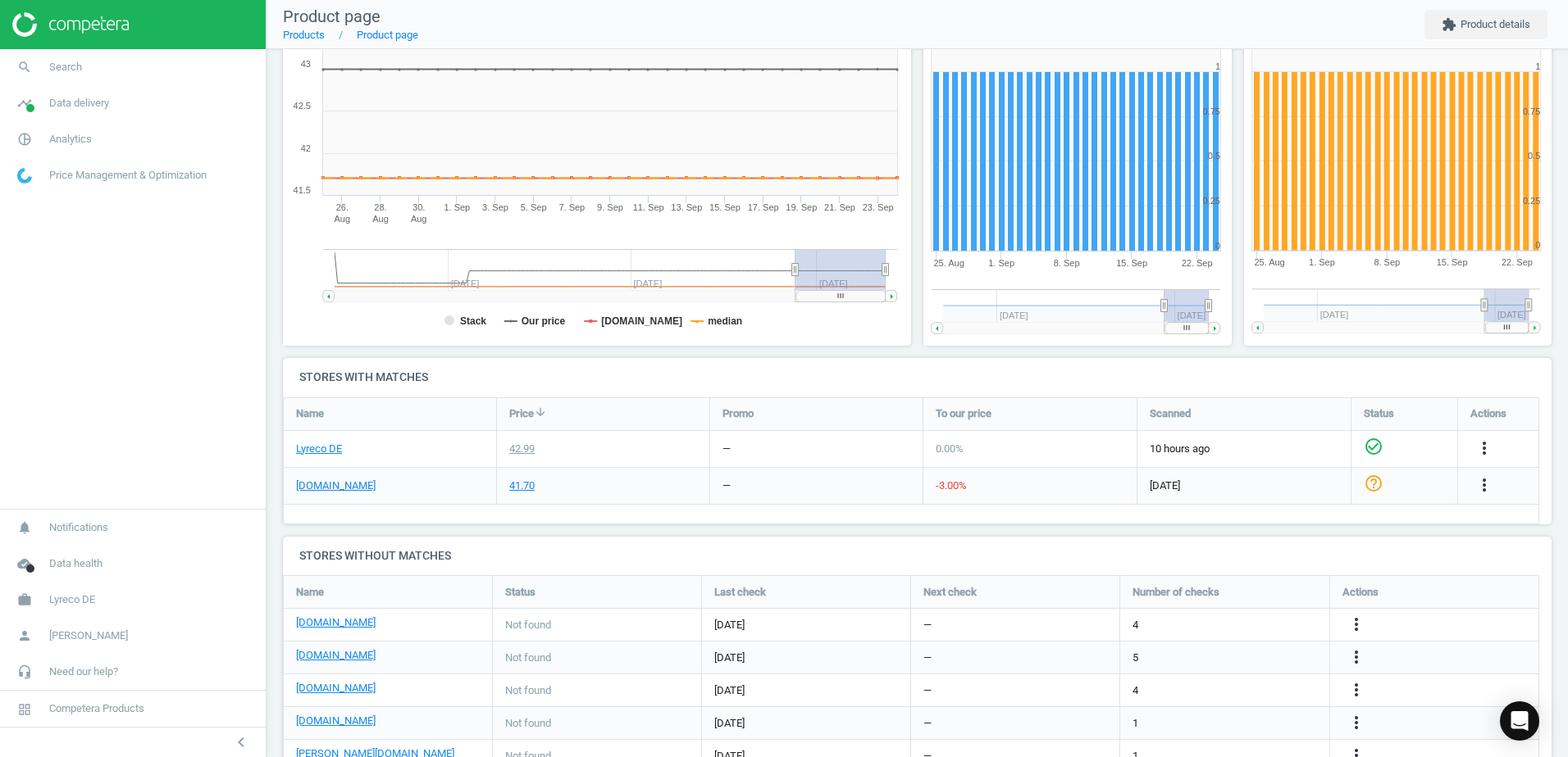
scroll to position [245, 0]
click at [1491, 486] on icon "more_vert" at bounding box center [1484, 485] width 20 height 20
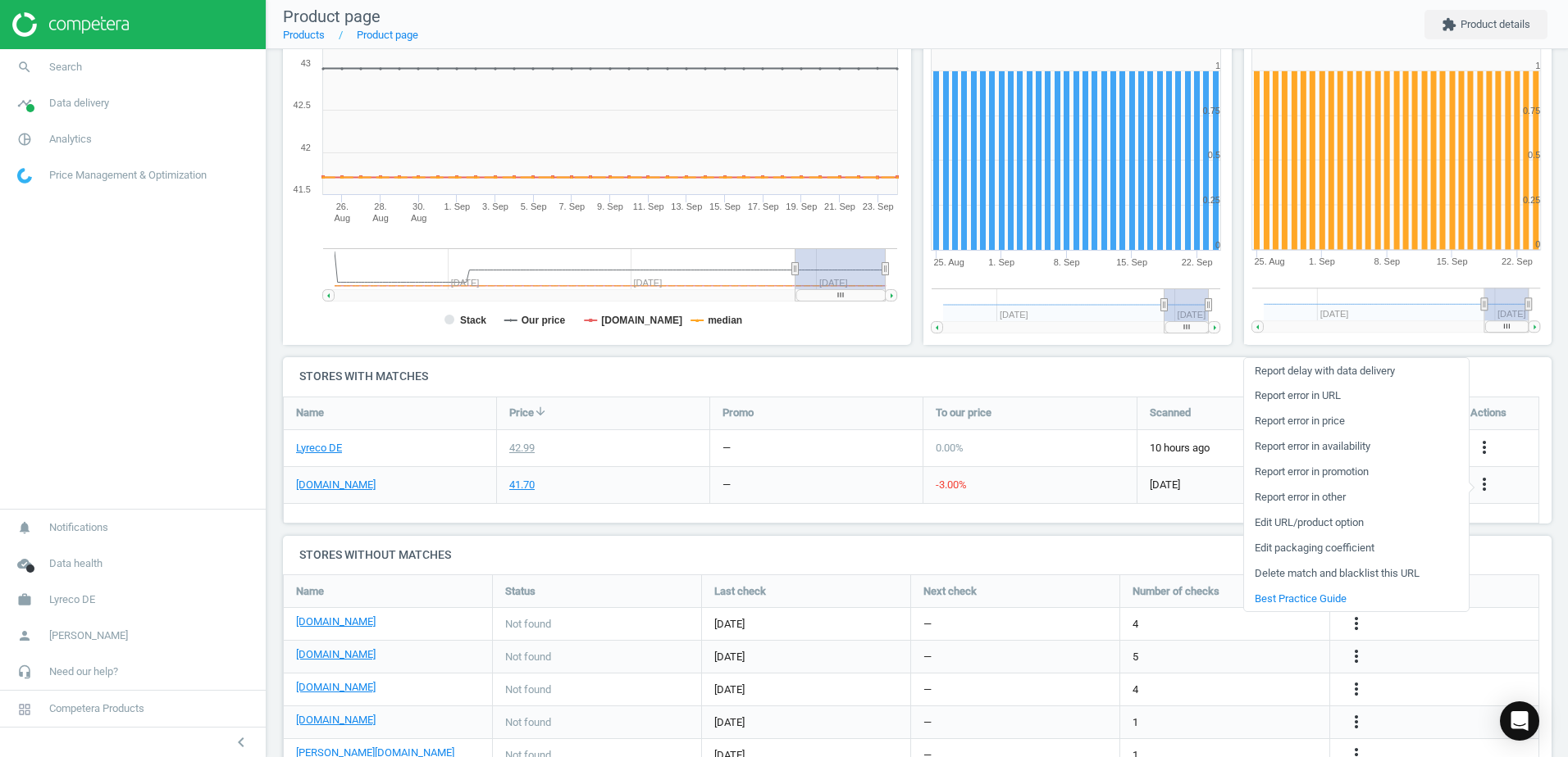
click at [1278, 522] on link "Edit URL/product option" at bounding box center [1356, 523] width 225 height 25
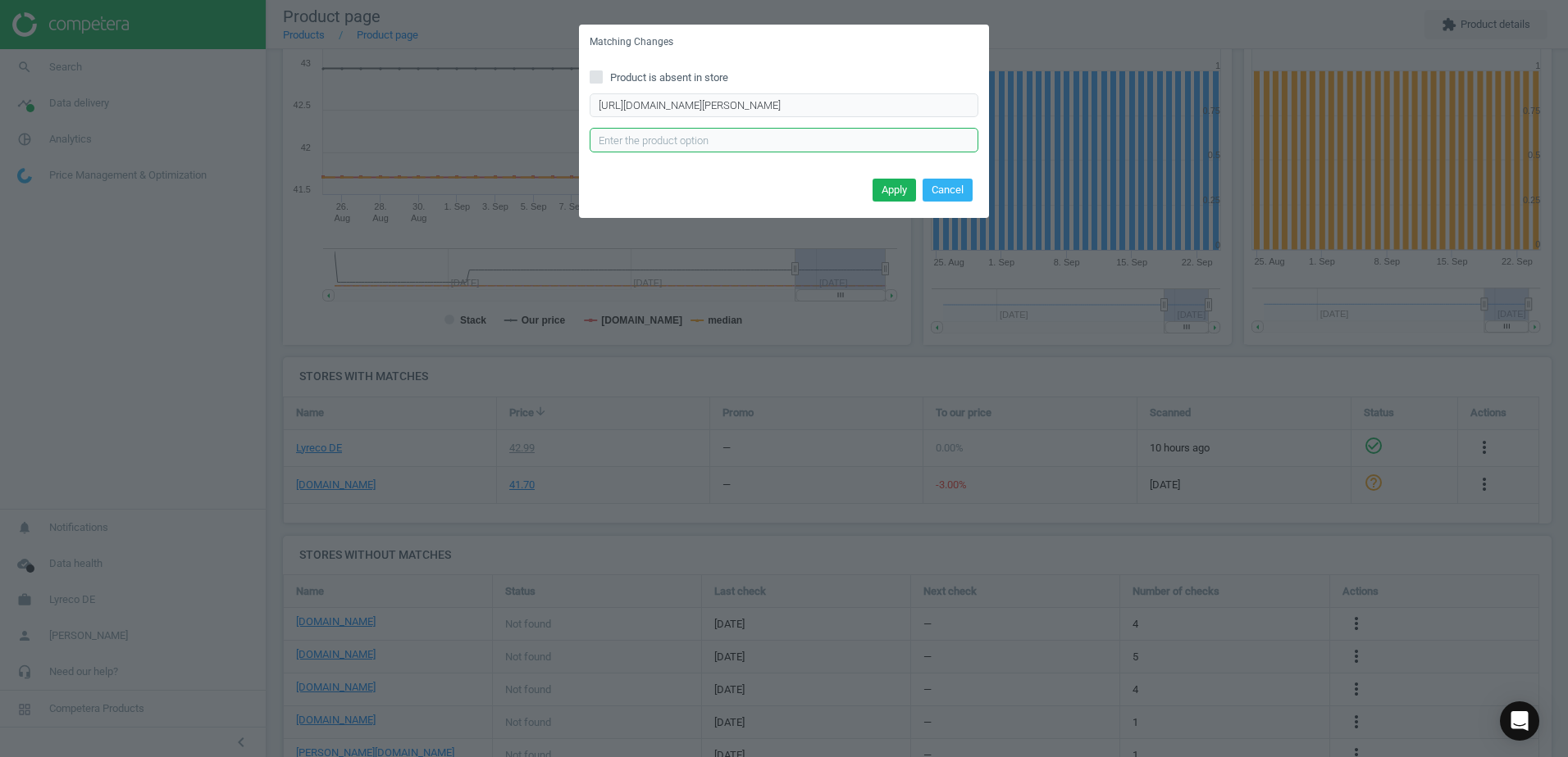
click at [830, 137] on input "text" at bounding box center [783, 140] width 388 height 25
click at [833, 111] on input "https://cas-technik.de/fussschutz/schuh-zubehoer/tiger-grip-visitor-547001-sich…" at bounding box center [783, 106] width 388 height 25
click at [838, 109] on input "https://cas-technik.de/fussschutz/schuh-zubehoer/tiger-grip-visitor-547001-sich…" at bounding box center [783, 106] width 388 height 25
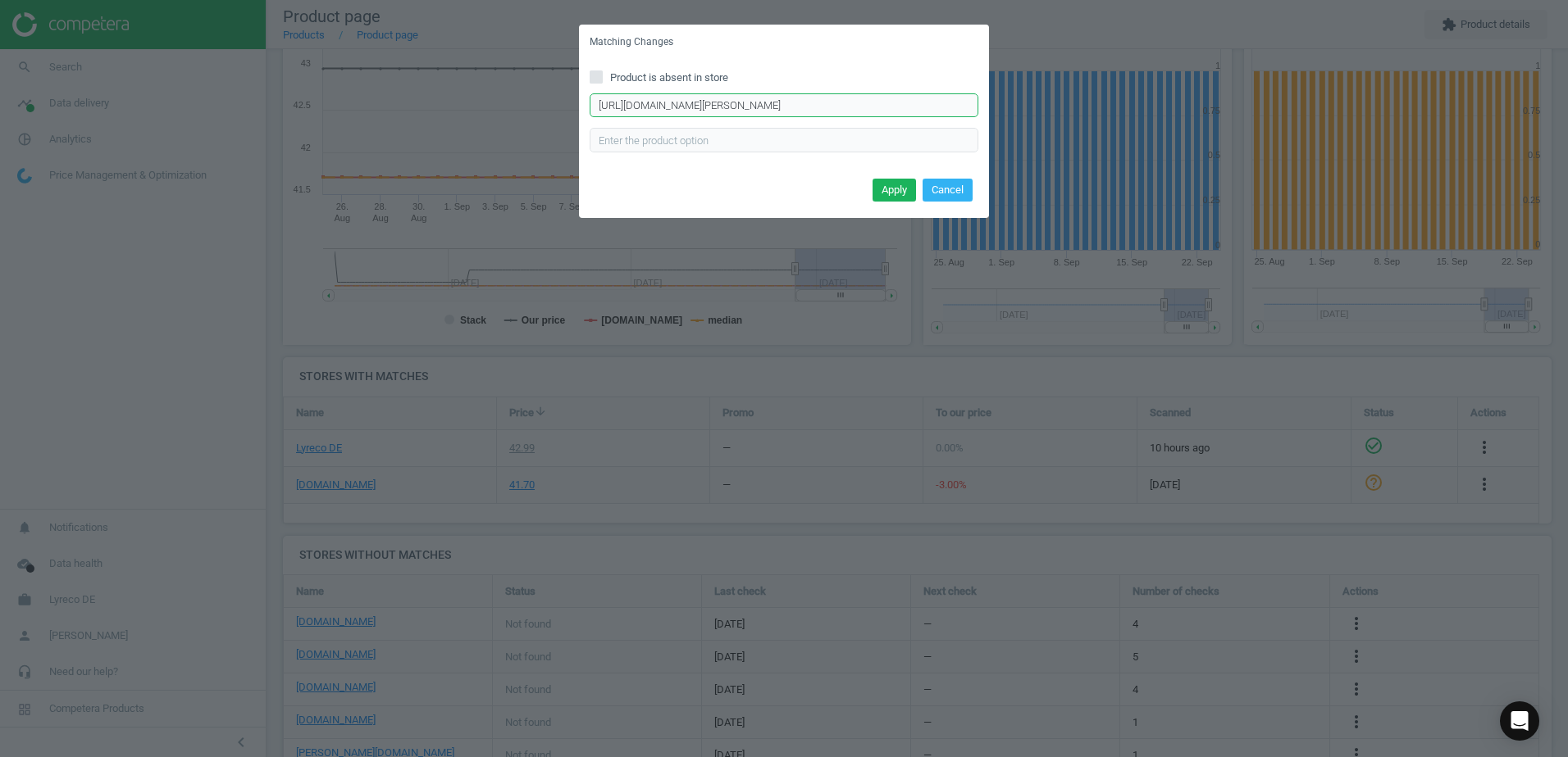
click at [888, 105] on input "https://cas-technik.de/fussschutz/schuh-zubehoer/tiger-grip-visitor-547001-sich…" at bounding box center [783, 106] width 388 height 25
drag, startPoint x: 969, startPoint y: 102, endPoint x: 577, endPoint y: 114, distance: 392.2
click at [577, 114] on div "Matching Changes Product is absent in store https://cas-technik.de/fussschutz/s…" at bounding box center [784, 378] width 1568 height 757
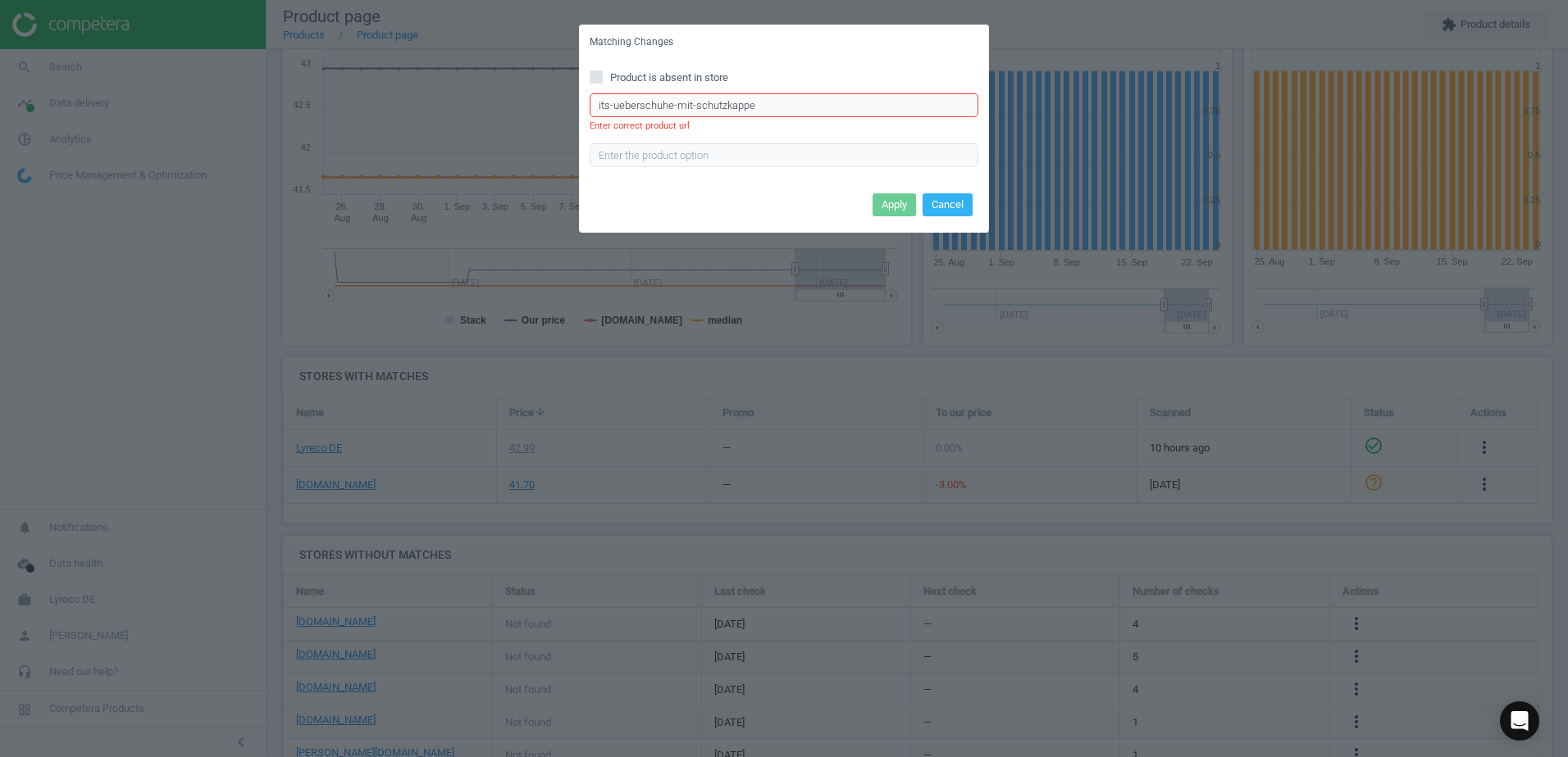
click at [761, 105] on input "its-ueberschuhe-mit-schutzkappe" at bounding box center [783, 106] width 388 height 25
type input "i"
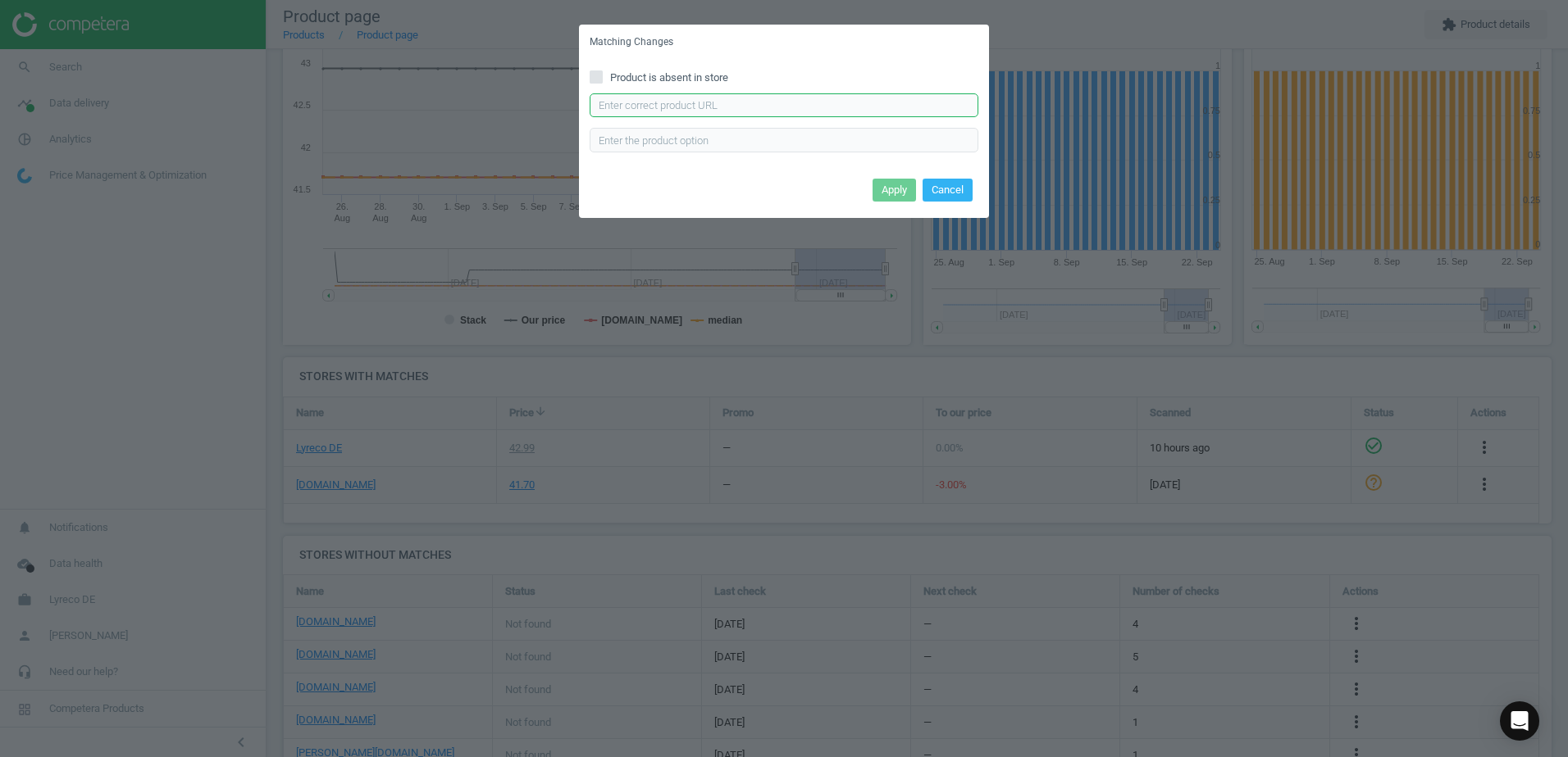
paste input "https://cas-technik.de/fussschutz/schuh-zubehoer/tiger-grip-visitor-547001-sich…"
type input "https://cas-technik.de/fussschutz/schuh-zubehoer/tiger-grip-visitor-547001-sich…"
click at [872, 195] on button "Apply" at bounding box center [894, 190] width 44 height 23
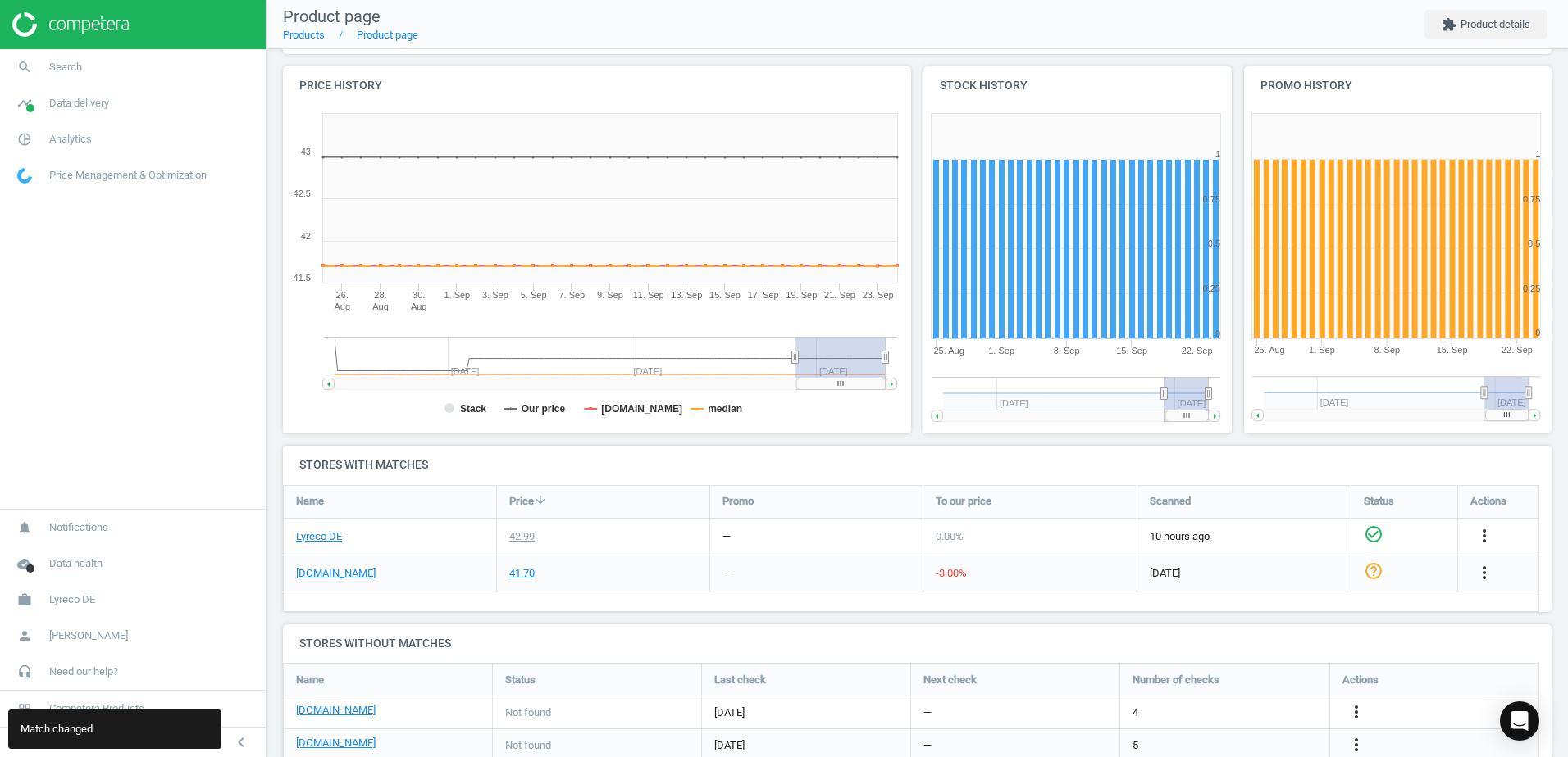
scroll to position [0, 0]
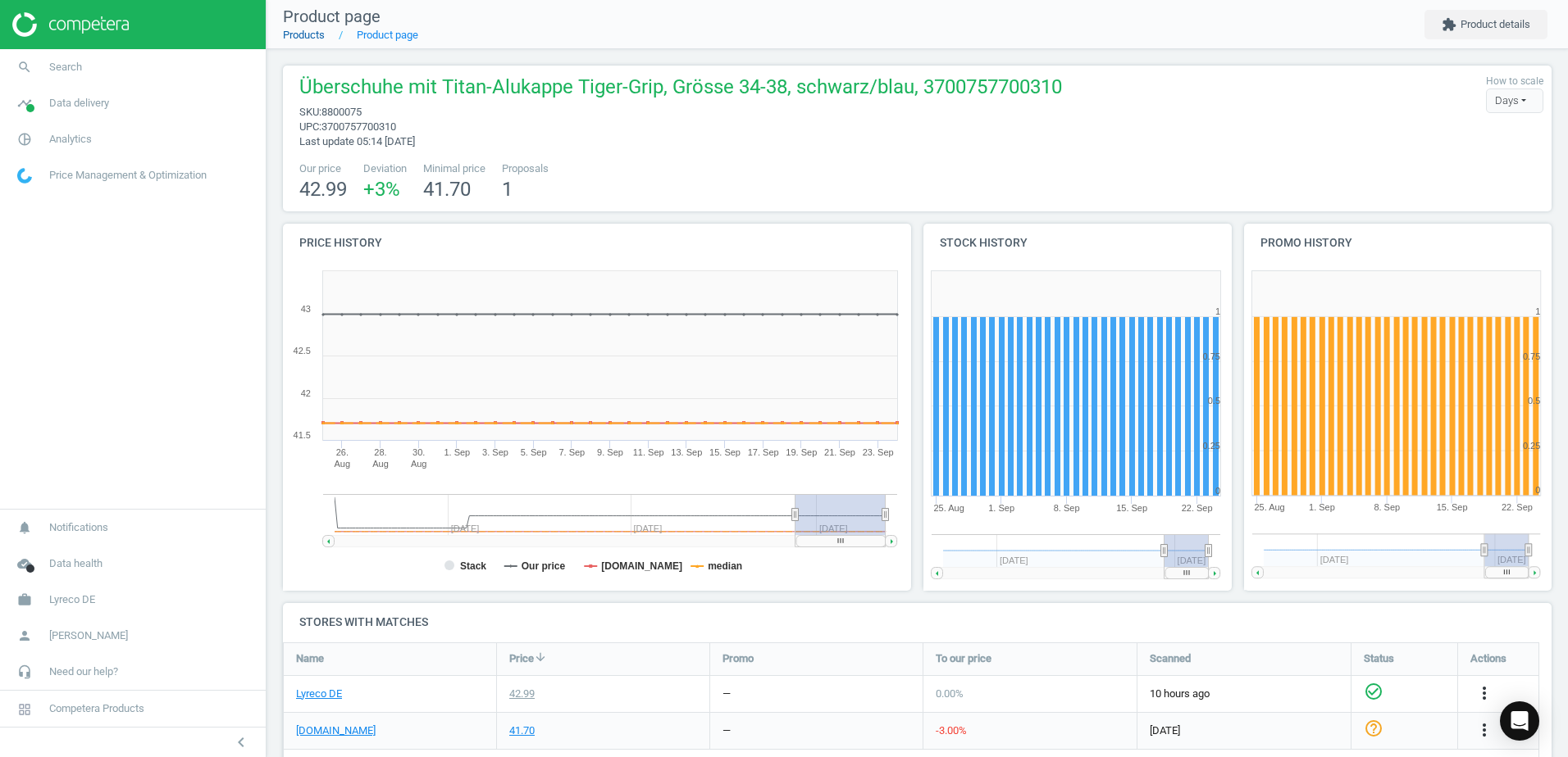
click at [313, 40] on link "Products" at bounding box center [304, 35] width 42 height 12
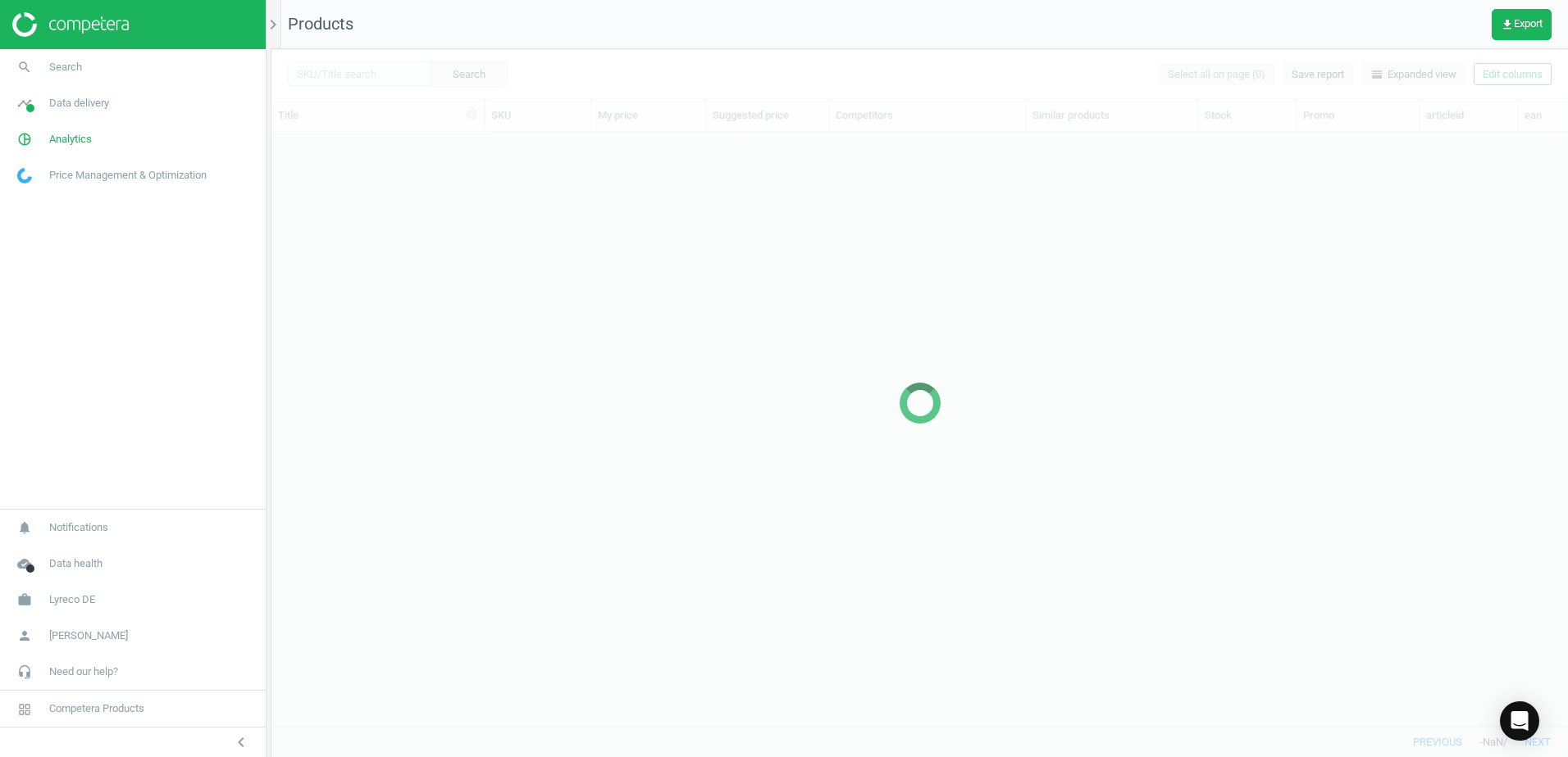
scroll to position [570, 1284]
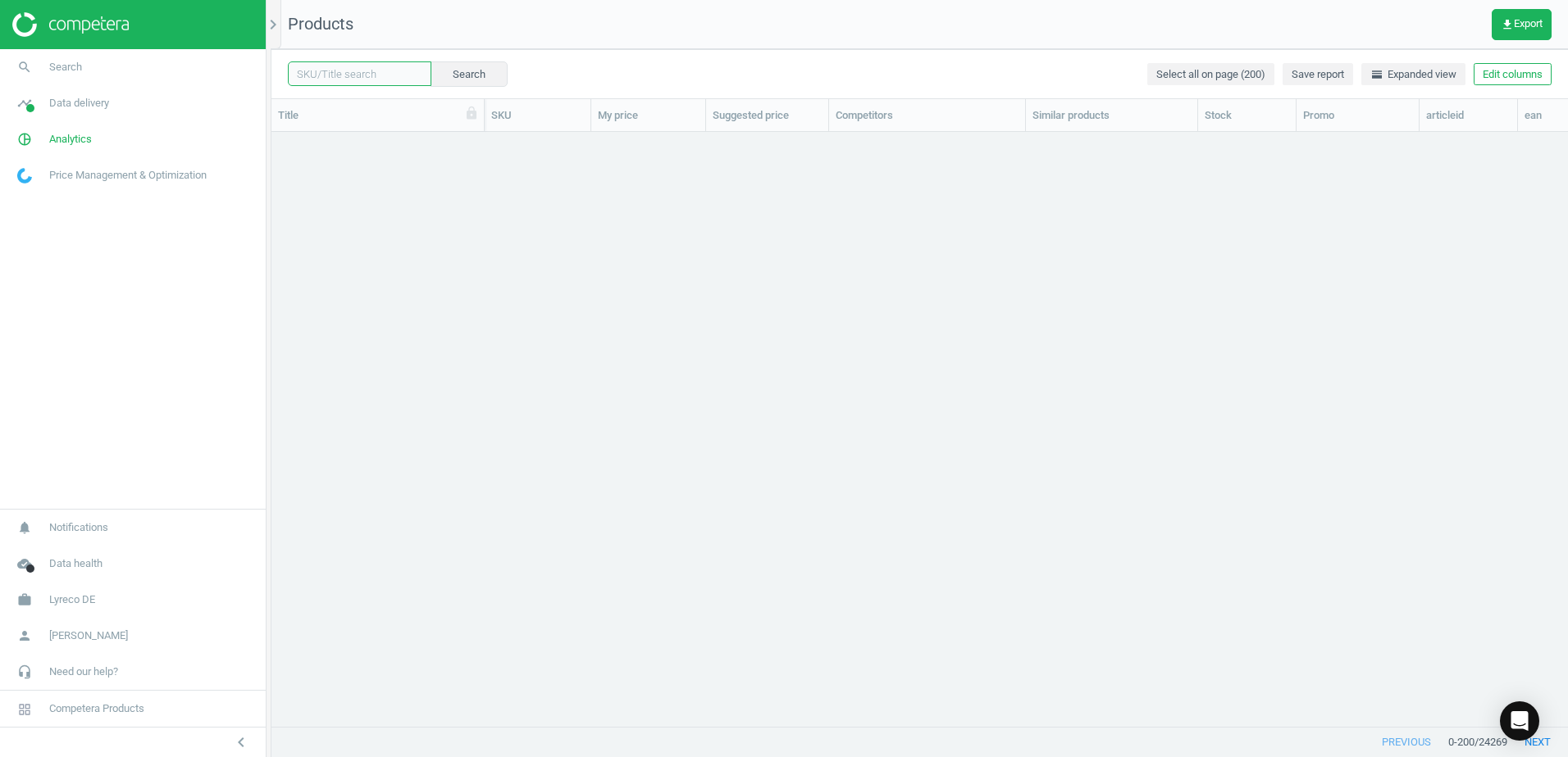
click at [390, 77] on input "text" at bounding box center [359, 74] width 144 height 25
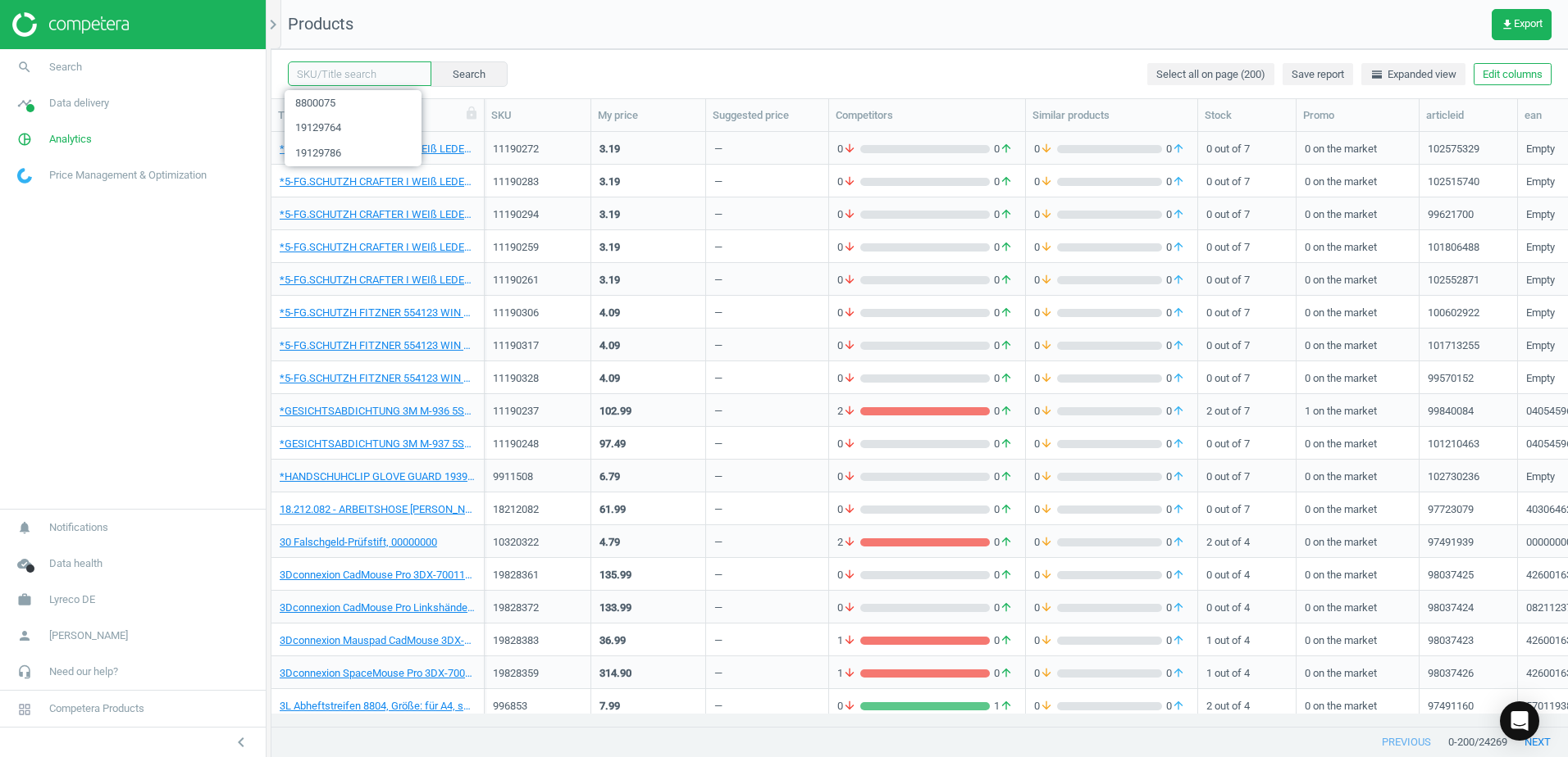
paste input "8800097"
type input "8800097"
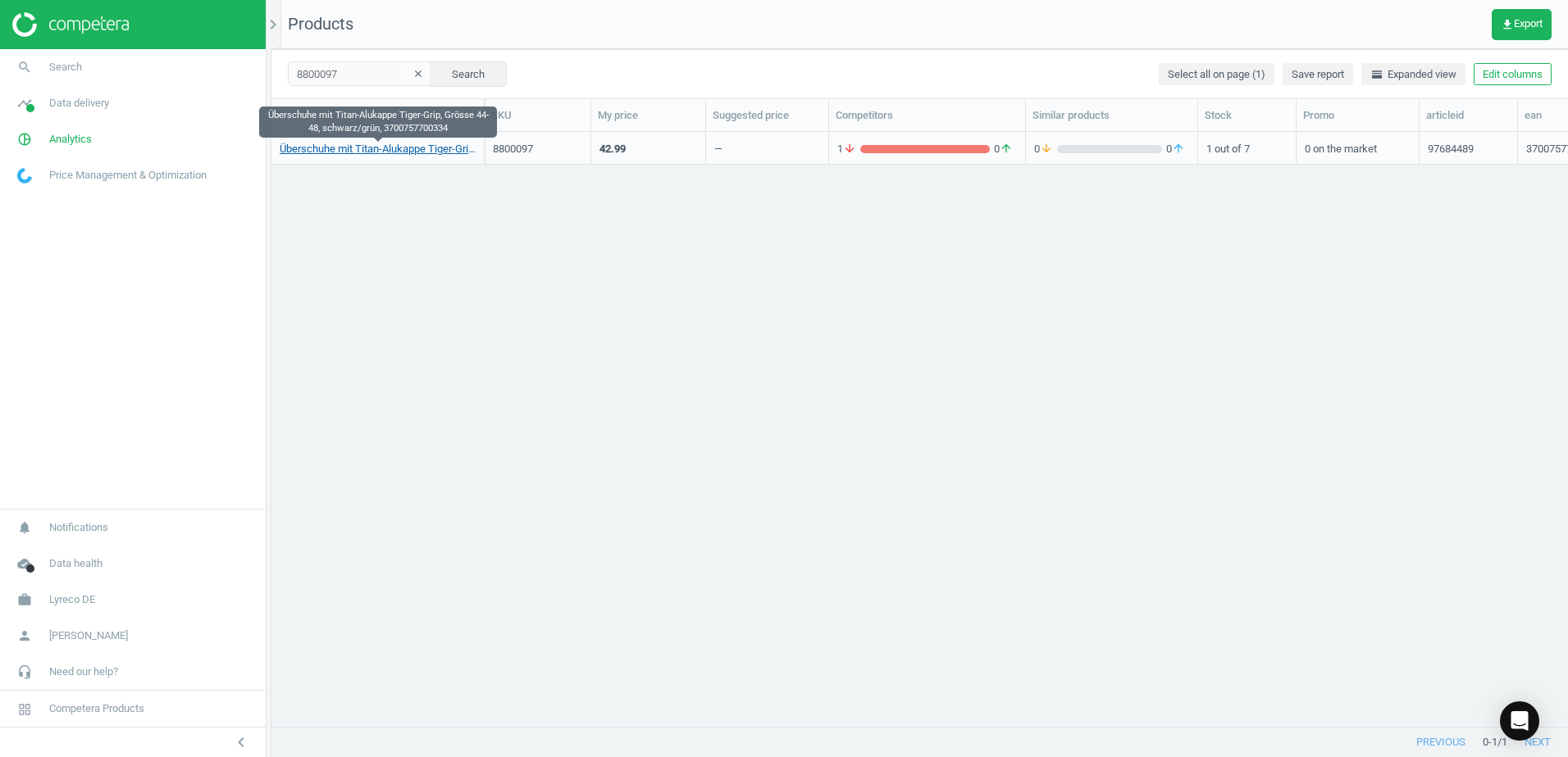
click at [436, 149] on link "Überschuhe mit Titan-Alukappe Tiger-Grip, Grösse 44-48, schwarz/grün, 370075770…" at bounding box center [377, 149] width 196 height 15
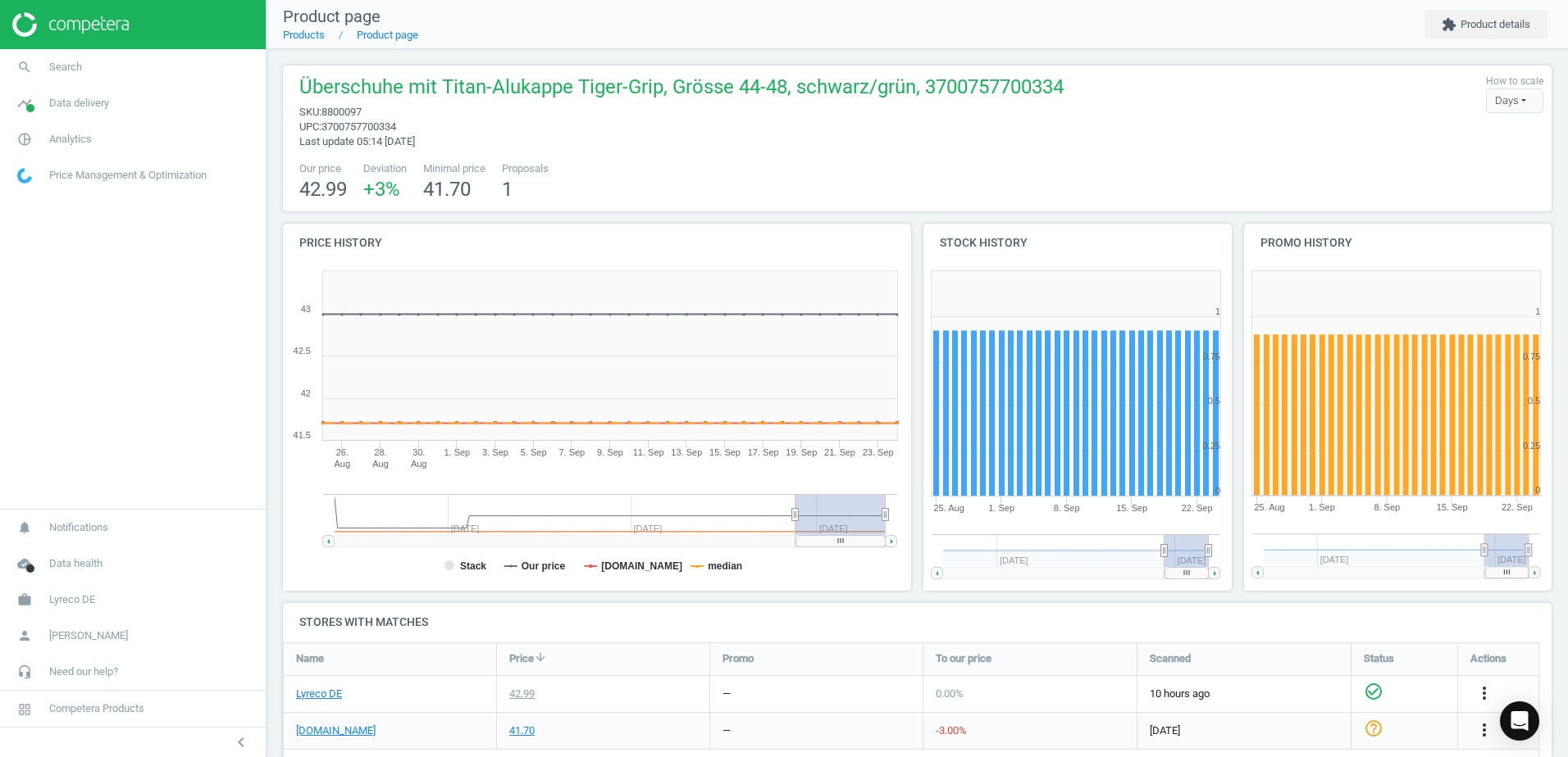
scroll to position [342, 0]
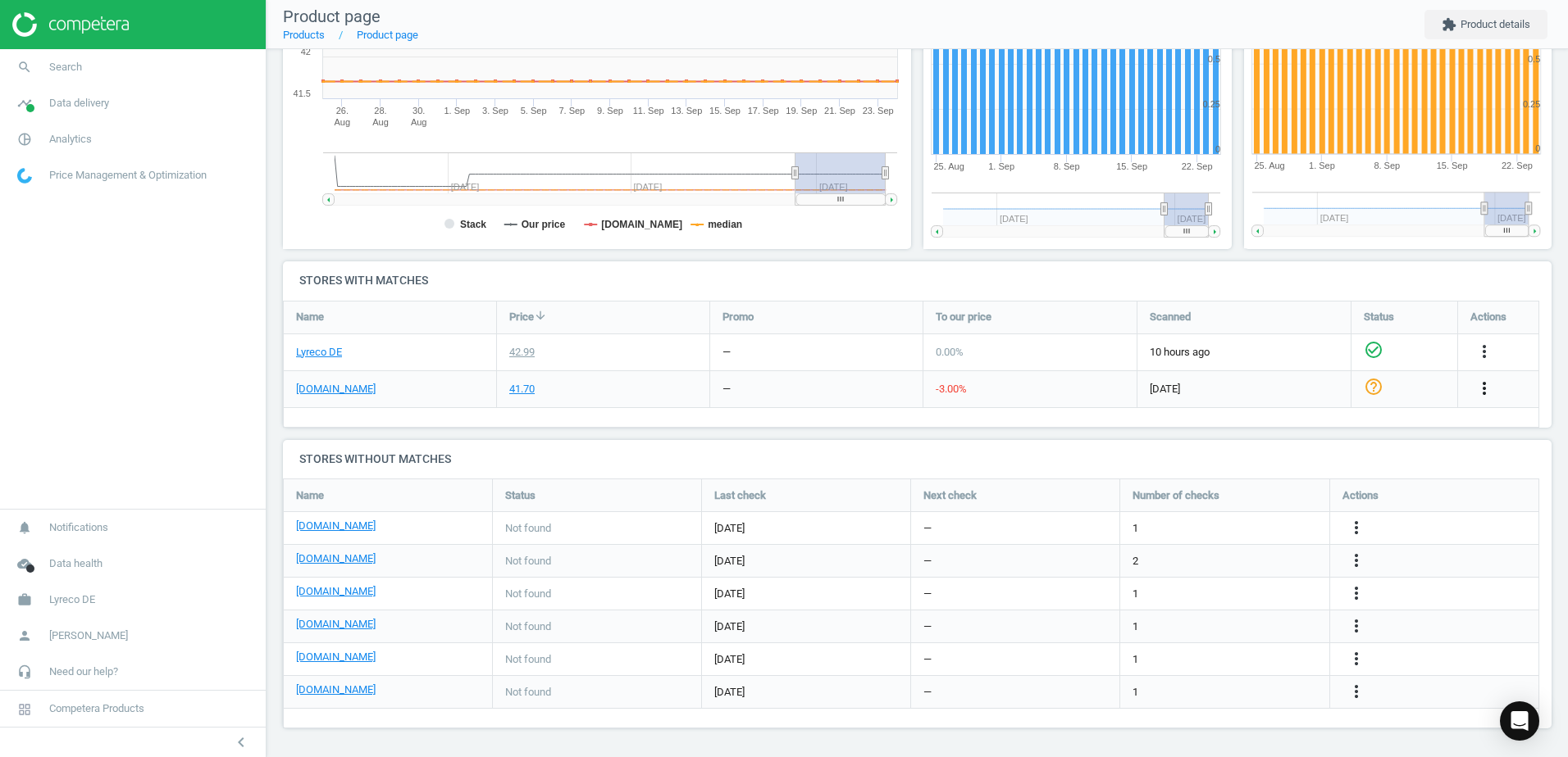
click at [1480, 389] on icon "more_vert" at bounding box center [1484, 388] width 20 height 20
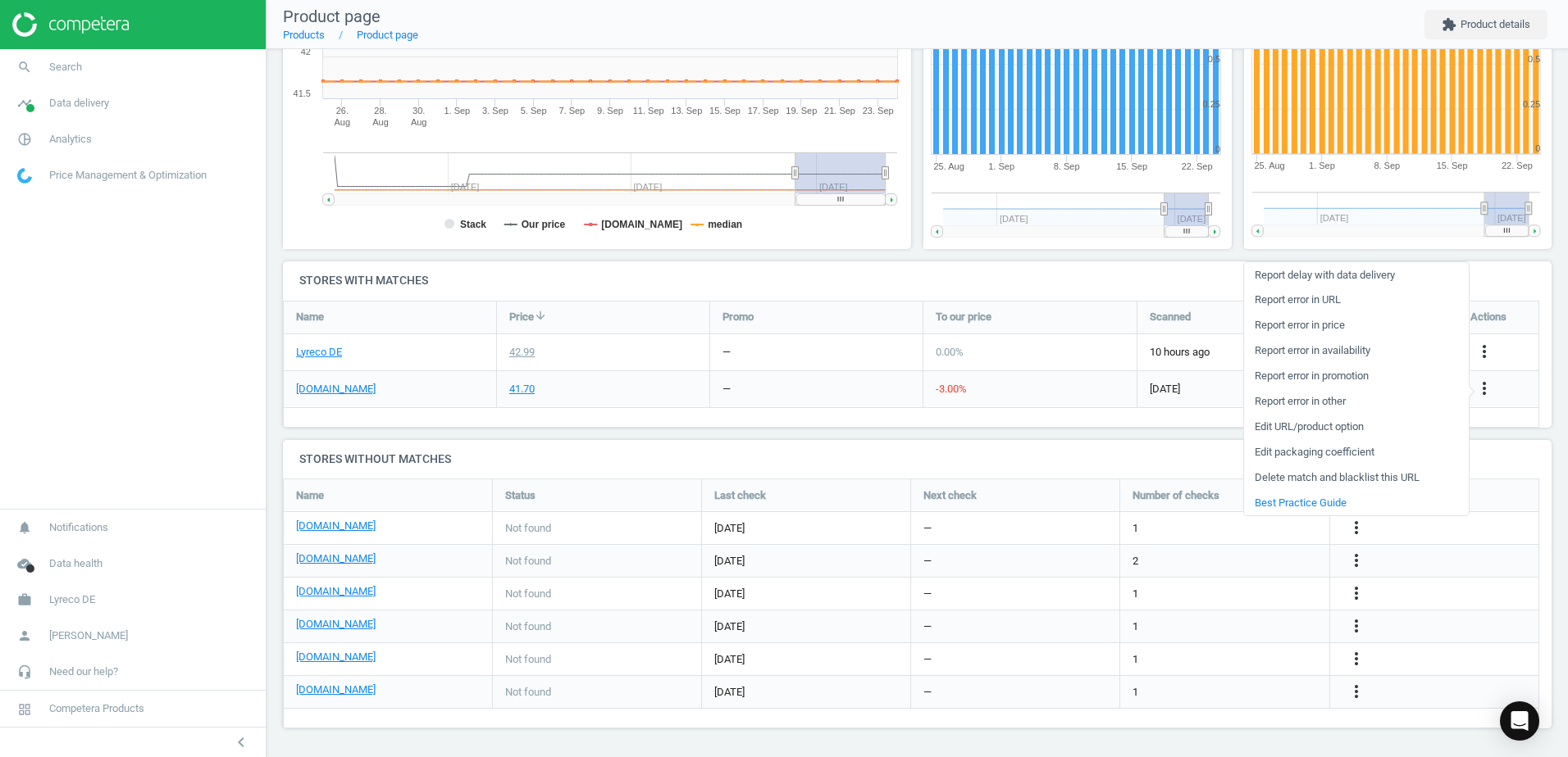
click at [1285, 421] on link "Edit URL/product option" at bounding box center [1356, 428] width 225 height 25
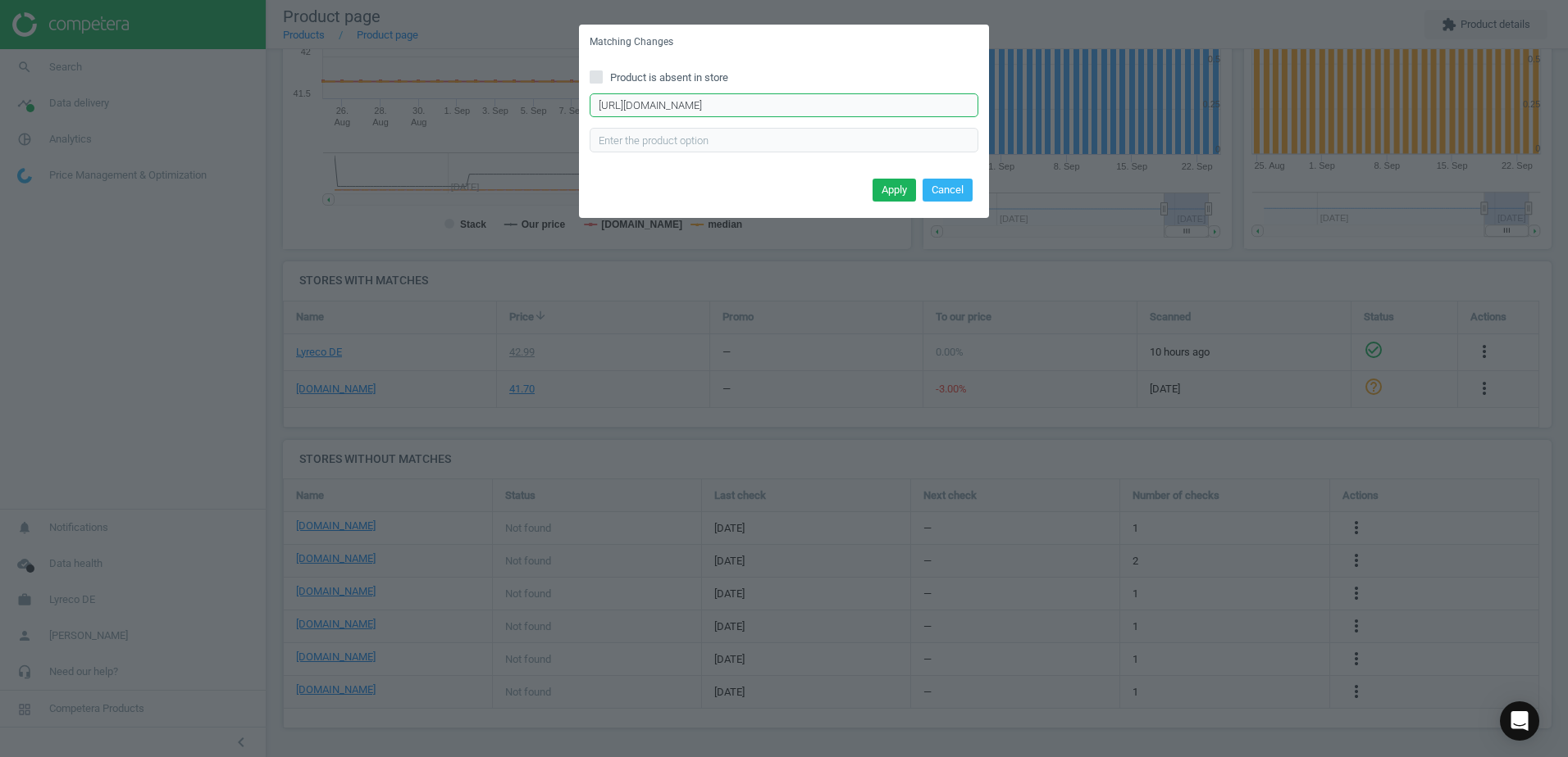
click at [926, 106] on input "https://cas-technik.de/fussschutz/schuh-zubehoer/tiger-grip-visitor-547001-sich…" at bounding box center [783, 106] width 388 height 25
drag, startPoint x: 948, startPoint y: 105, endPoint x: 503, endPoint y: 55, distance: 447.8
click at [503, 55] on div "Matching Changes Product is absent in store https://cas-technik.de/fussschutz/s…" at bounding box center [784, 378] width 1568 height 757
type input "chutzkappe?number=DR-547001-M"
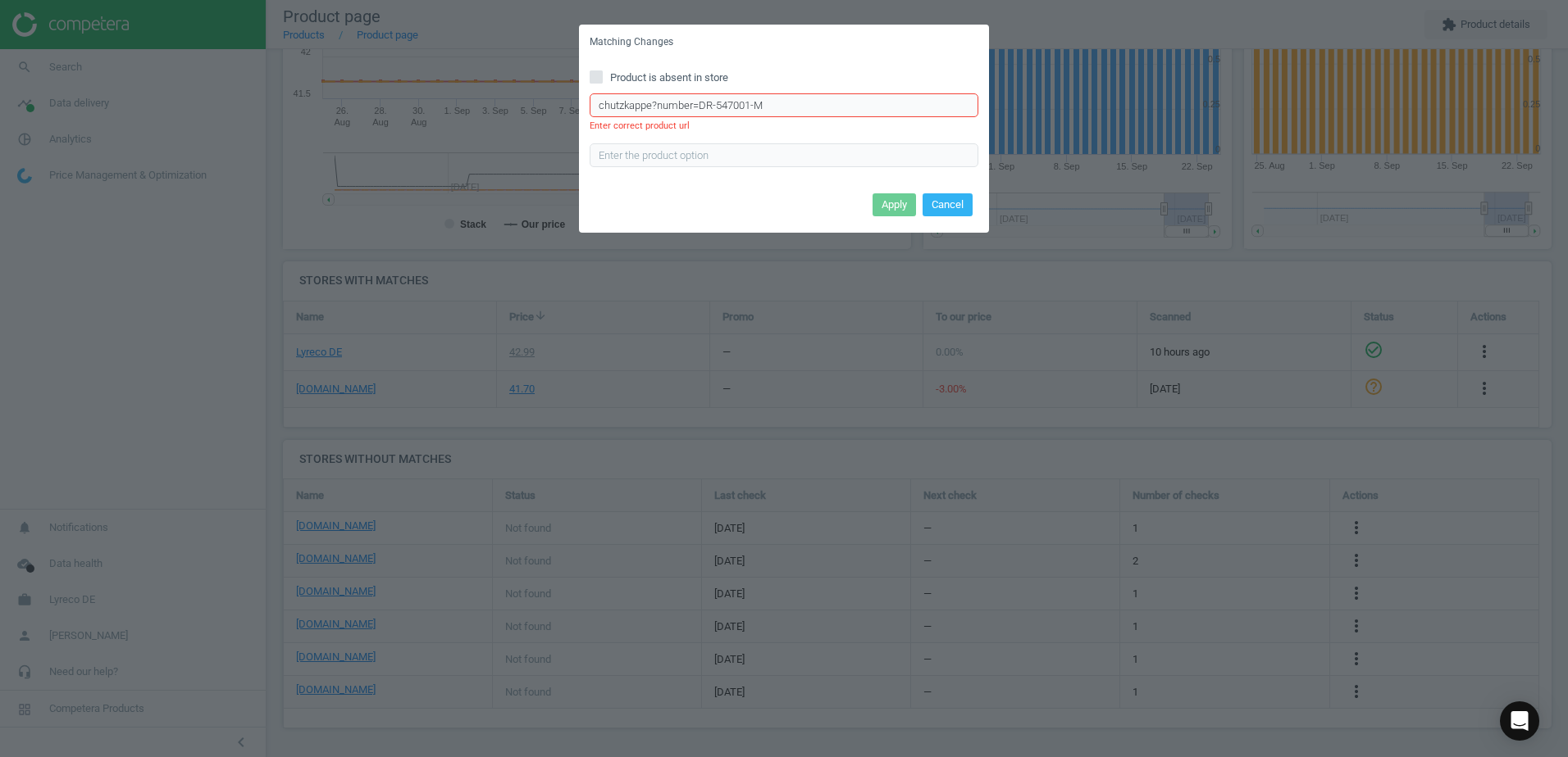
drag, startPoint x: 806, startPoint y: 101, endPoint x: 559, endPoint y: 92, distance: 247.2
click at [559, 92] on div "Matching Changes Product is absent in store chutzkappe?number=DR-547001-M Enter…" at bounding box center [784, 378] width 1568 height 757
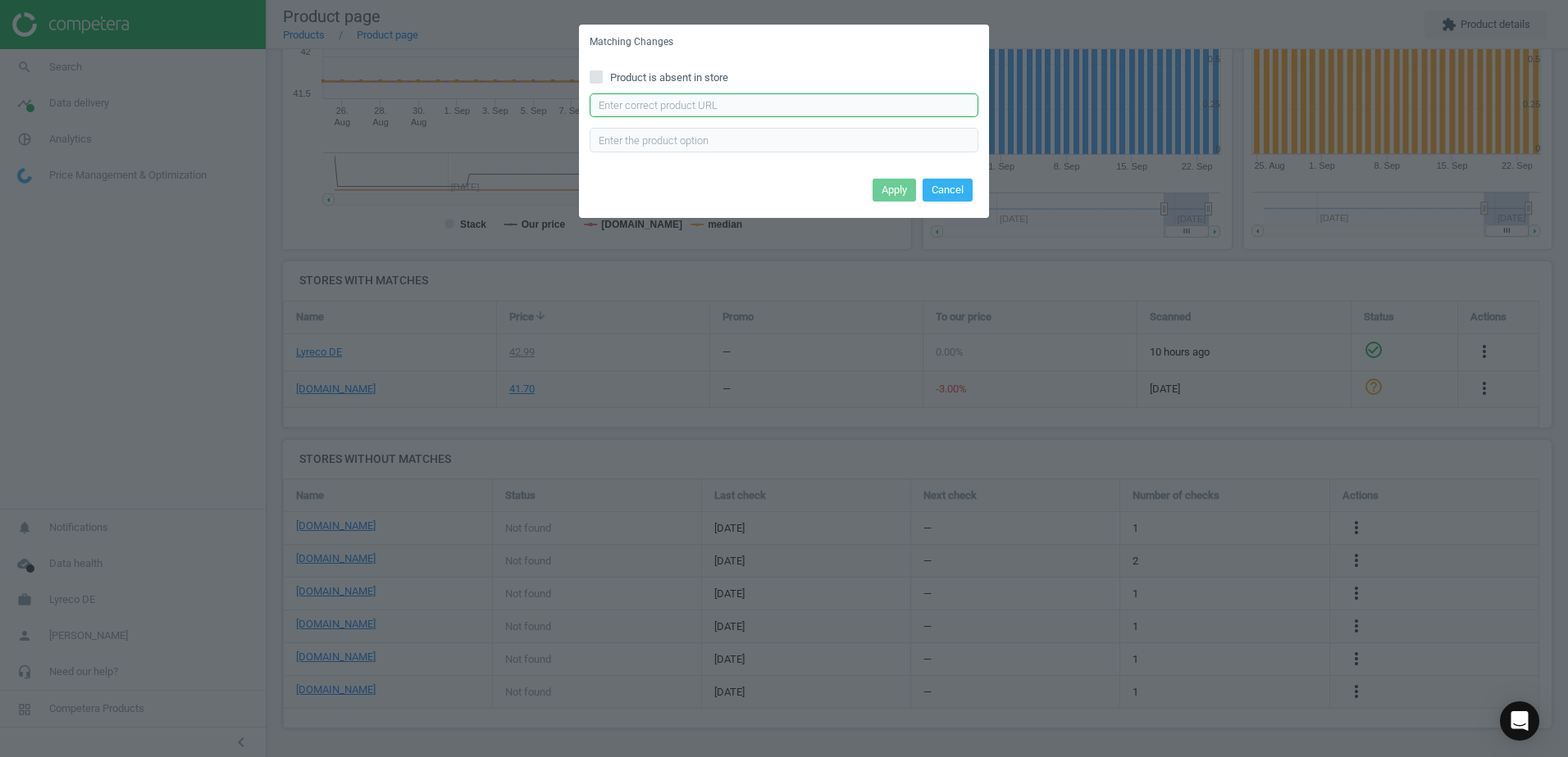
paste input "https://cas-technik.de/fussschutz/schuh-zubehoer/tiger-grip-visitor-547001-sich…"
type input "https://cas-technik.de/fussschutz/schuh-zubehoer/tiger-grip-visitor-547001-sich…"
click at [898, 193] on button "Apply" at bounding box center [894, 190] width 44 height 23
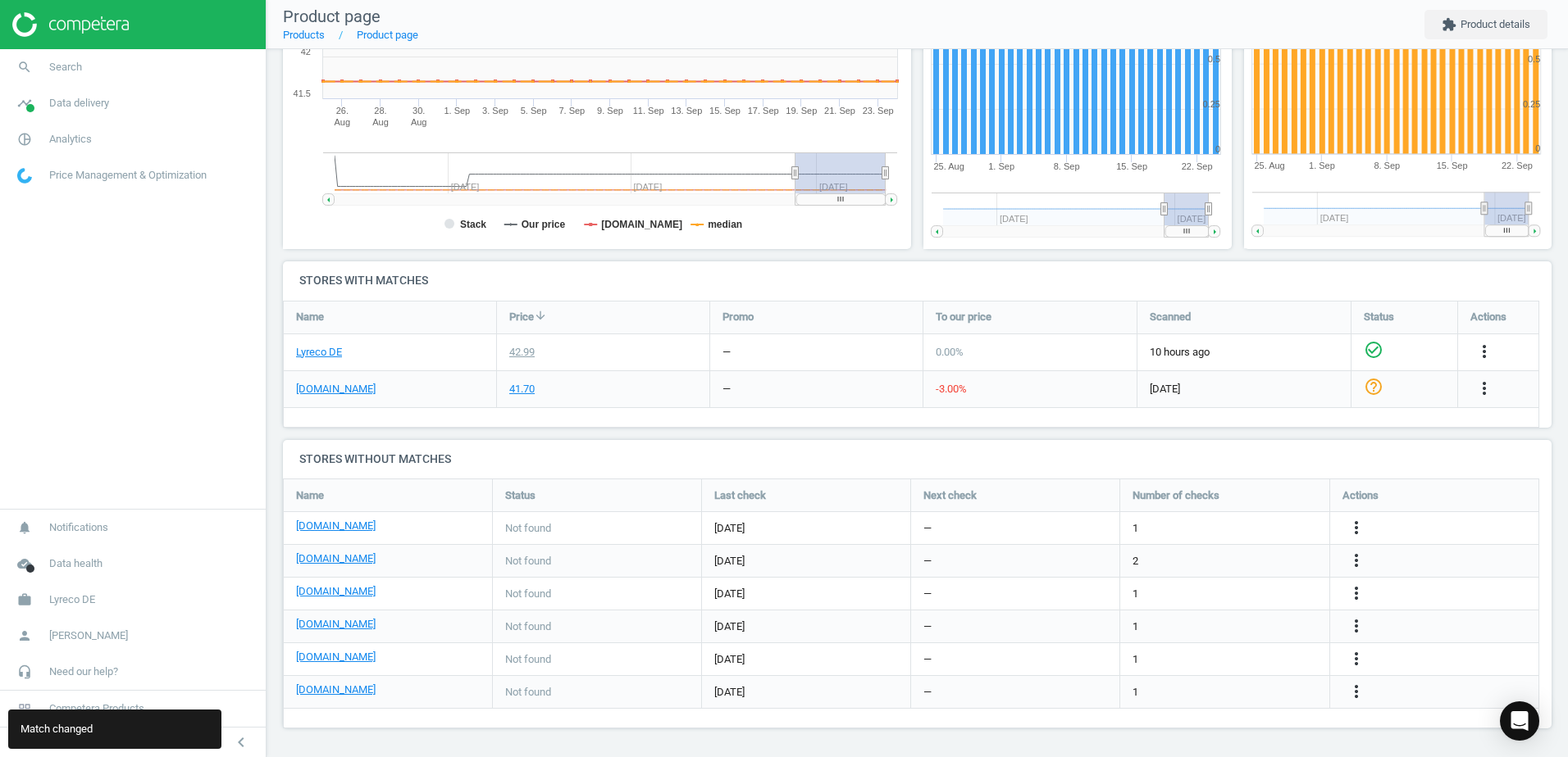
scroll to position [146, 0]
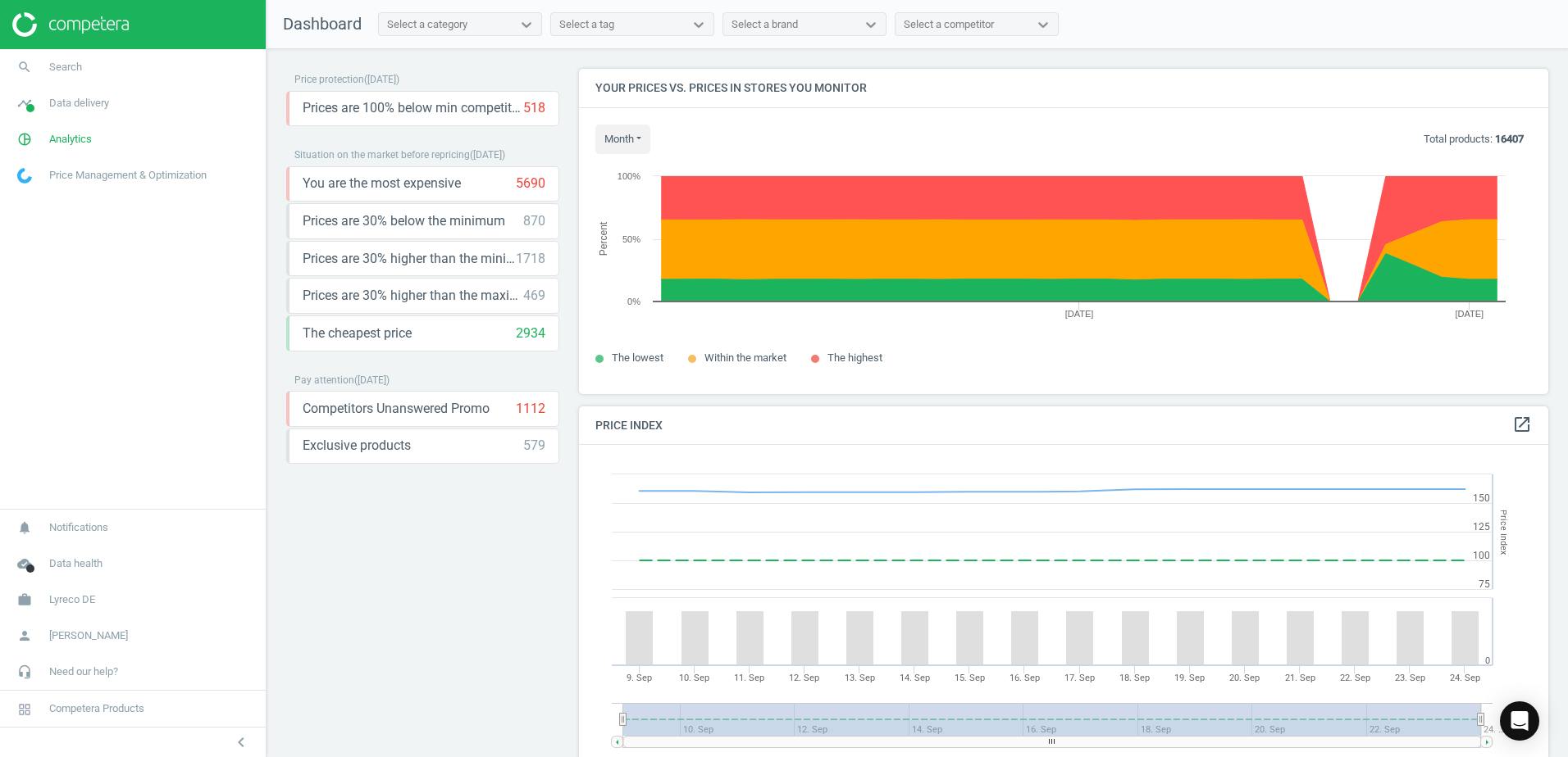
scroll to position [350, 982]
click at [93, 107] on span "Data delivery" at bounding box center [79, 103] width 60 height 15
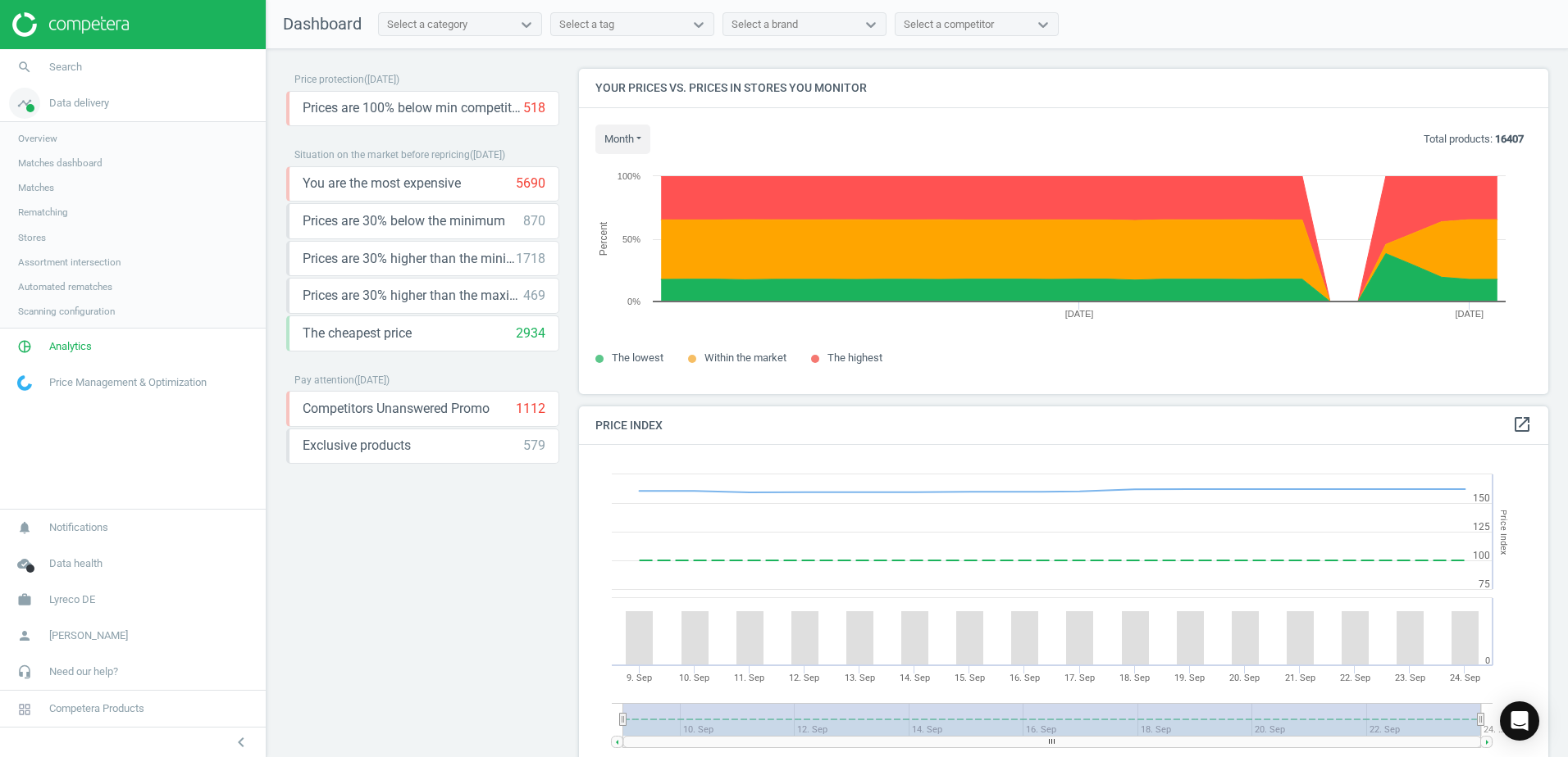
click at [159, 110] on link "timeline Data delivery" at bounding box center [132, 103] width 265 height 36
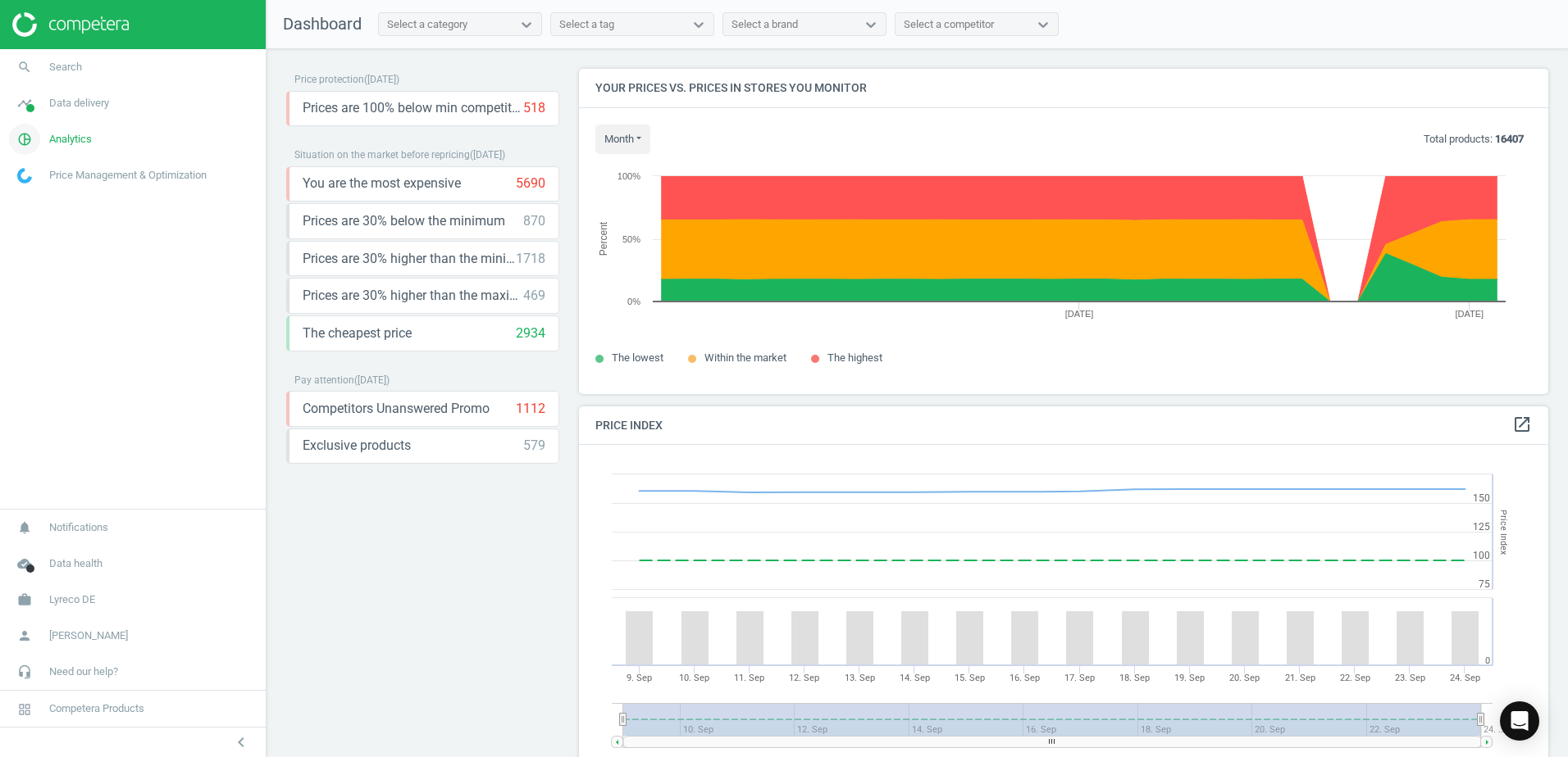
click at [86, 150] on link "pie_chart_outlined Analytics" at bounding box center [132, 139] width 265 height 36
click at [50, 190] on link "Products" at bounding box center [132, 199] width 265 height 25
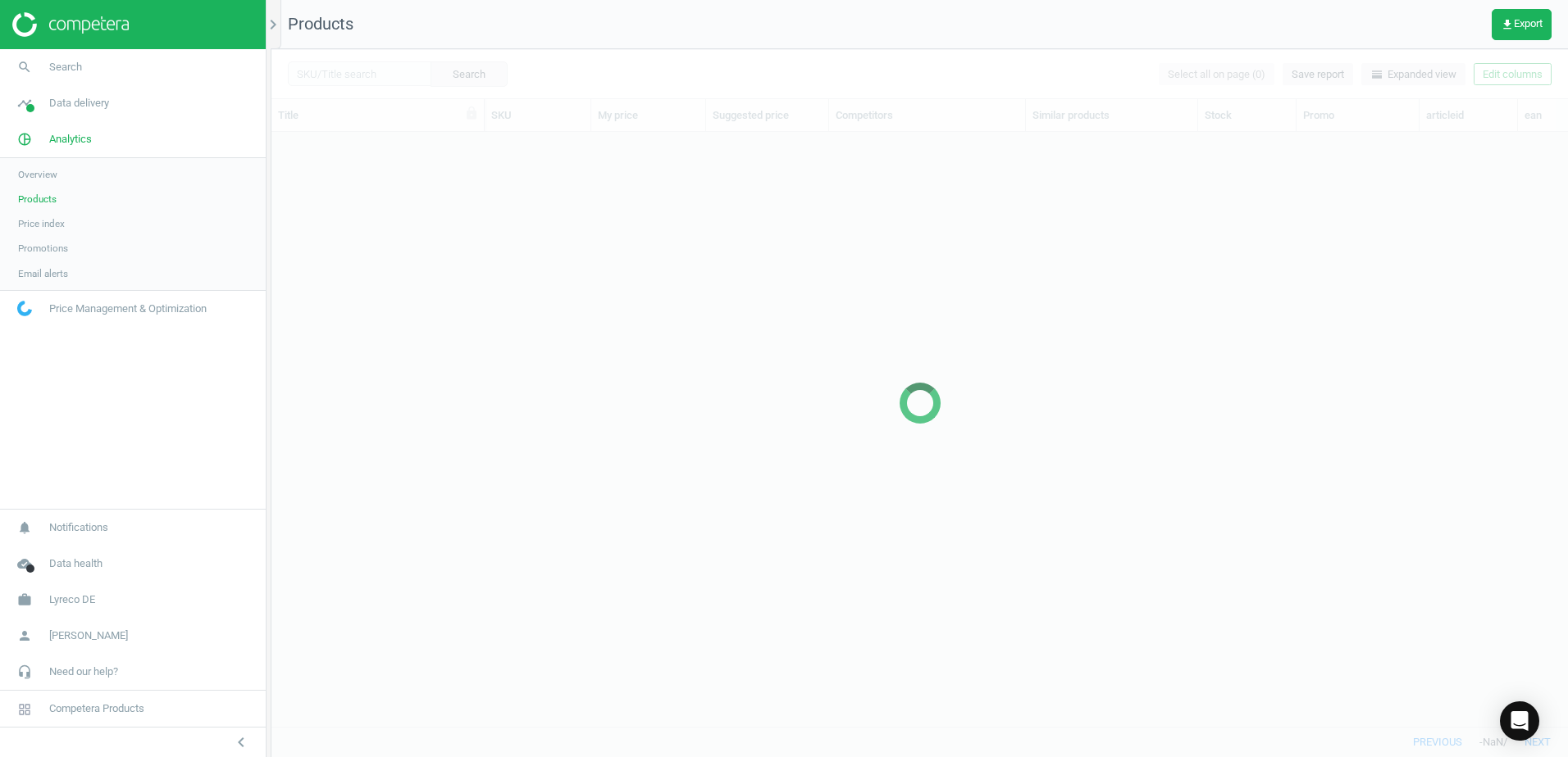
scroll to position [570, 1284]
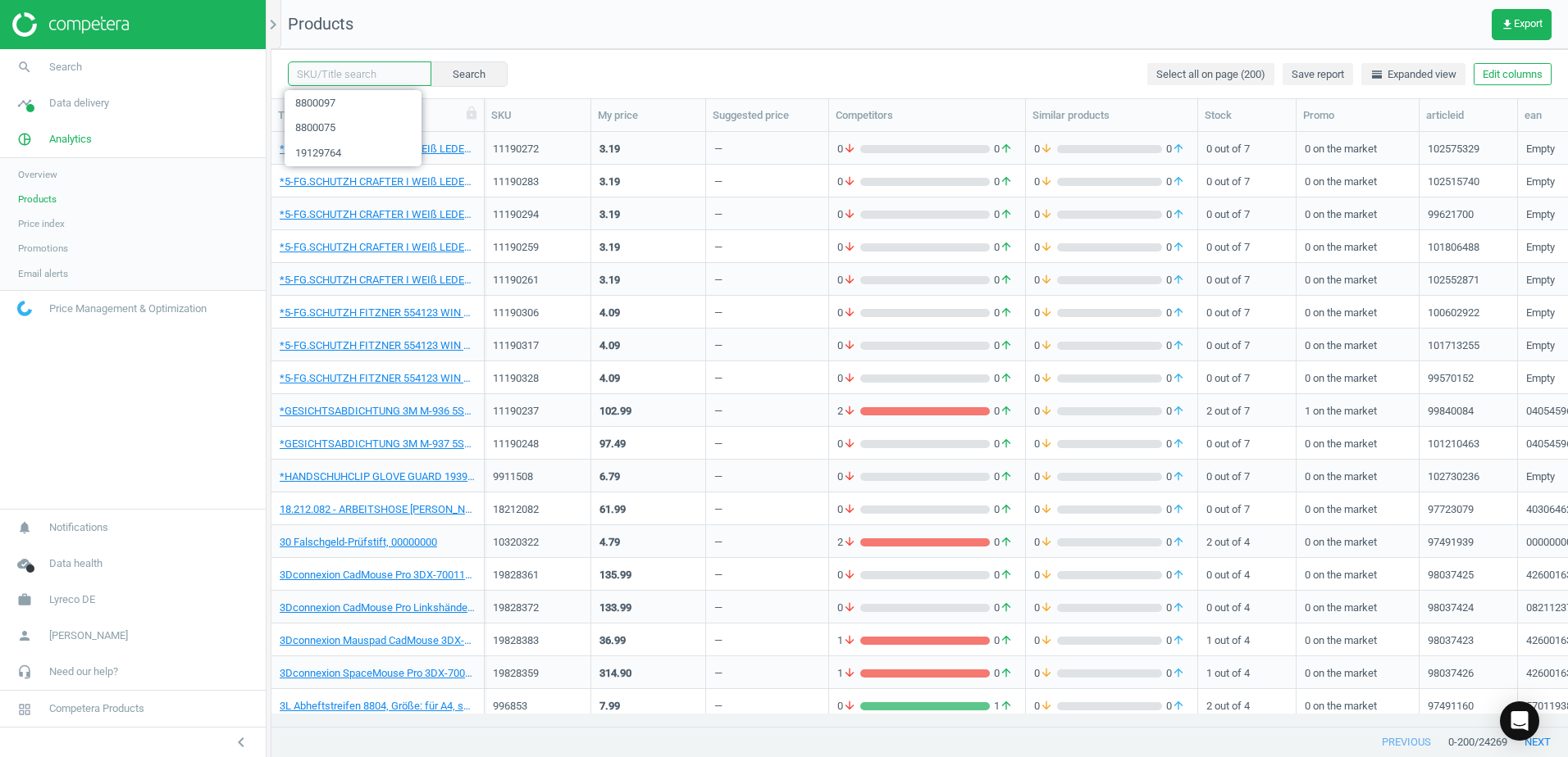
click at [387, 85] on input "text" at bounding box center [359, 74] width 144 height 25
paste input "8800086"
type input "8800086"
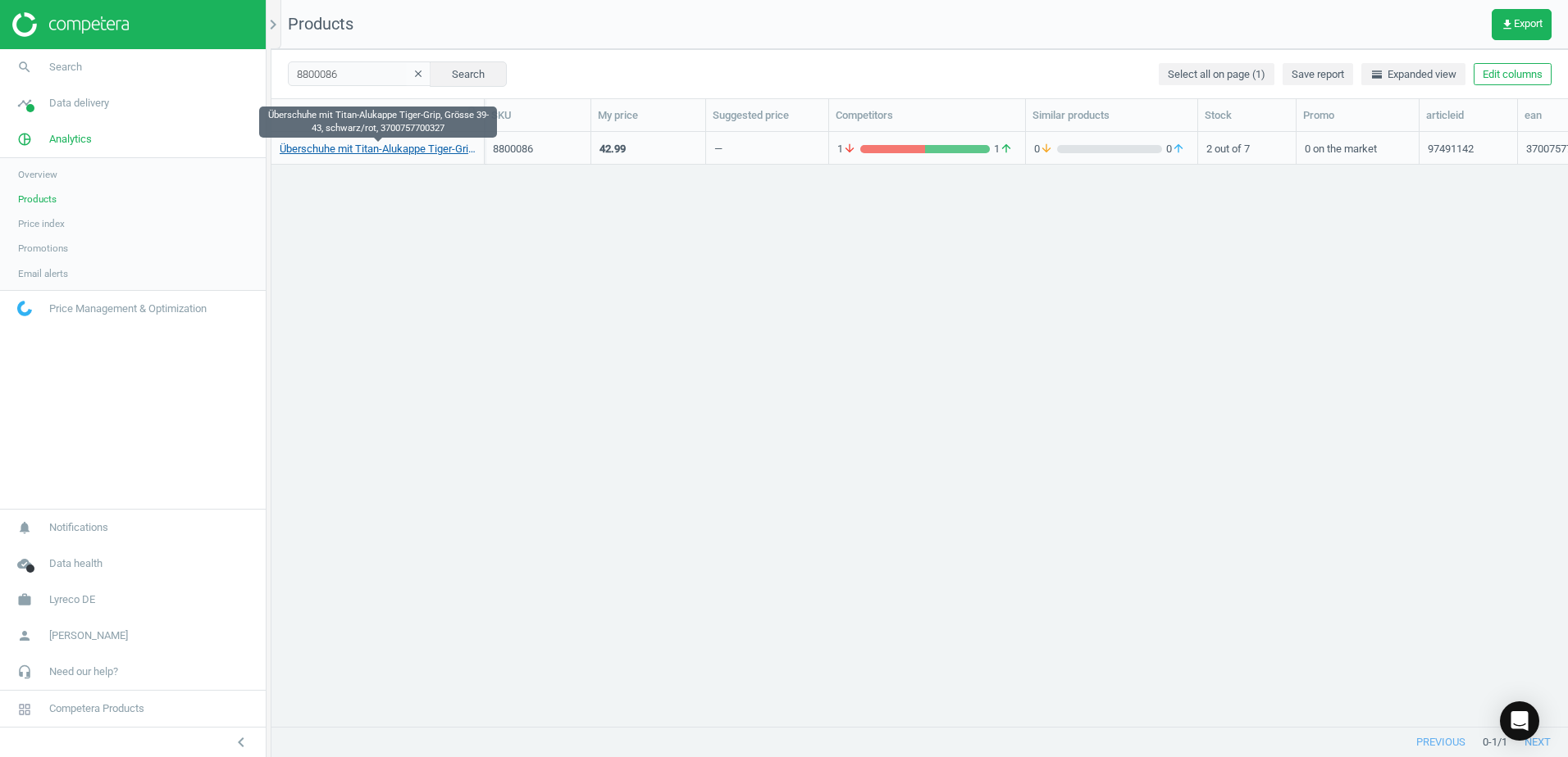
click at [396, 147] on link "Überschuhe mit Titan-Alukappe Tiger-Grip, Grösse 39-43, schwarz/rot, 3700757700…" at bounding box center [377, 149] width 196 height 15
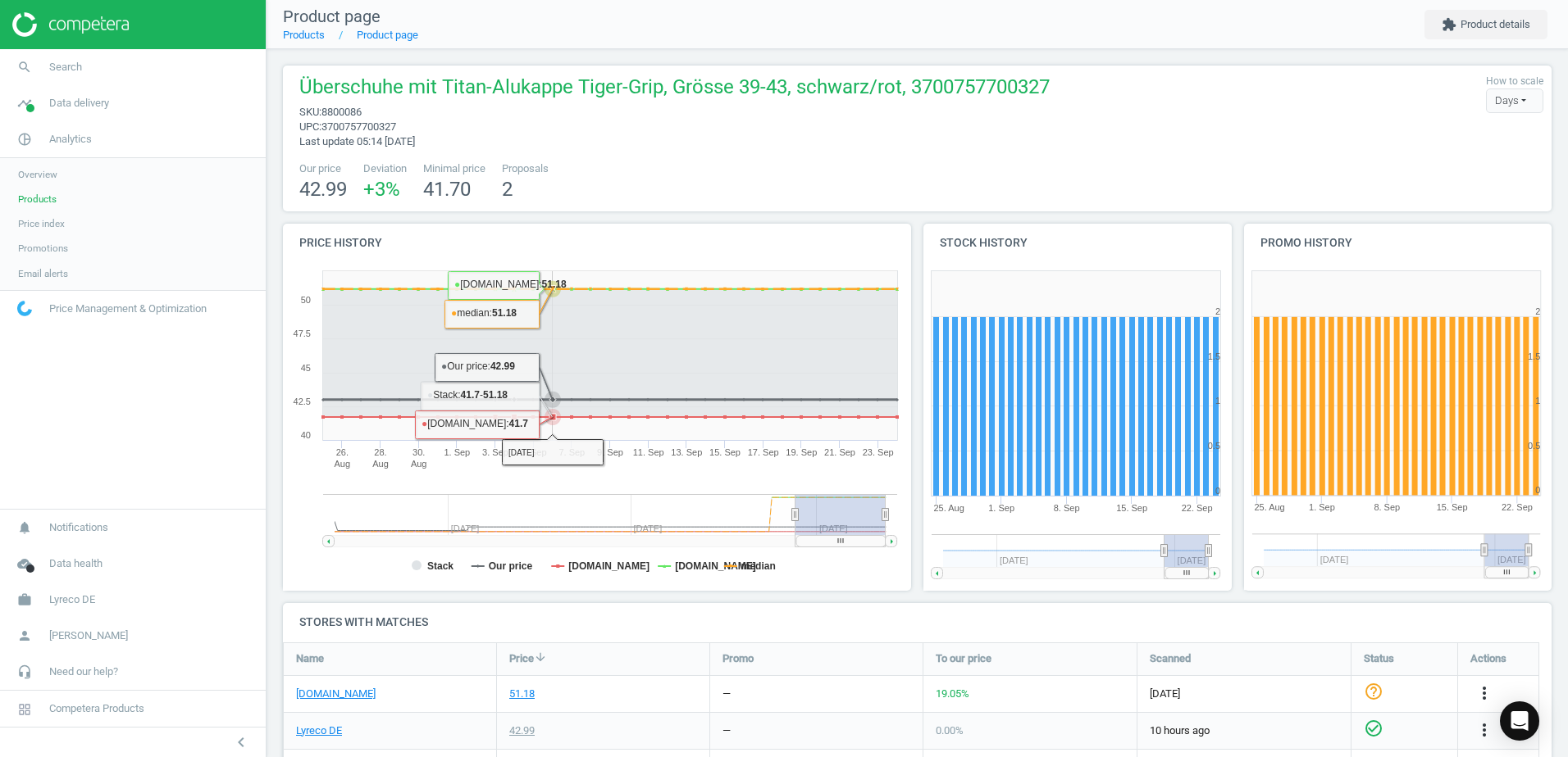
scroll to position [345, 0]
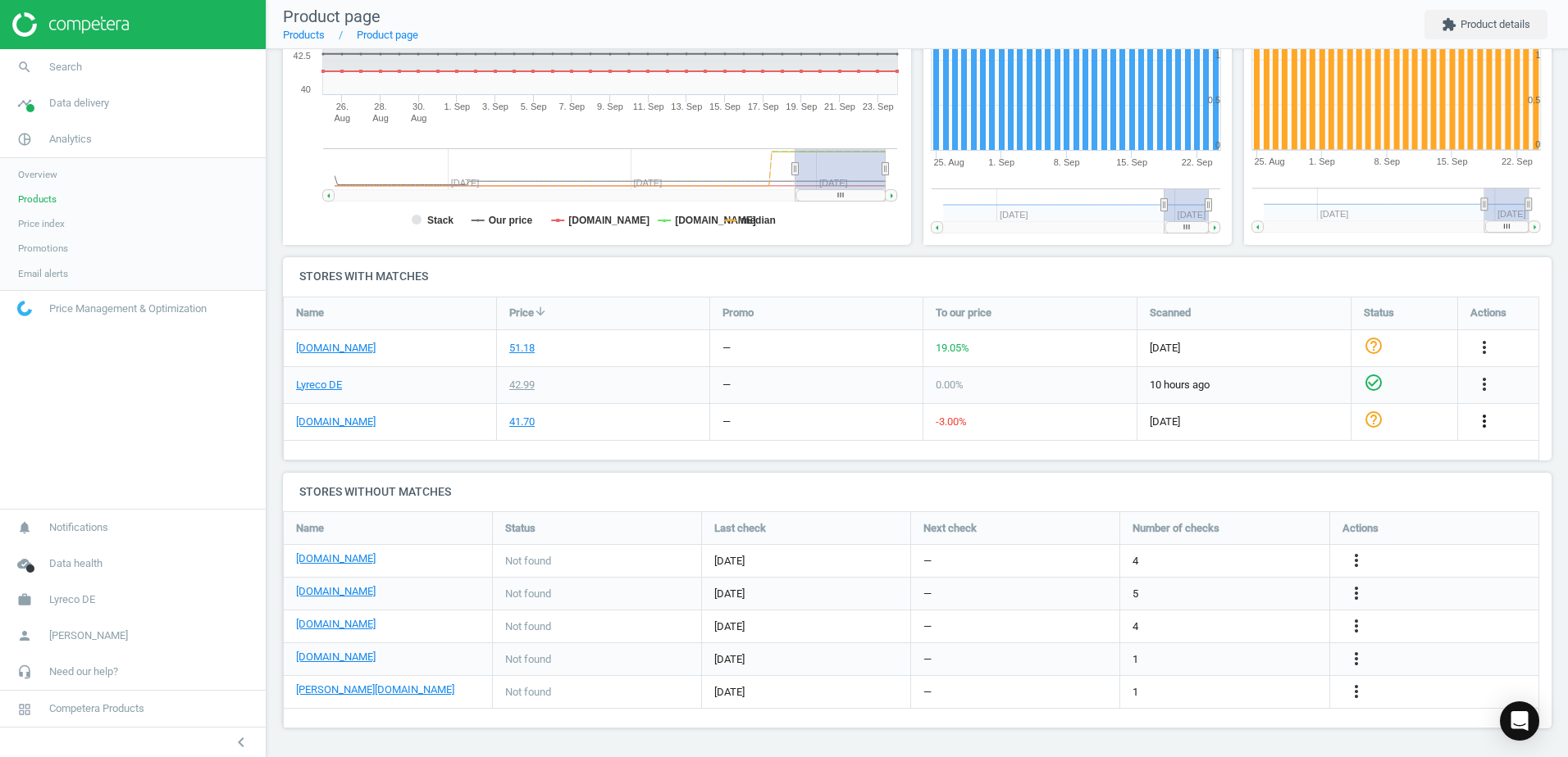
click at [1483, 424] on icon "more_vert" at bounding box center [1484, 421] width 20 height 20
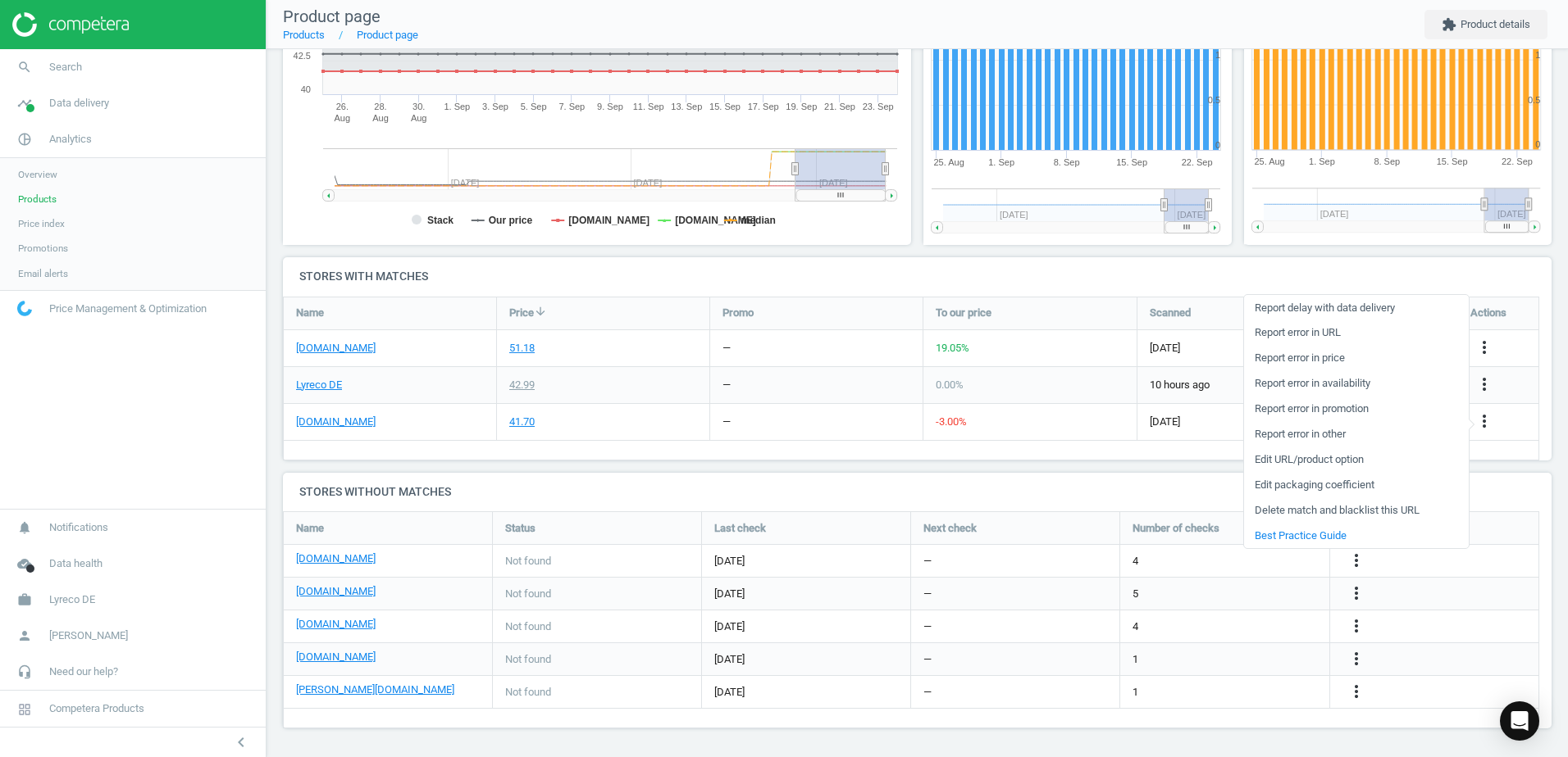
click at [1281, 457] on link "Edit URL/product option" at bounding box center [1356, 460] width 225 height 25
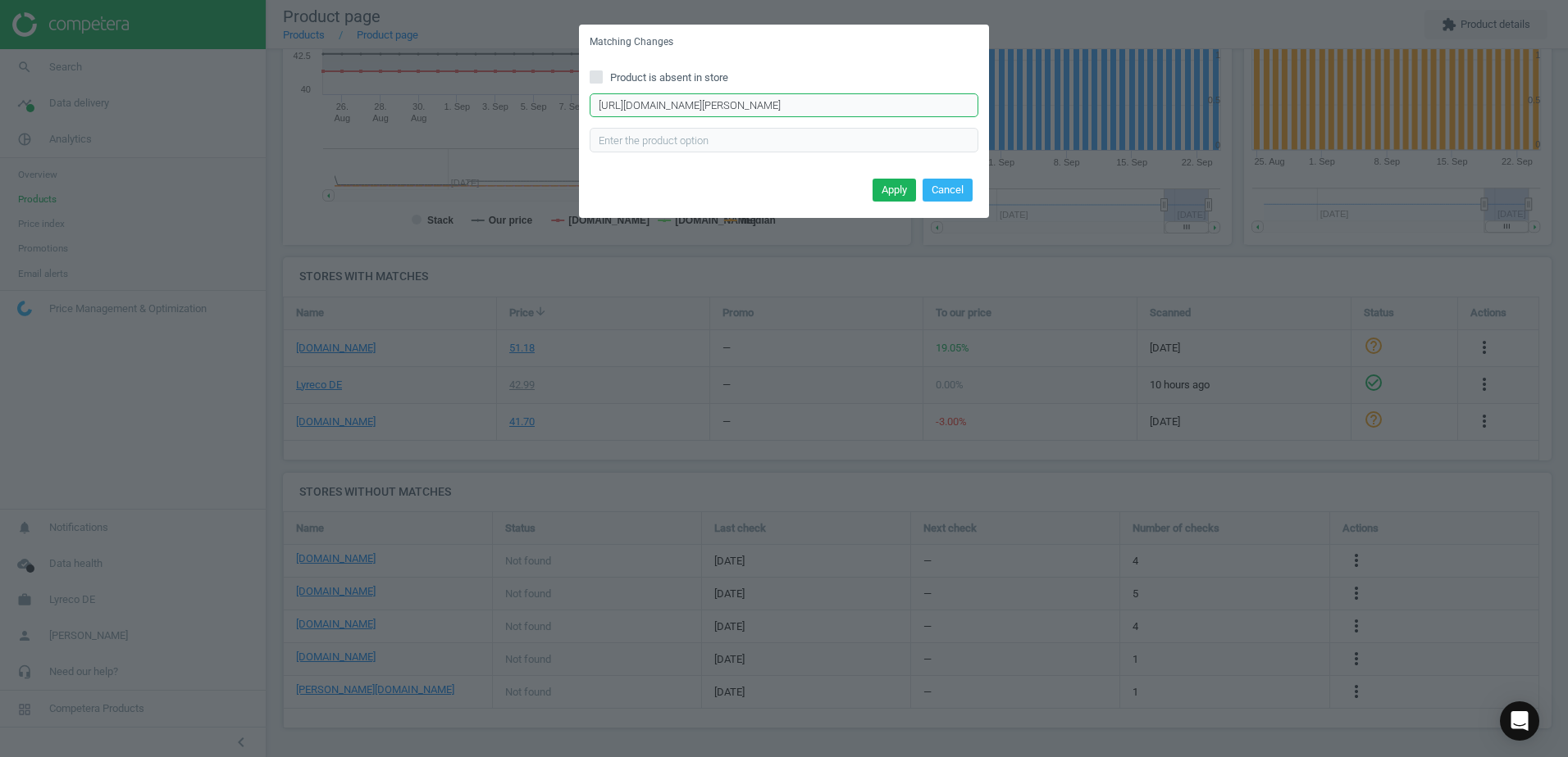
click at [938, 103] on input "https://cas-technik.de/fussschutz/schuh-zubehoer/tiger-grip-visitor-547001-sich…" at bounding box center [783, 106] width 388 height 25
click at [946, 105] on input "https://cas-technik.de/fussschutz/schuh-zubehoer/tiger-grip-visitor-547001-sich…" at bounding box center [783, 106] width 388 height 25
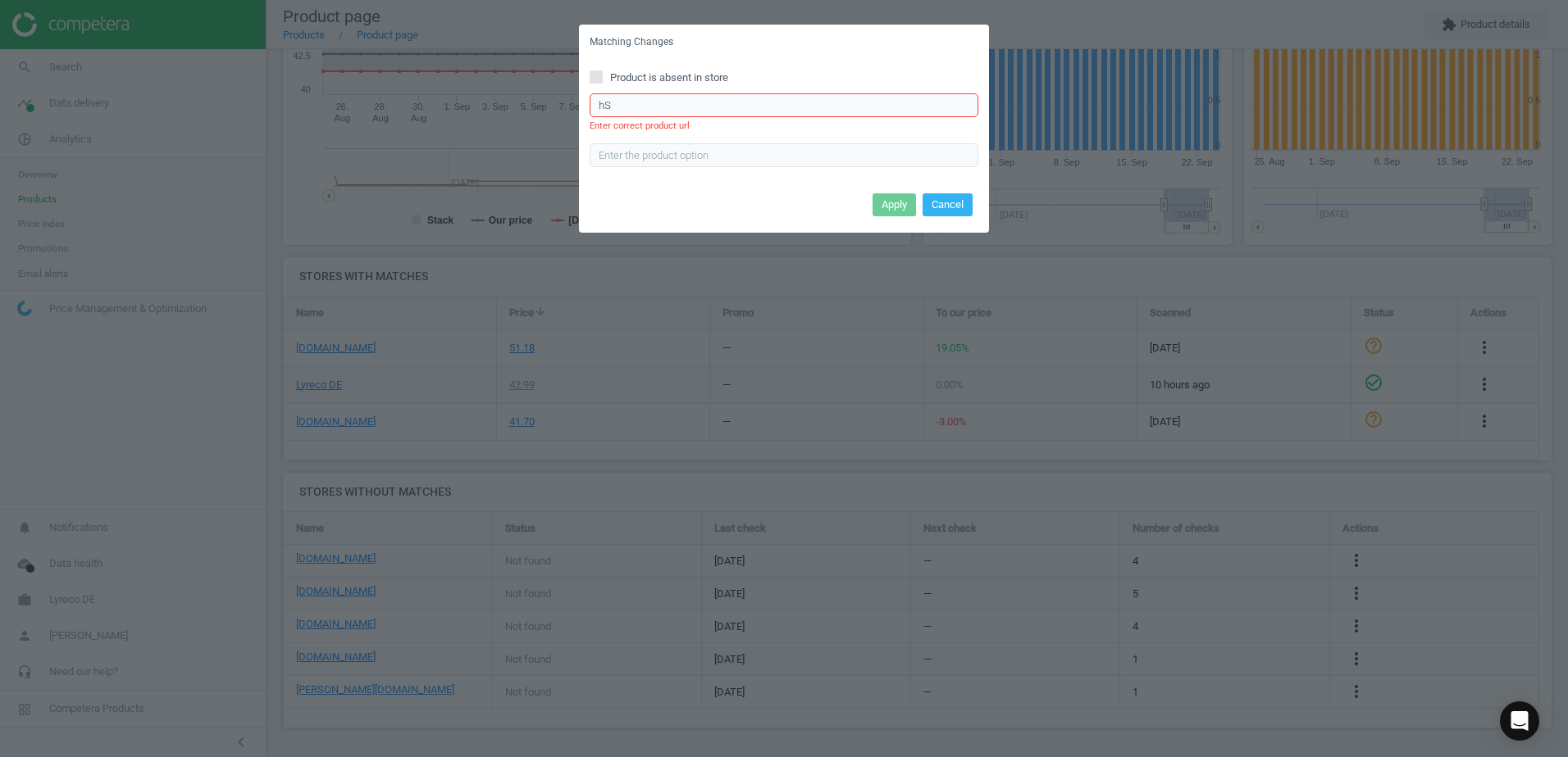
type input "h"
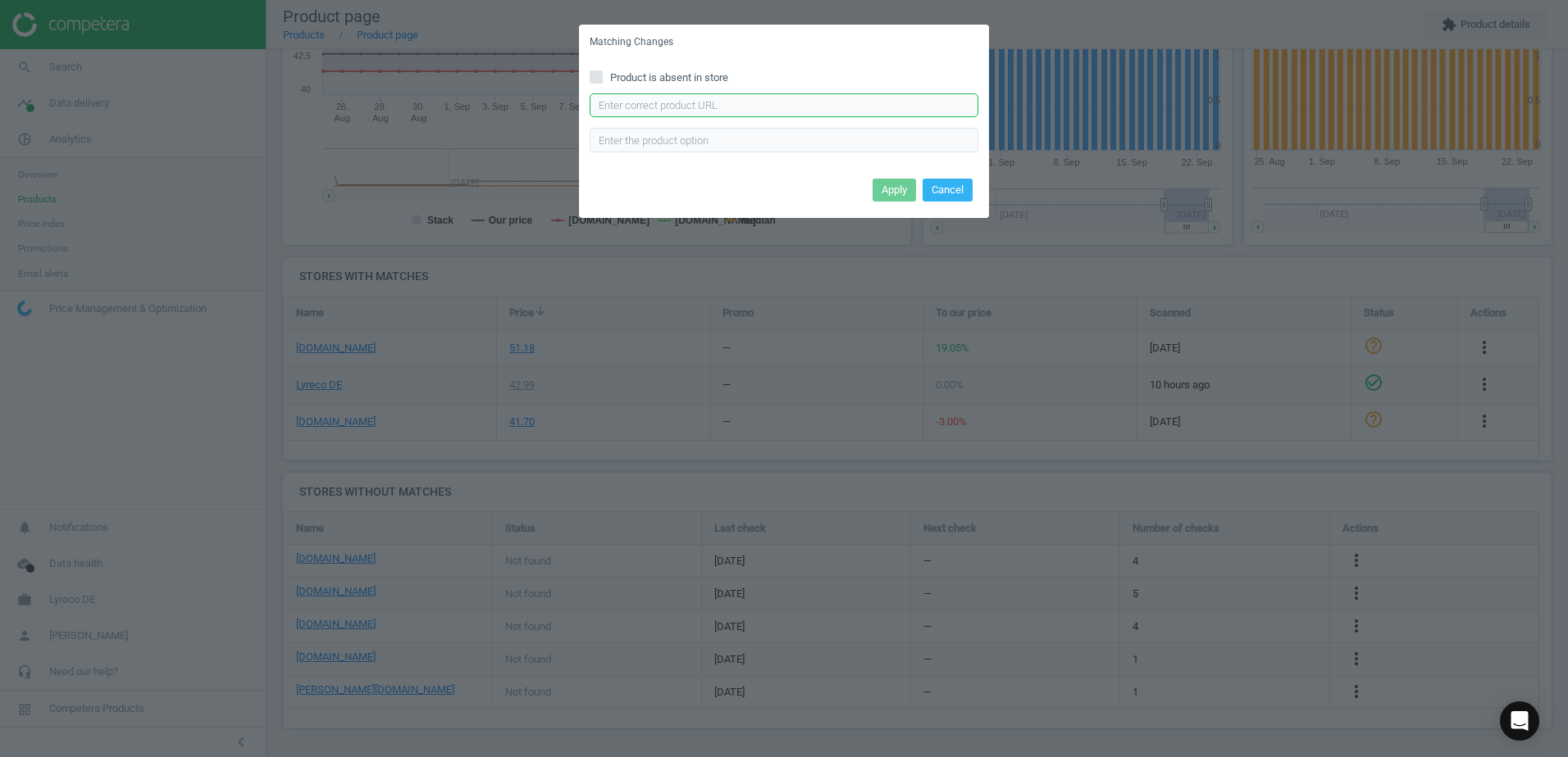
click at [855, 102] on input "text" at bounding box center [783, 106] width 388 height 25
paste input "https://cas-technik.de/fussschutz/schuh-zubehoer/tiger-grip-visitor-547001-sich…"
type input "https://cas-technik.de/fussschutz/schuh-zubehoer/tiger-grip-visitor-547001-sich…"
click at [899, 180] on button "Apply" at bounding box center [894, 190] width 44 height 23
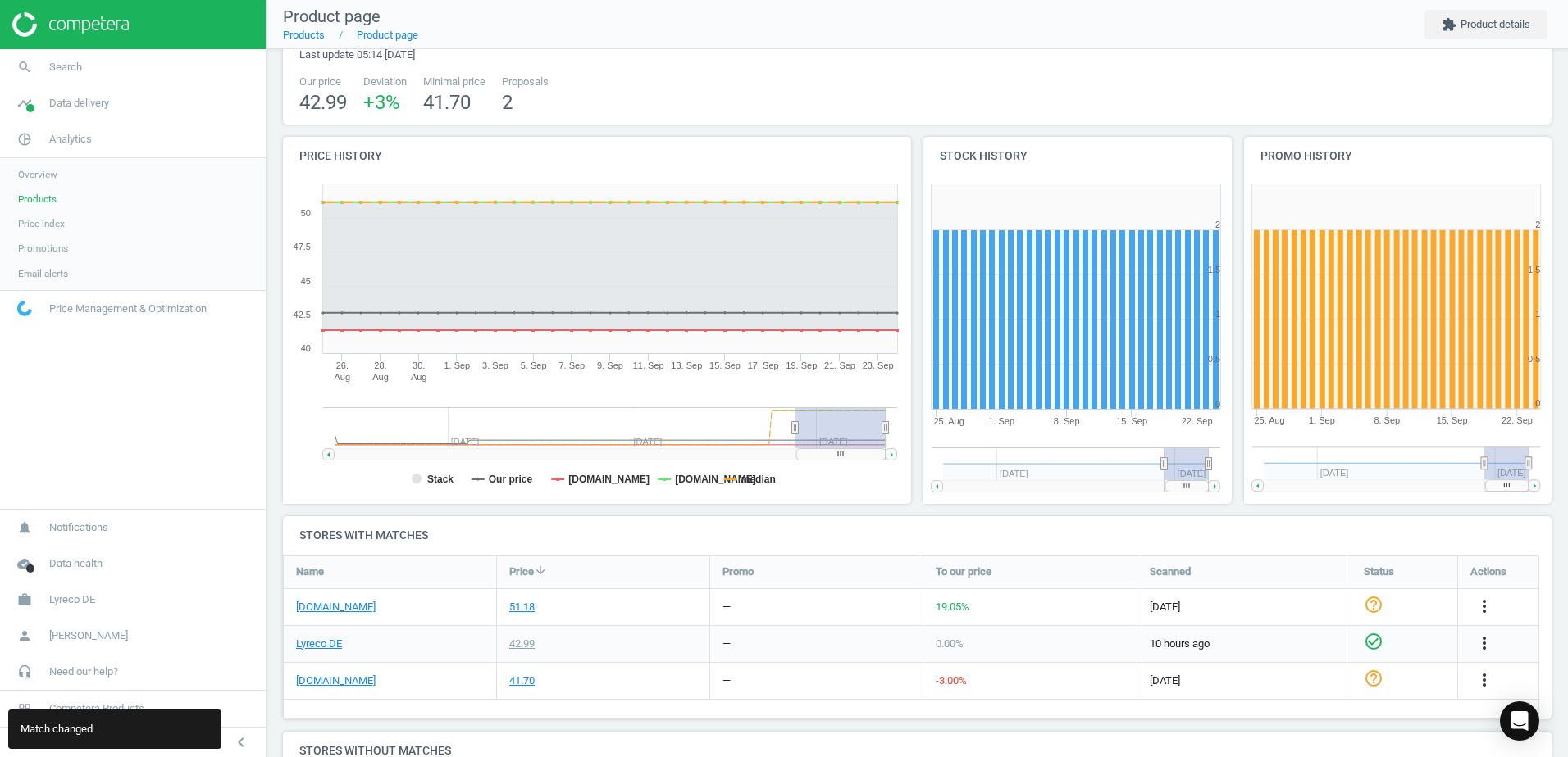
scroll to position [0, 0]
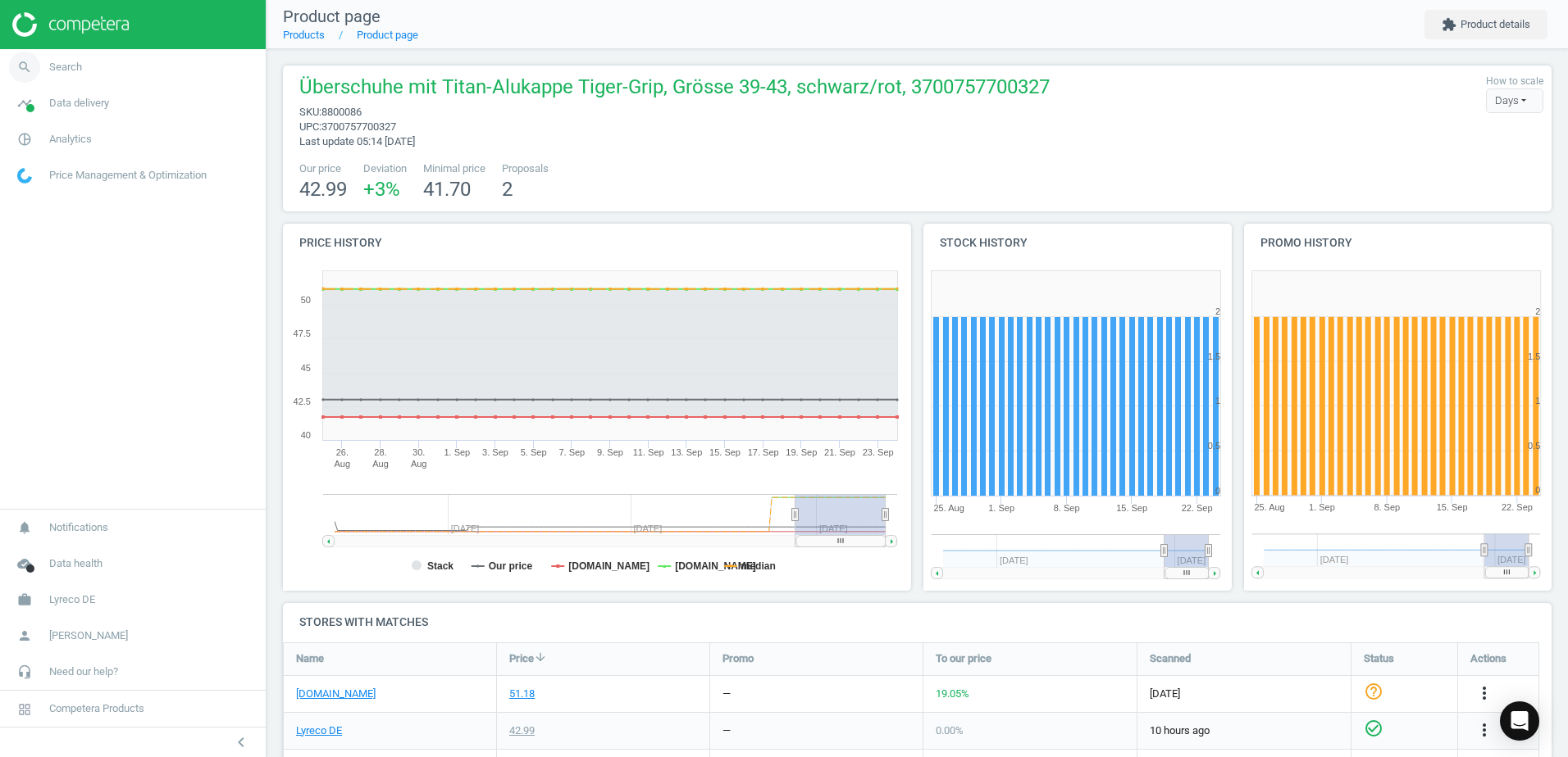
scroll to position [243, 1281]
